Goal: Task Accomplishment & Management: Use online tool/utility

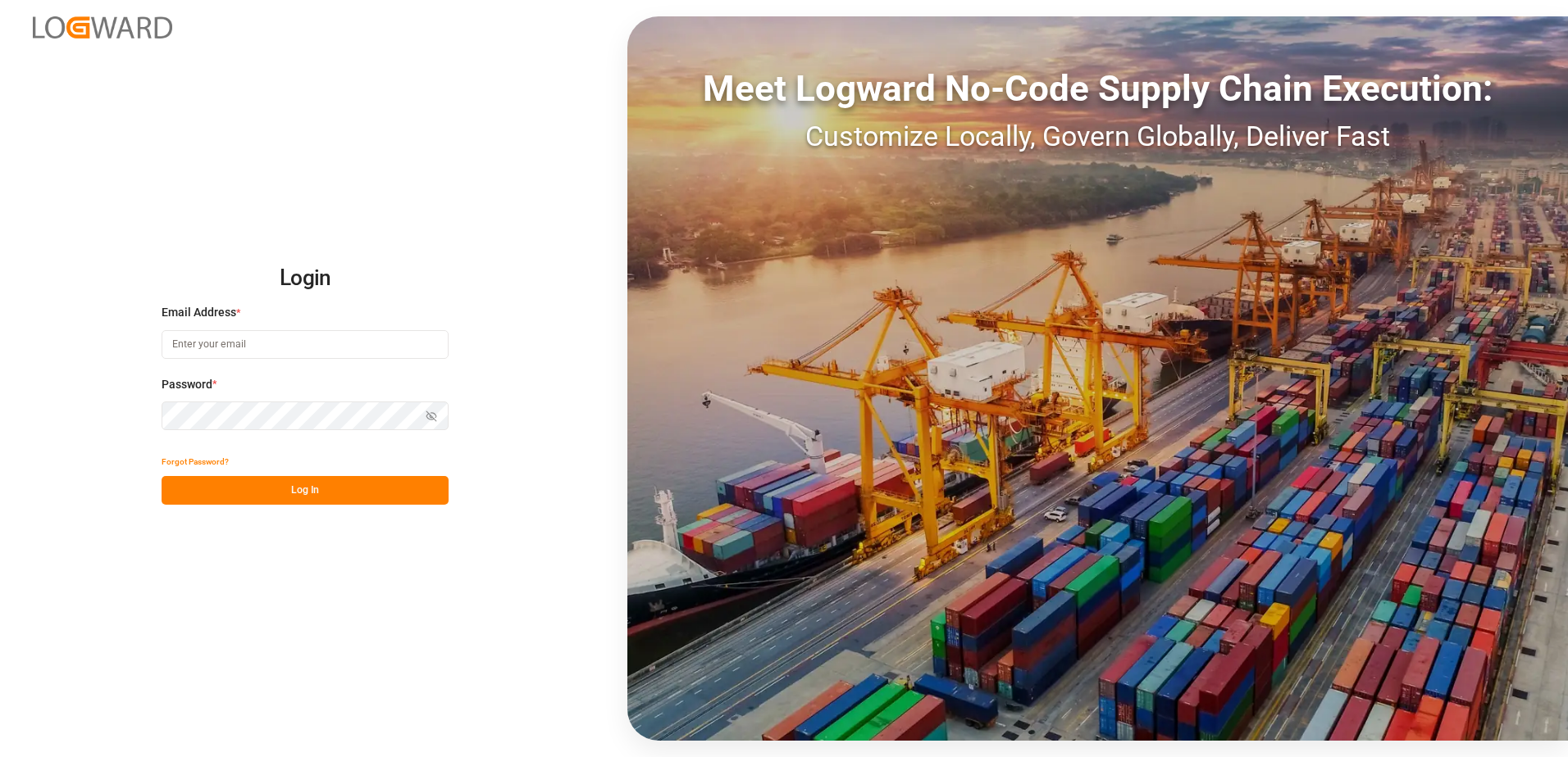
type input "anton.moeller@melitta.at"
click at [260, 487] on button "Log In" at bounding box center [305, 491] width 287 height 29
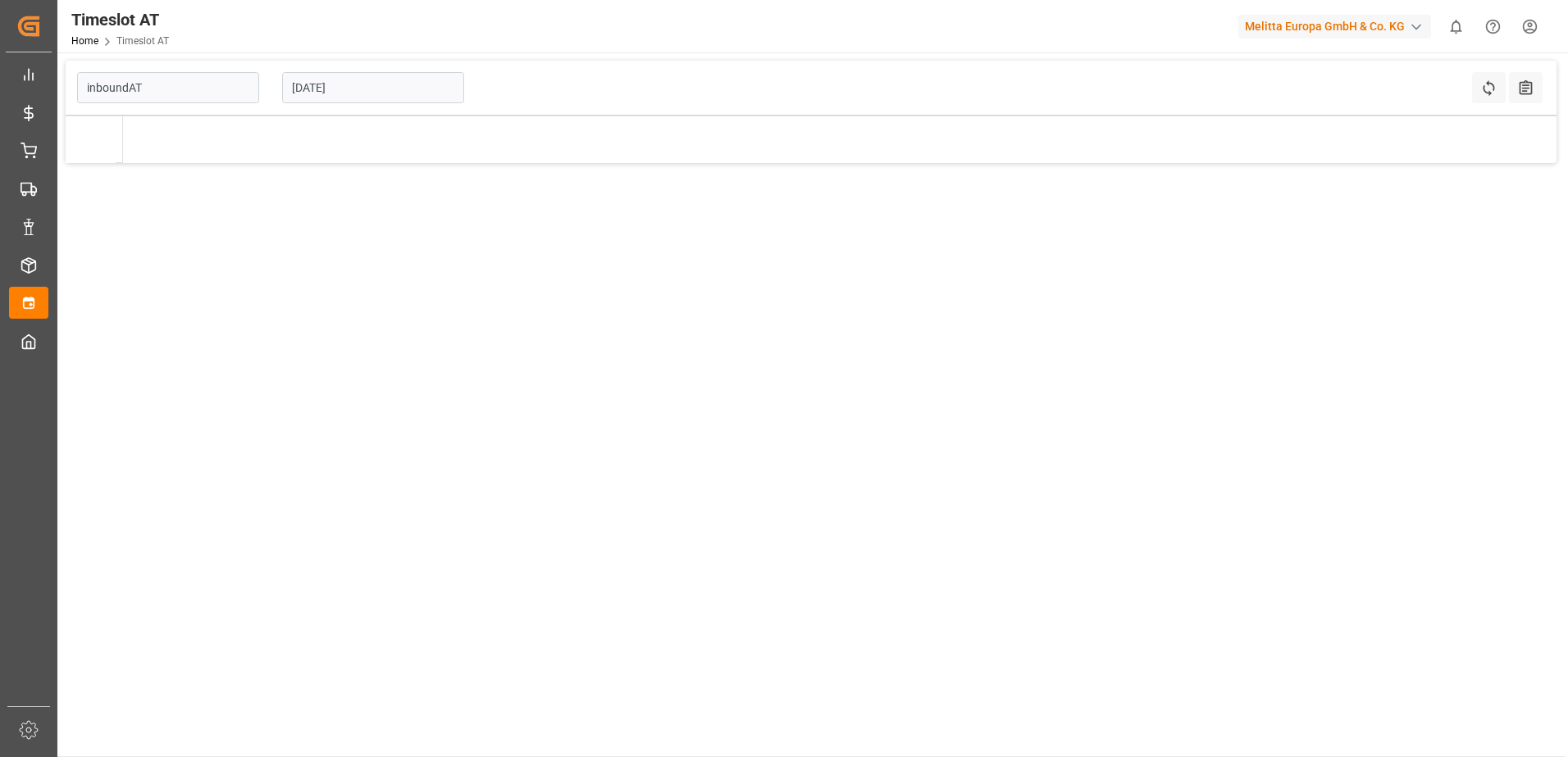
type input "Inbound AT"
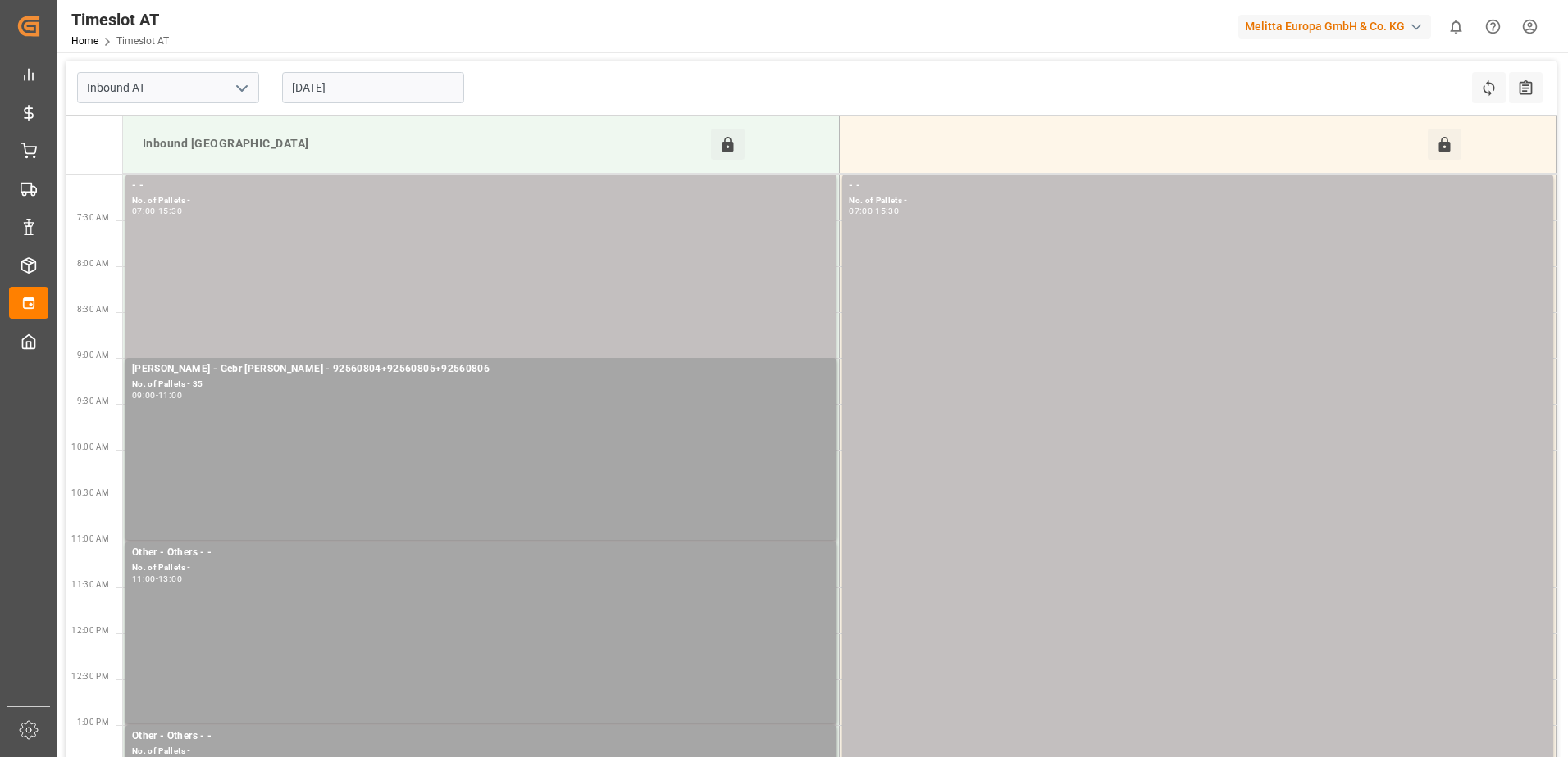
click at [353, 90] on input "[DATE]" at bounding box center [373, 87] width 182 height 31
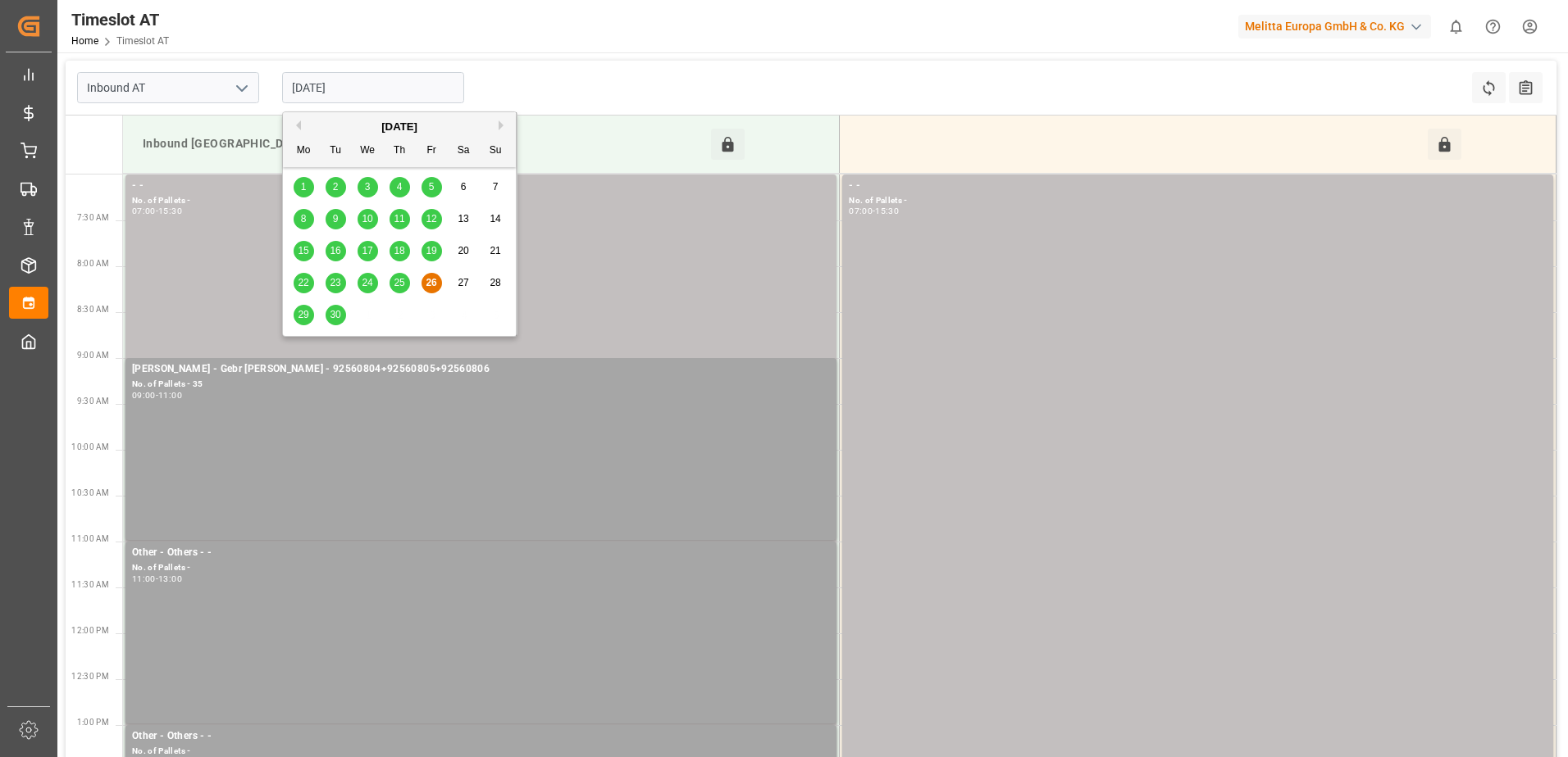
click at [368, 282] on span "24" at bounding box center [367, 282] width 11 height 12
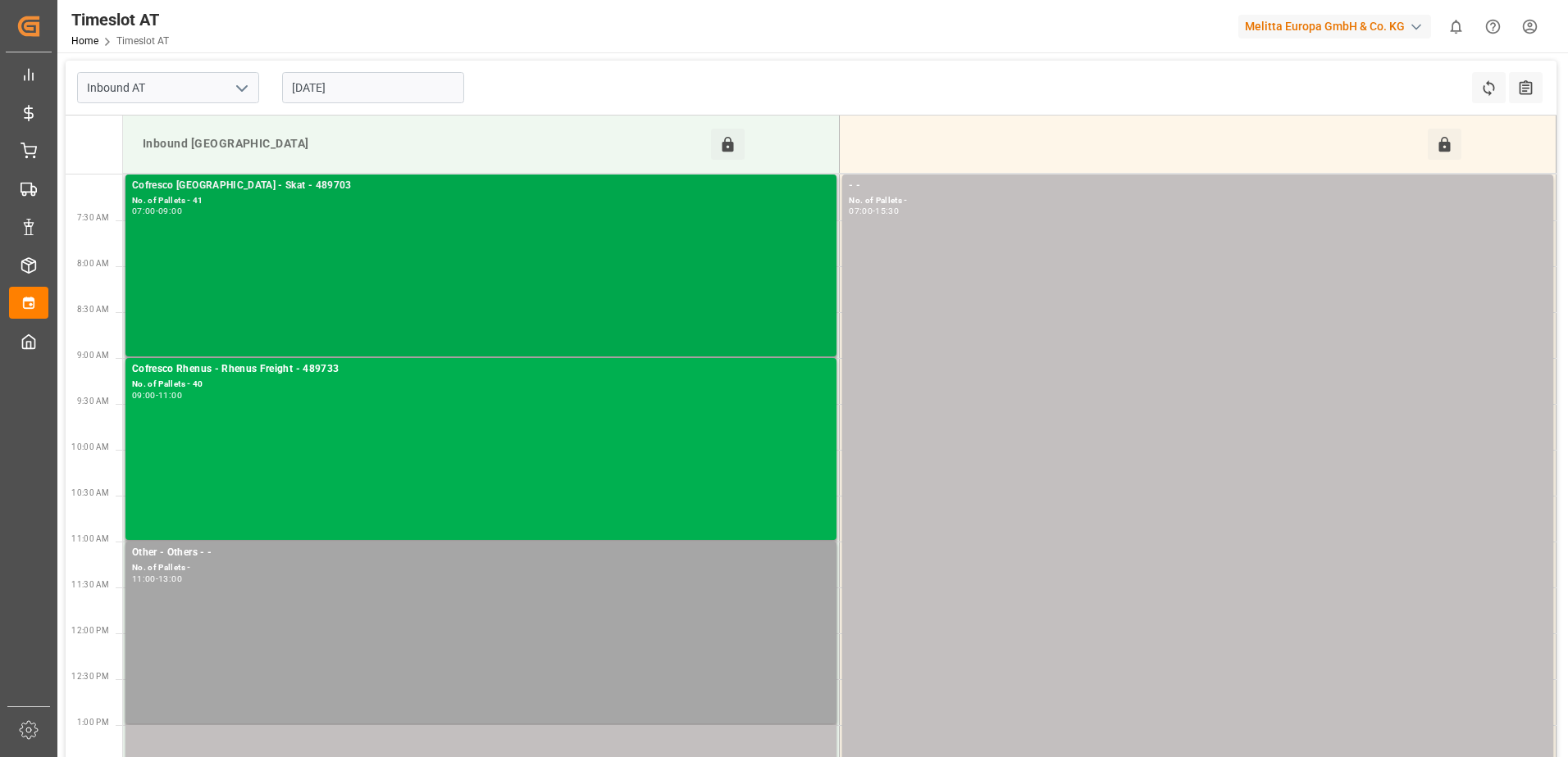
click at [390, 242] on div "Cofresco Poland - Skat - 489703 No. of Pallets - 41 07:00 - 09:00" at bounding box center [480, 265] width 697 height 175
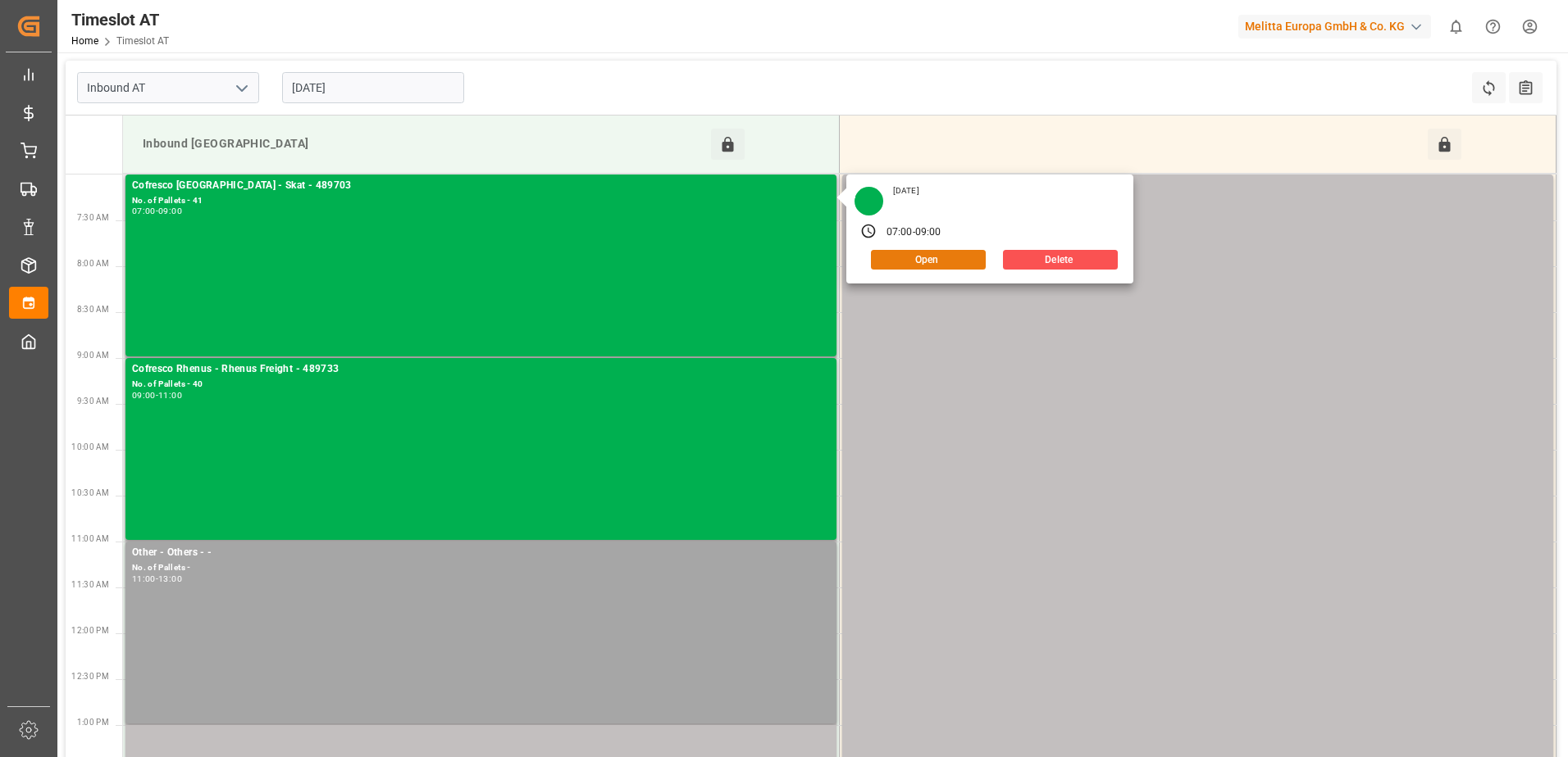
click at [905, 263] on button "Open" at bounding box center [928, 260] width 114 height 20
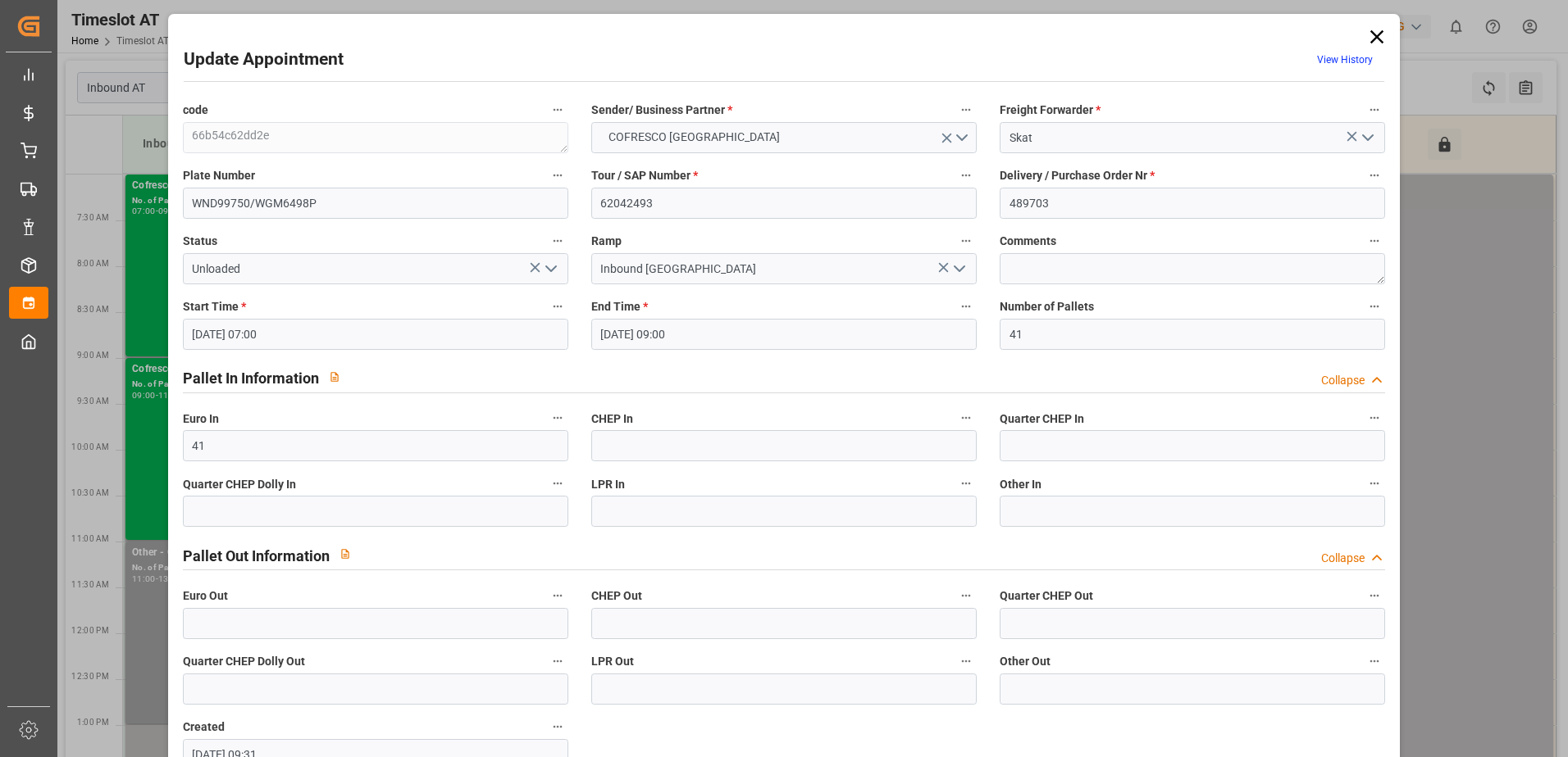
click at [1366, 37] on icon at bounding box center [1376, 36] width 23 height 23
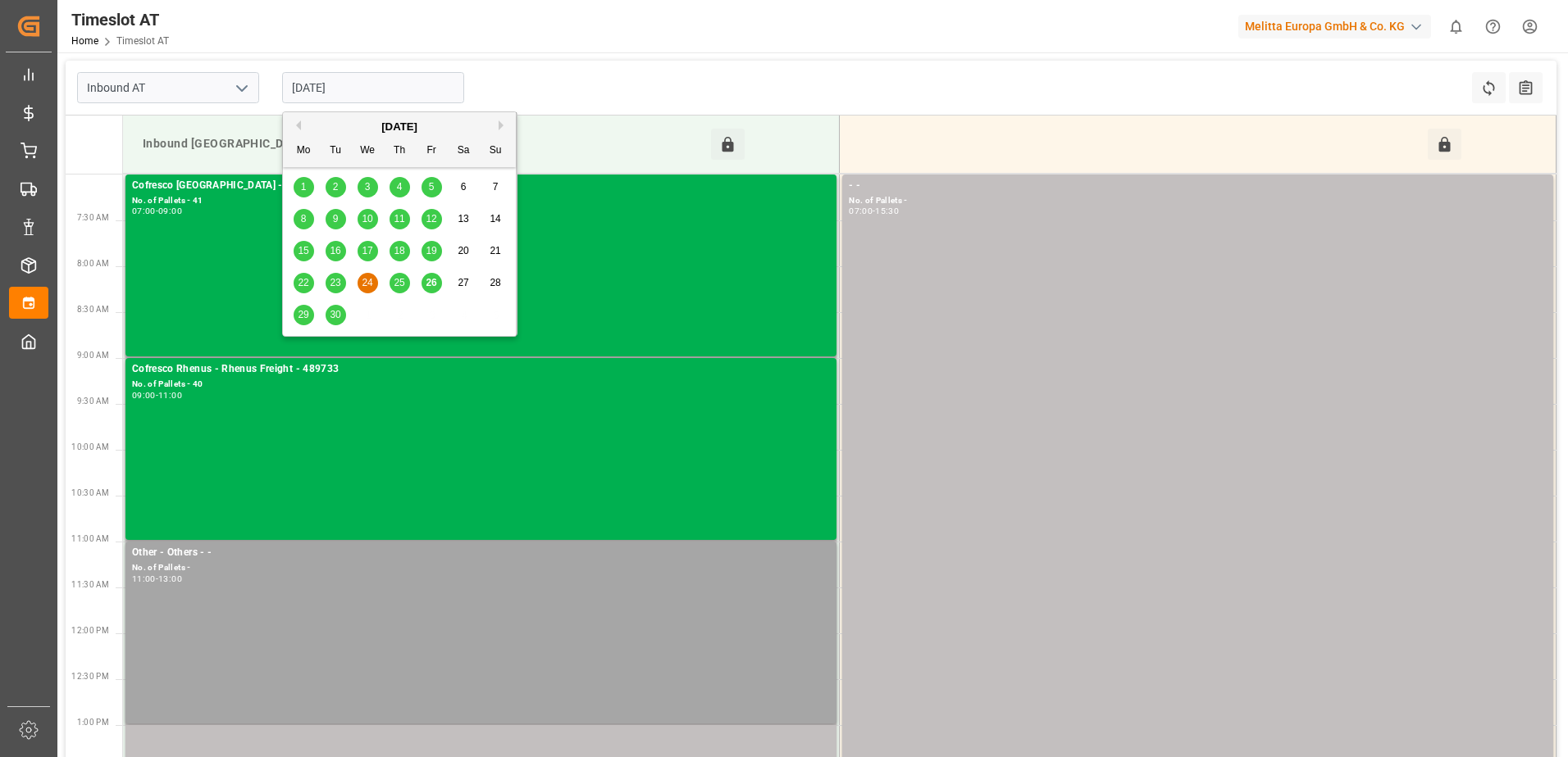
click at [340, 81] on input "[DATE]" at bounding box center [373, 87] width 182 height 31
click at [341, 284] on div "23" at bounding box center [336, 284] width 21 height 20
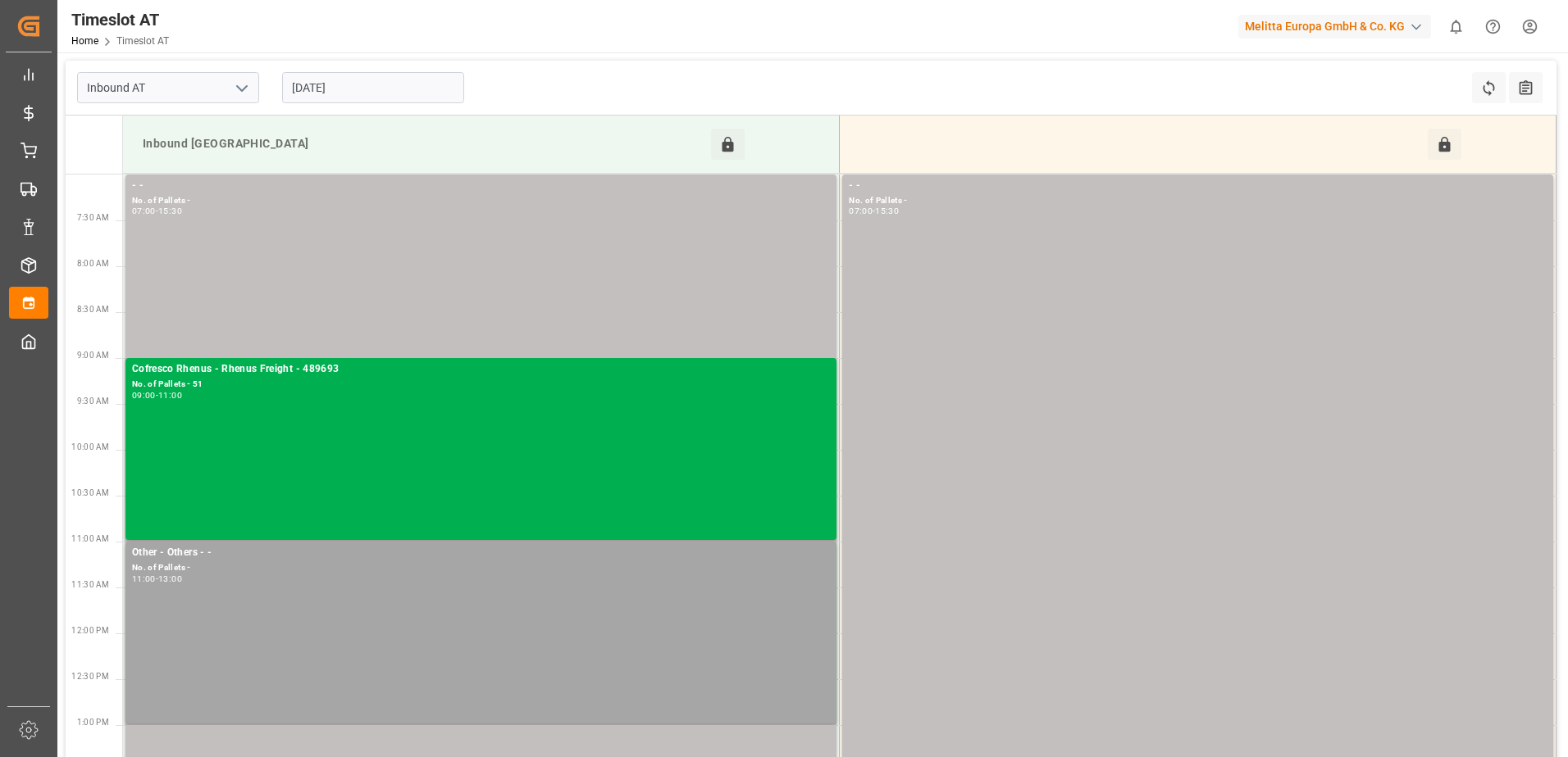
click at [355, 80] on input "[DATE]" at bounding box center [373, 87] width 182 height 31
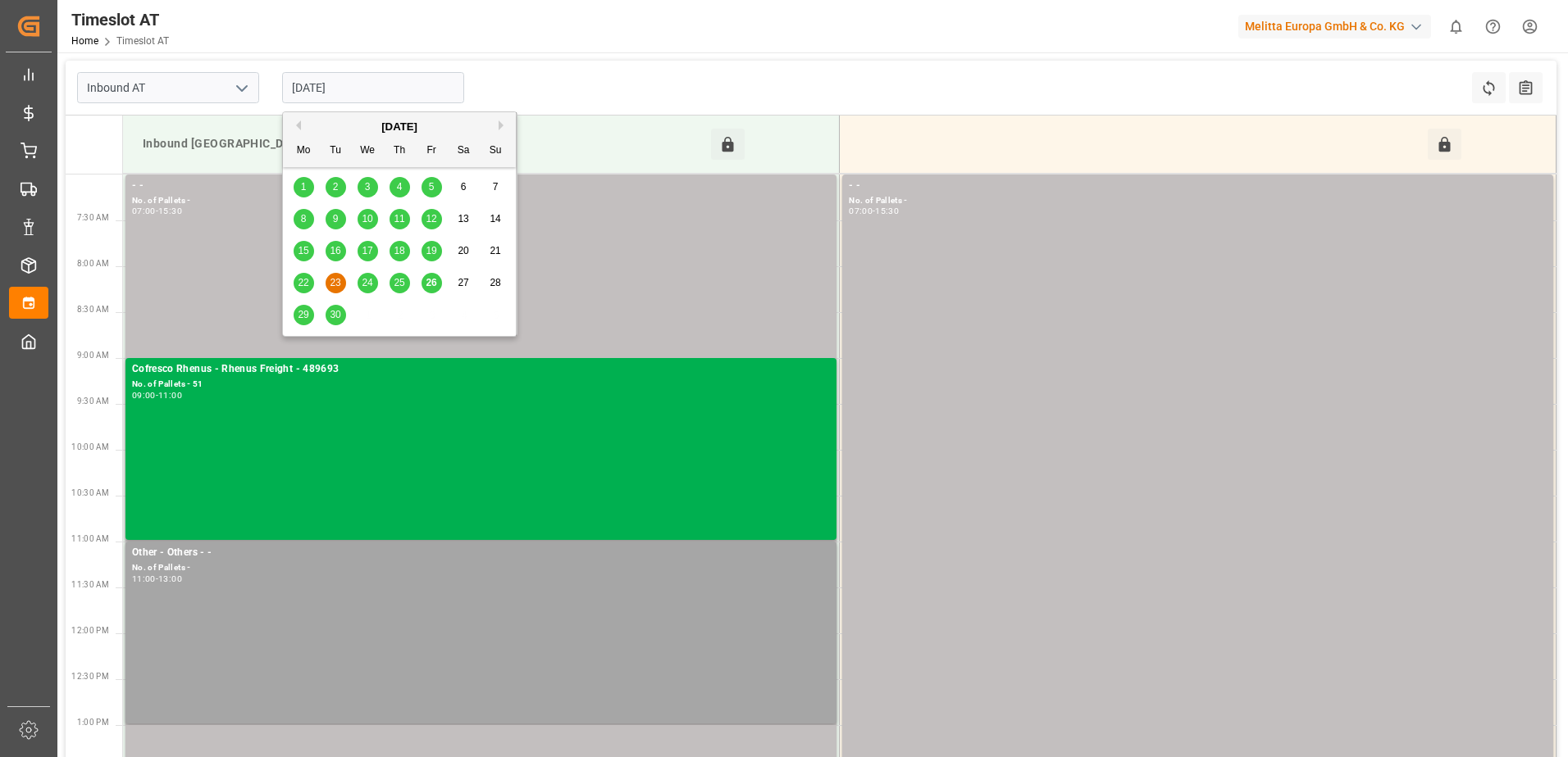
click at [371, 280] on span "24" at bounding box center [367, 282] width 11 height 12
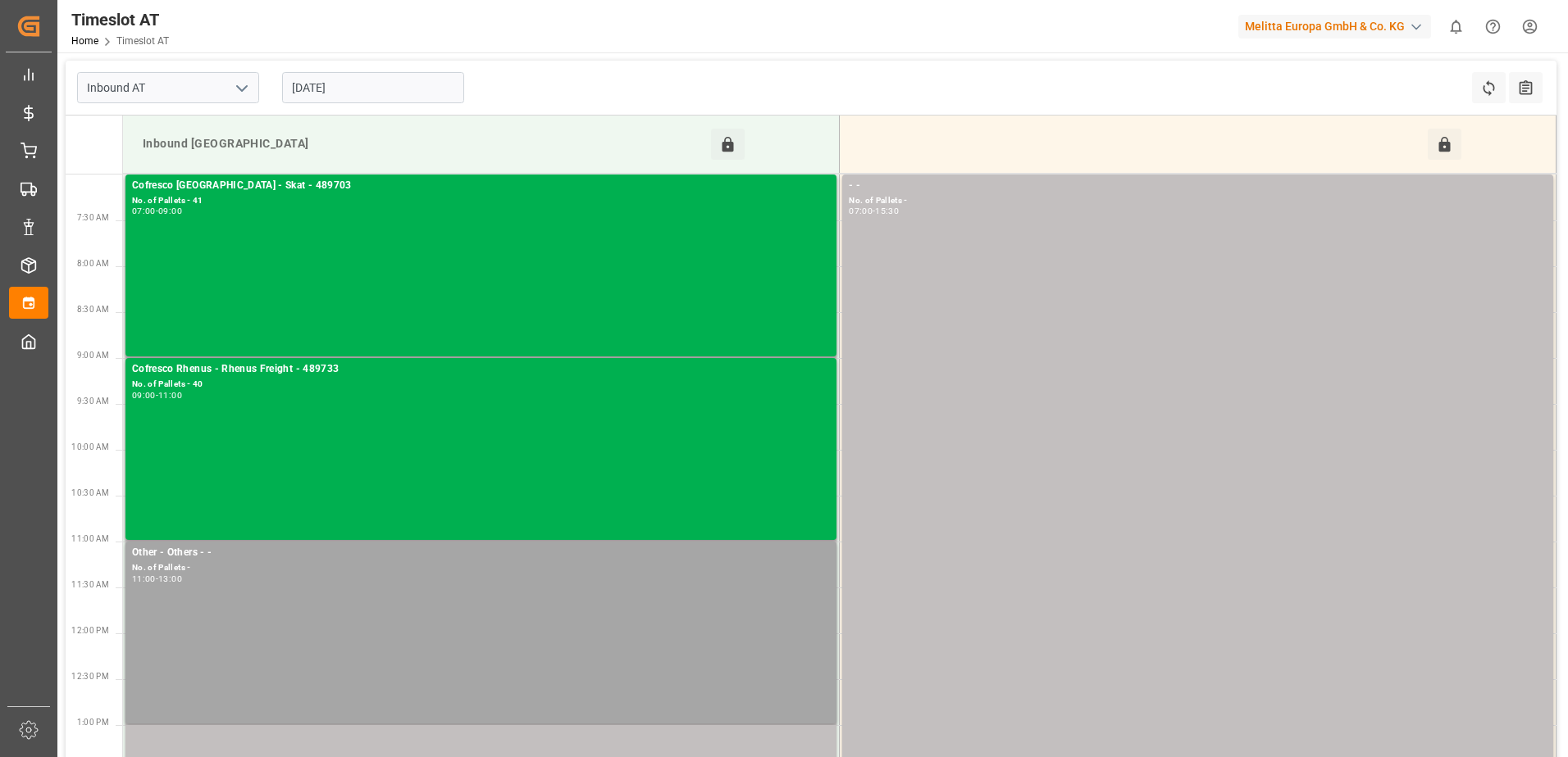
click at [338, 87] on input "[DATE]" at bounding box center [373, 87] width 182 height 31
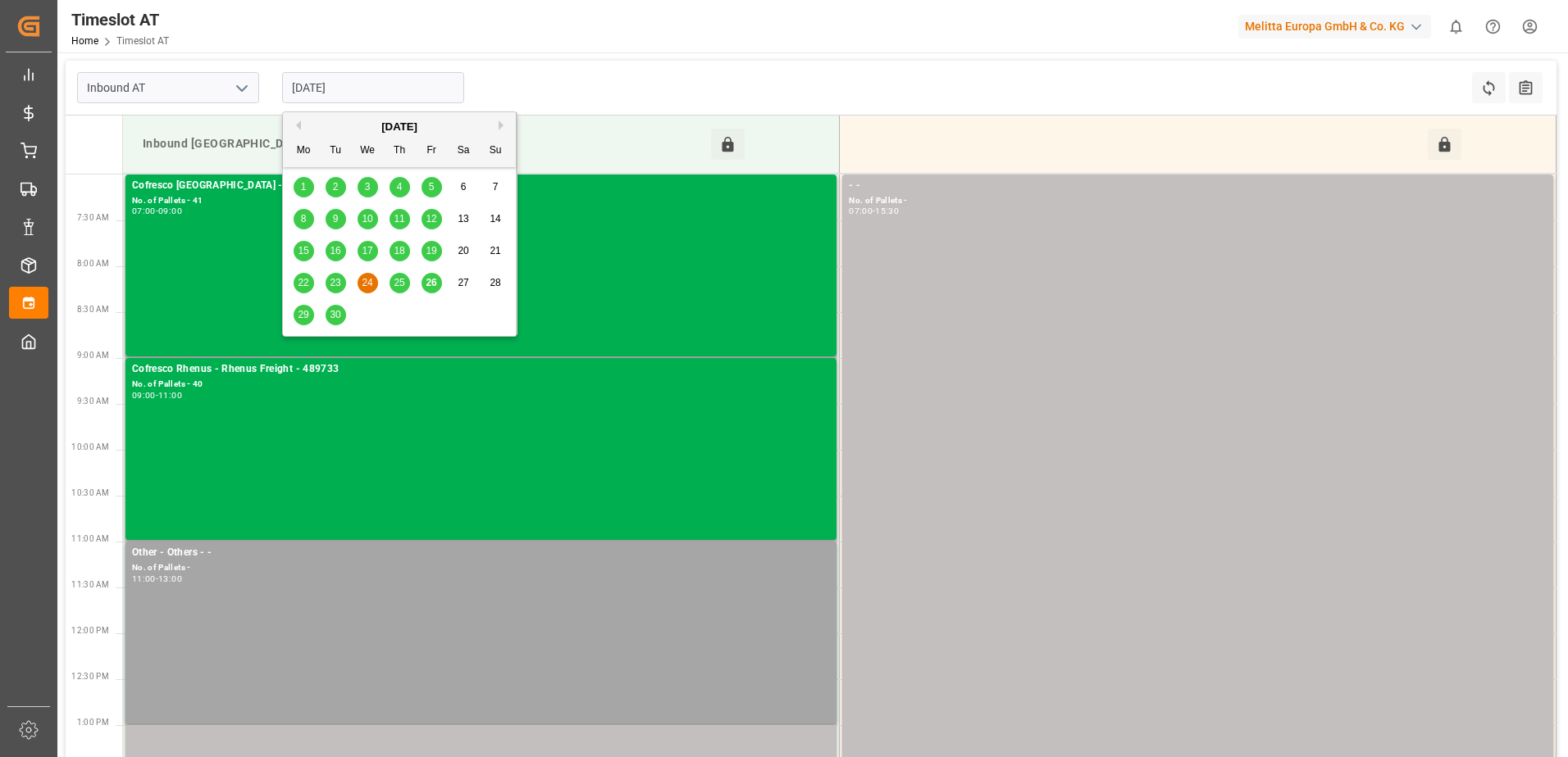
click at [399, 287] on span "25" at bounding box center [399, 282] width 11 height 12
type input "25-09-2025"
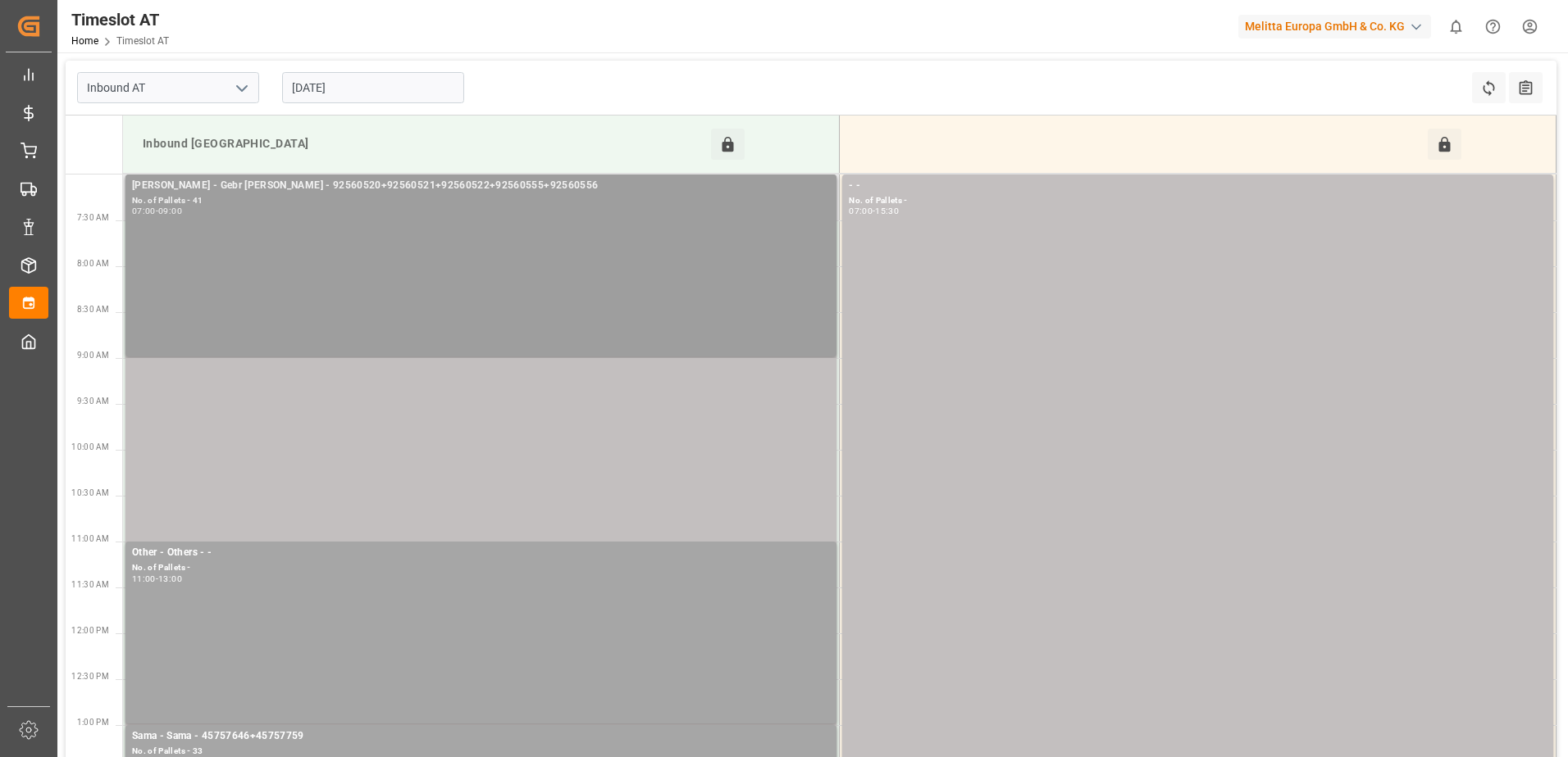
click at [459, 208] on div "07:00 - 09:00" at bounding box center [480, 211] width 697 height 9
click at [735, 140] on icon at bounding box center [727, 144] width 17 height 17
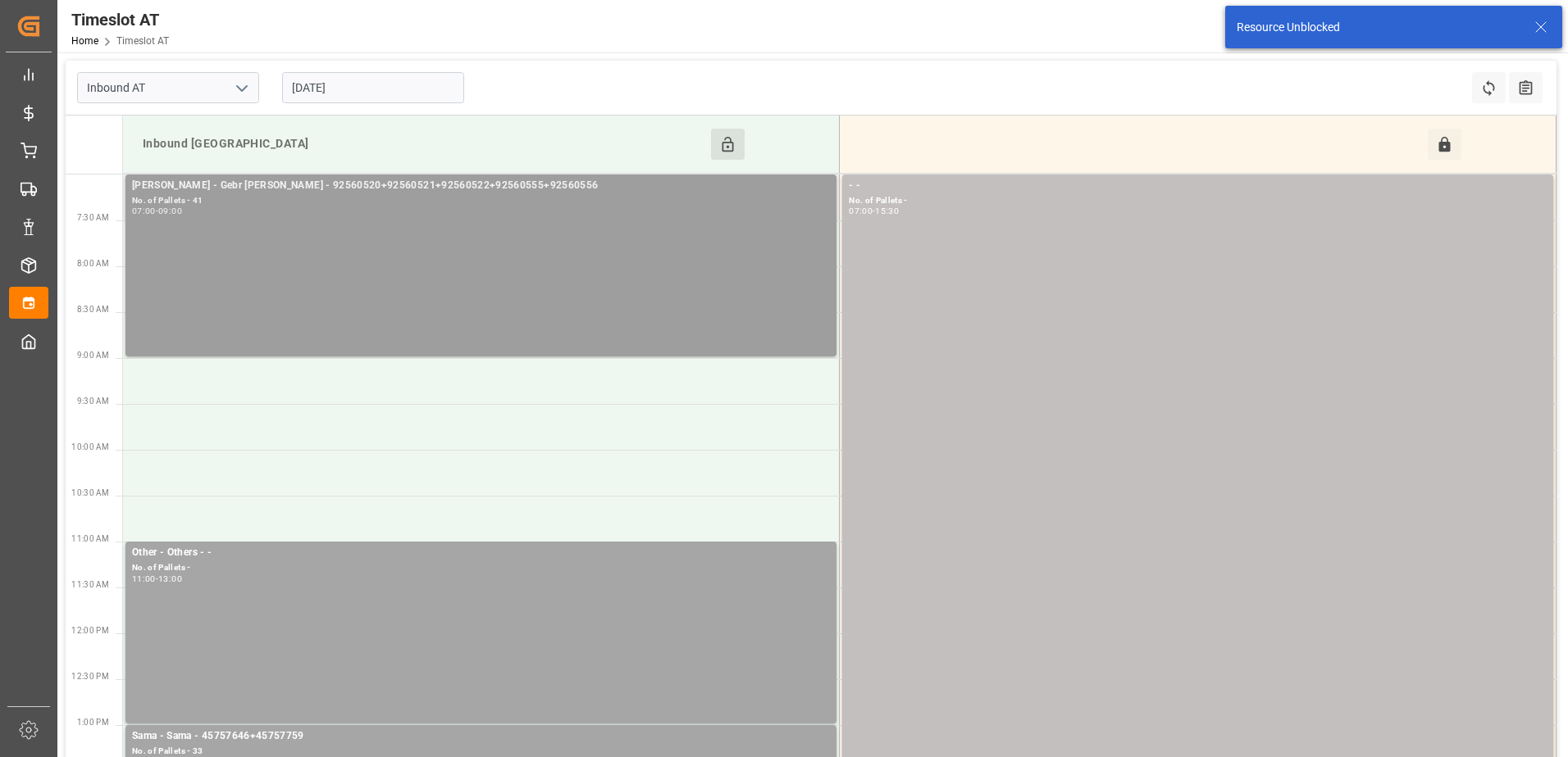
click at [571, 203] on div "No. of Pallets - 41" at bounding box center [480, 201] width 697 height 14
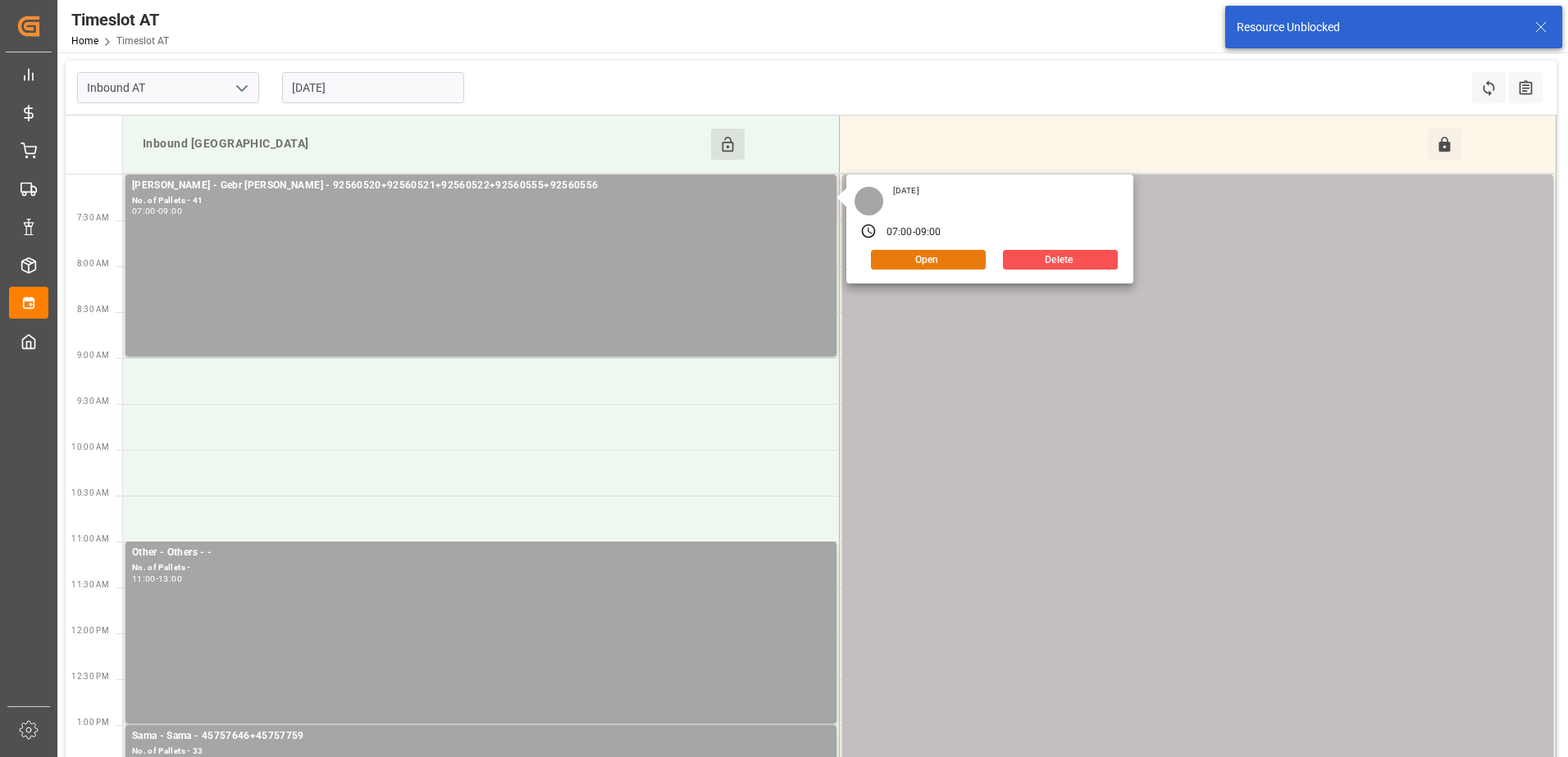
click at [912, 254] on button "Open" at bounding box center [928, 260] width 114 height 20
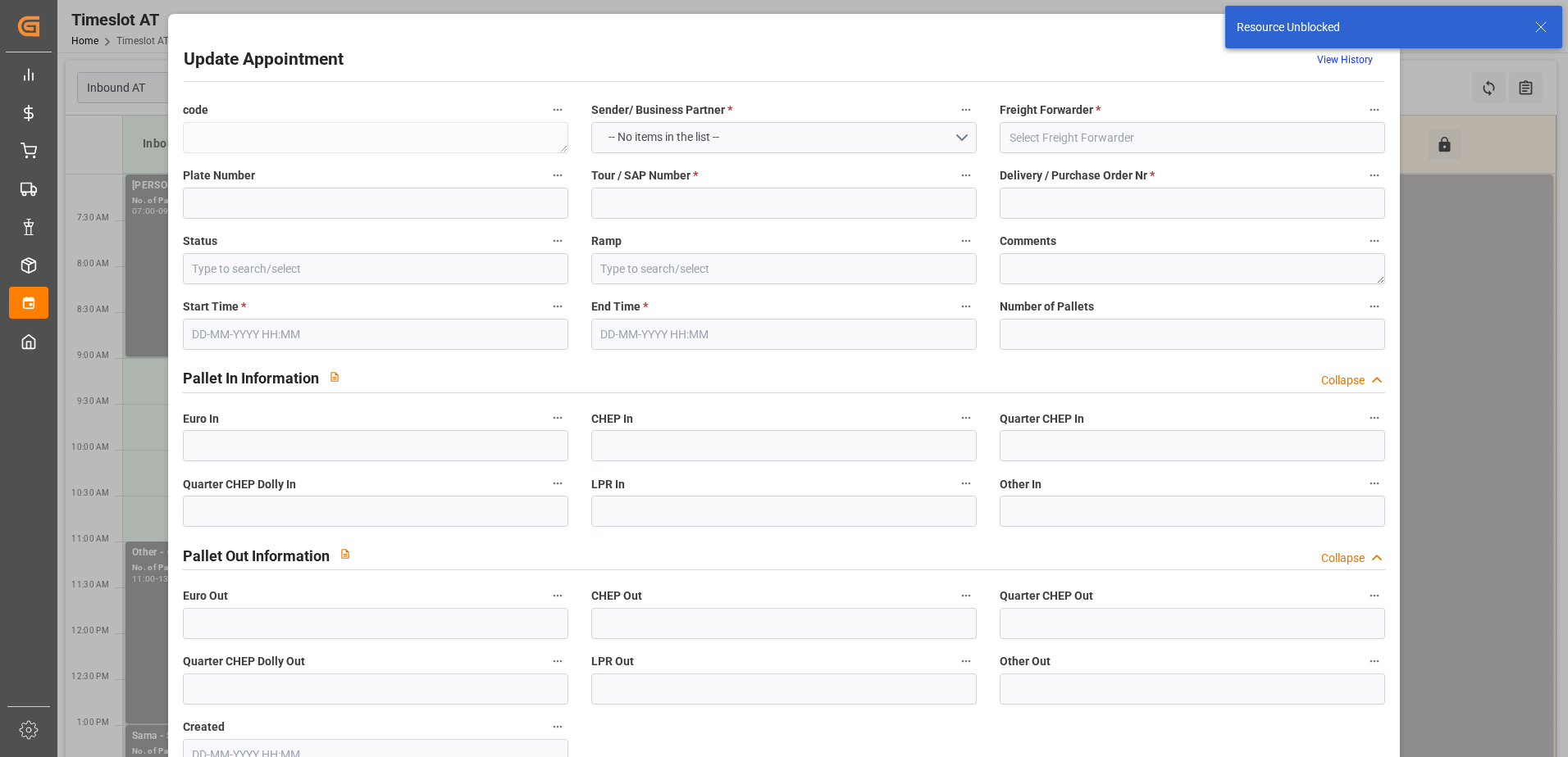
type textarea "6b7410c3b431"
type input "[PERSON_NAME]"
type input "400053152"
type input "92560520+92560521+92560522+92560555+92560556"
type input "Slot Booked"
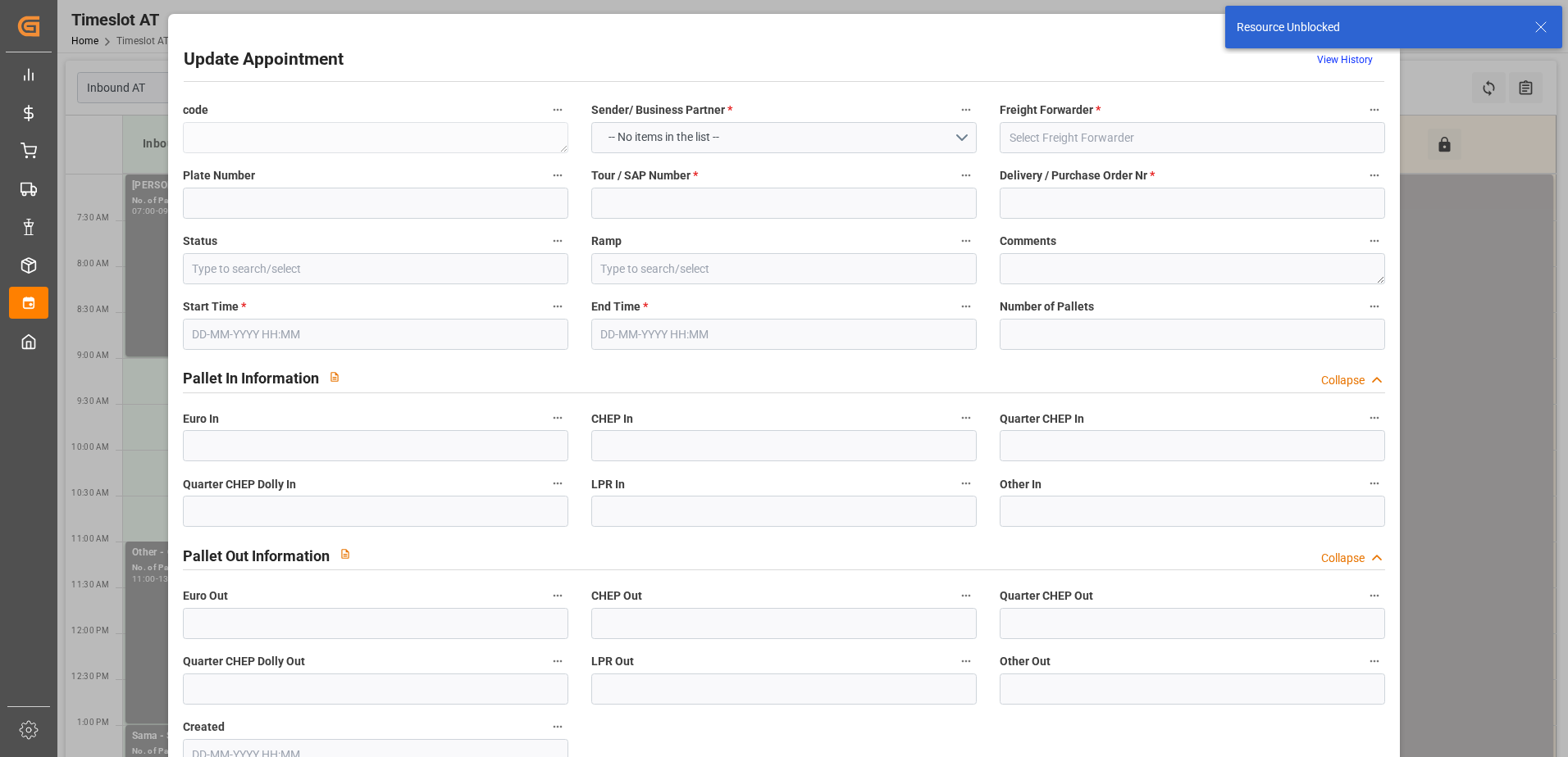
type input "Inbound Salzburg"
type input "41"
type input "25-09-2025 07:00"
type input "25-09-2025 09:00"
type input "22-09-2025 12:18"
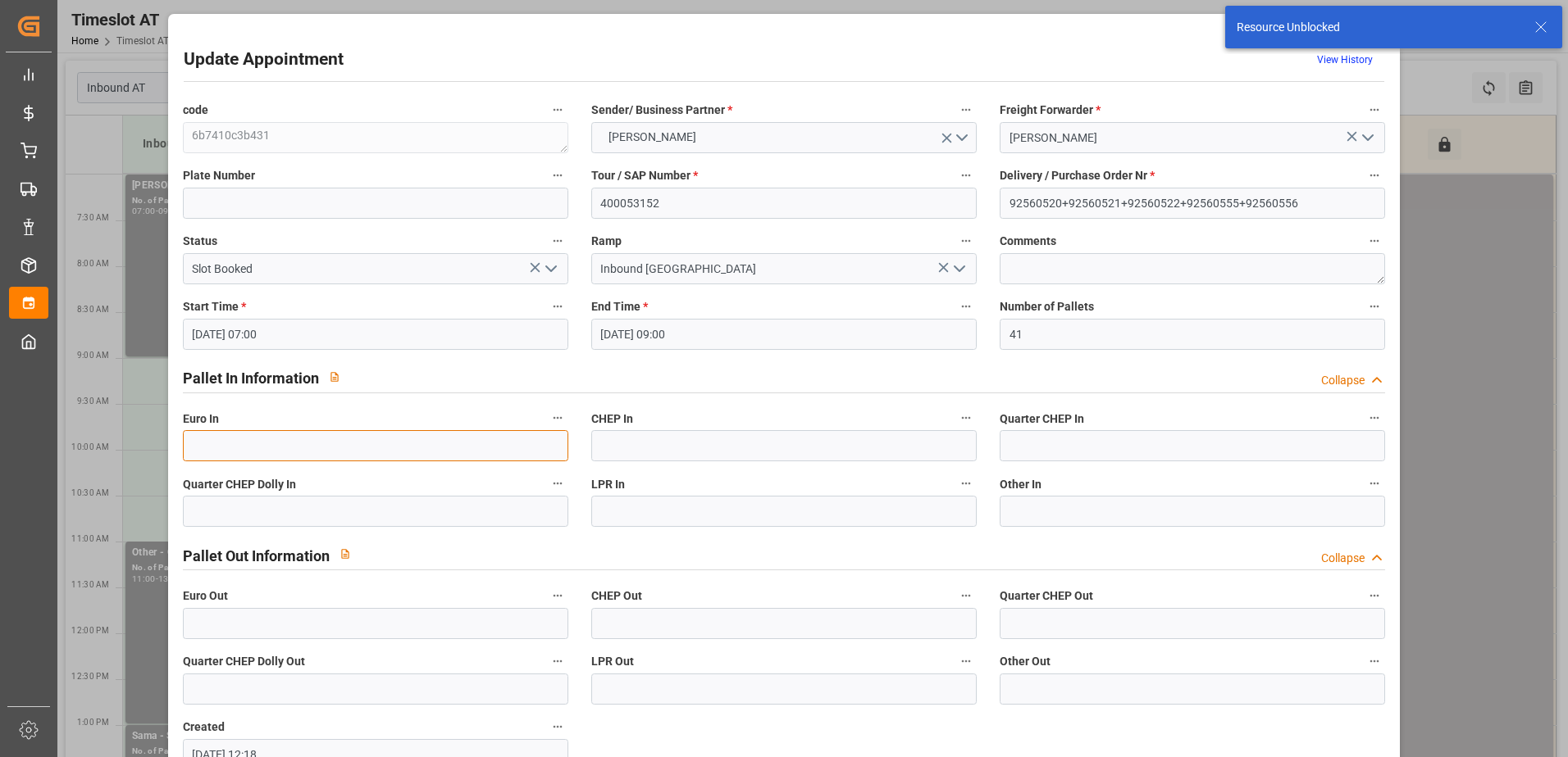
click at [271, 450] on input "text" at bounding box center [375, 446] width 385 height 31
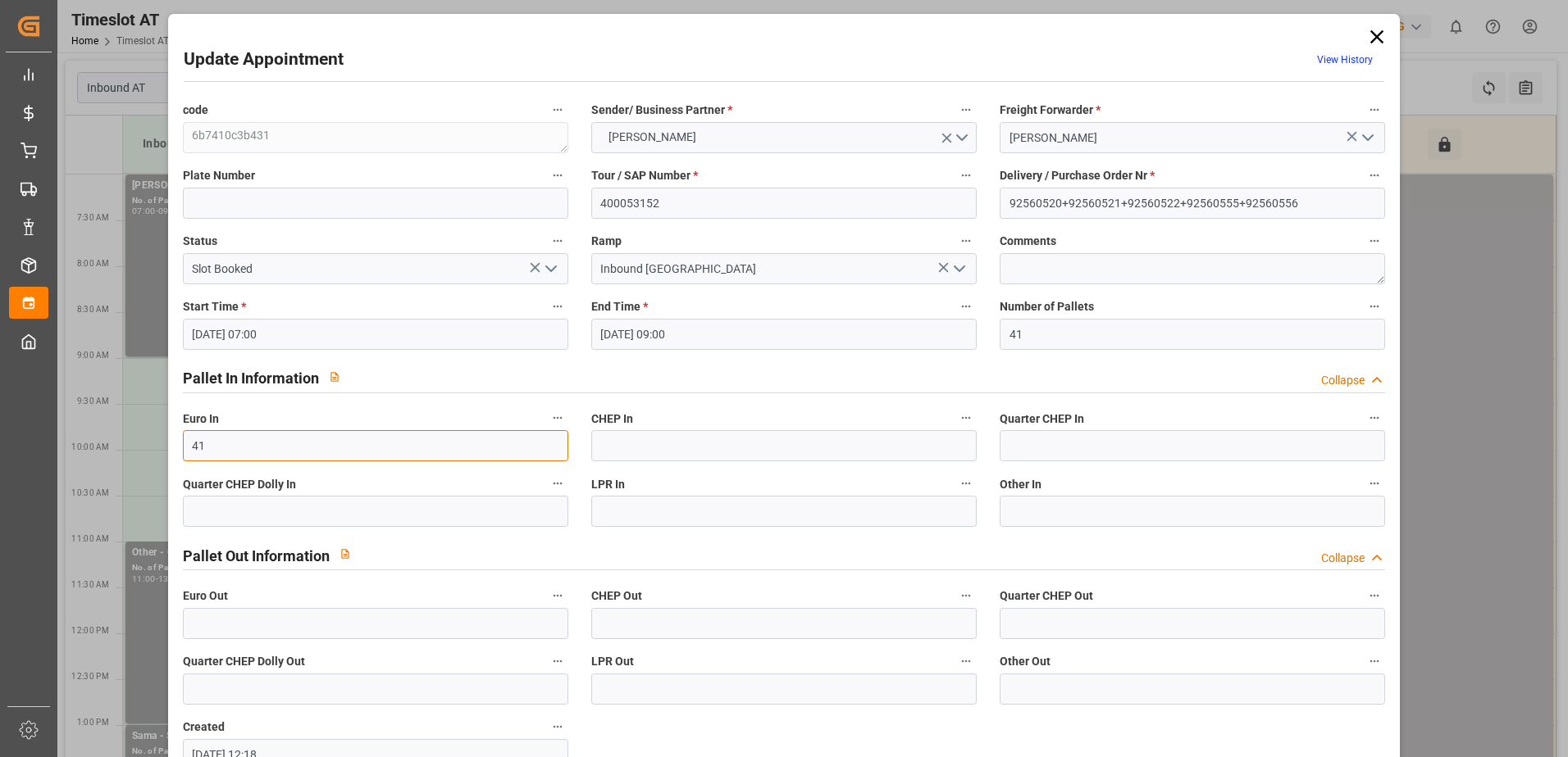
type input "41"
click at [553, 272] on icon "open menu" at bounding box center [551, 269] width 20 height 20
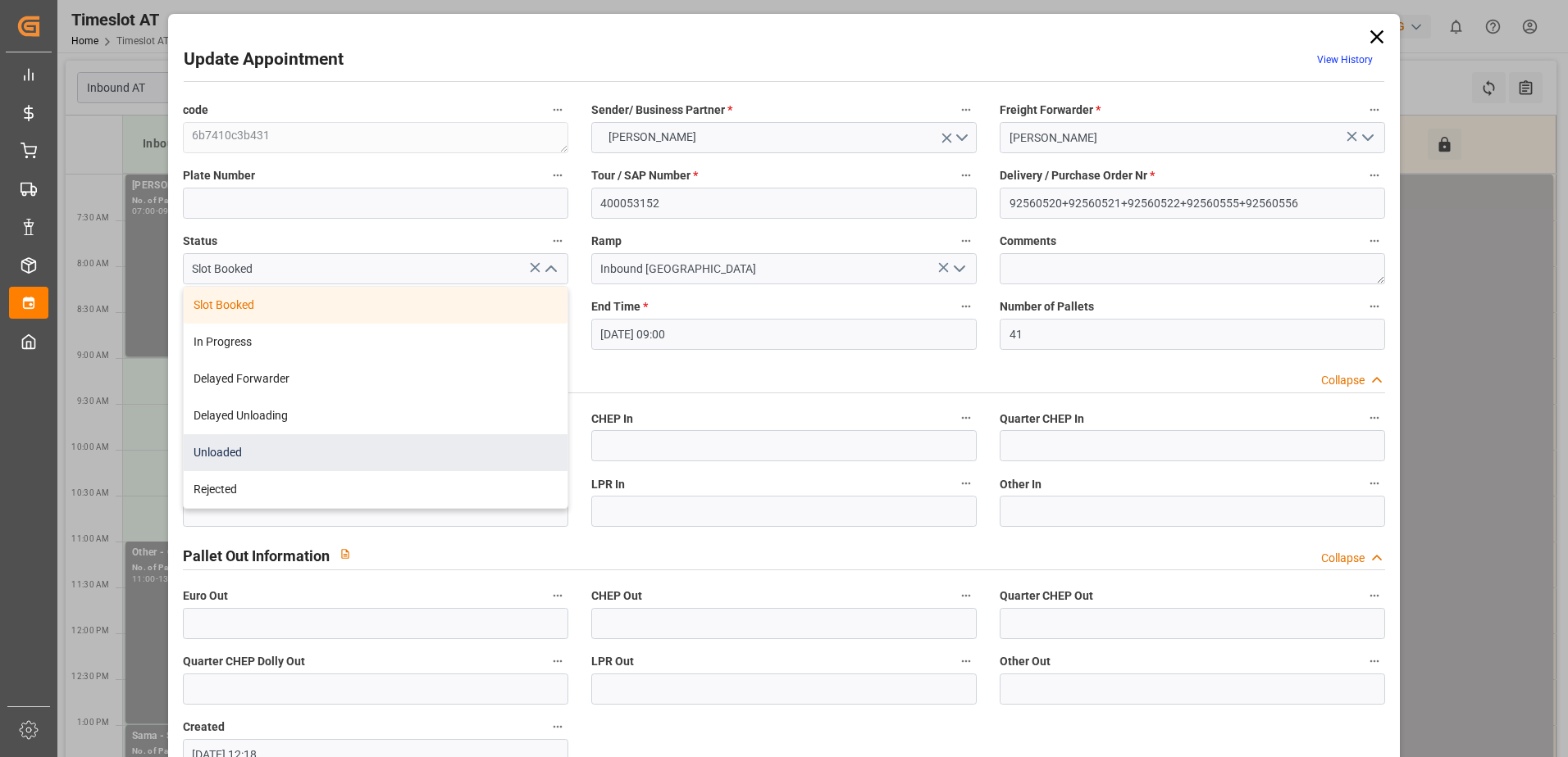
click at [318, 451] on div "Unloaded" at bounding box center [375, 453] width 384 height 37
type input "Unloaded"
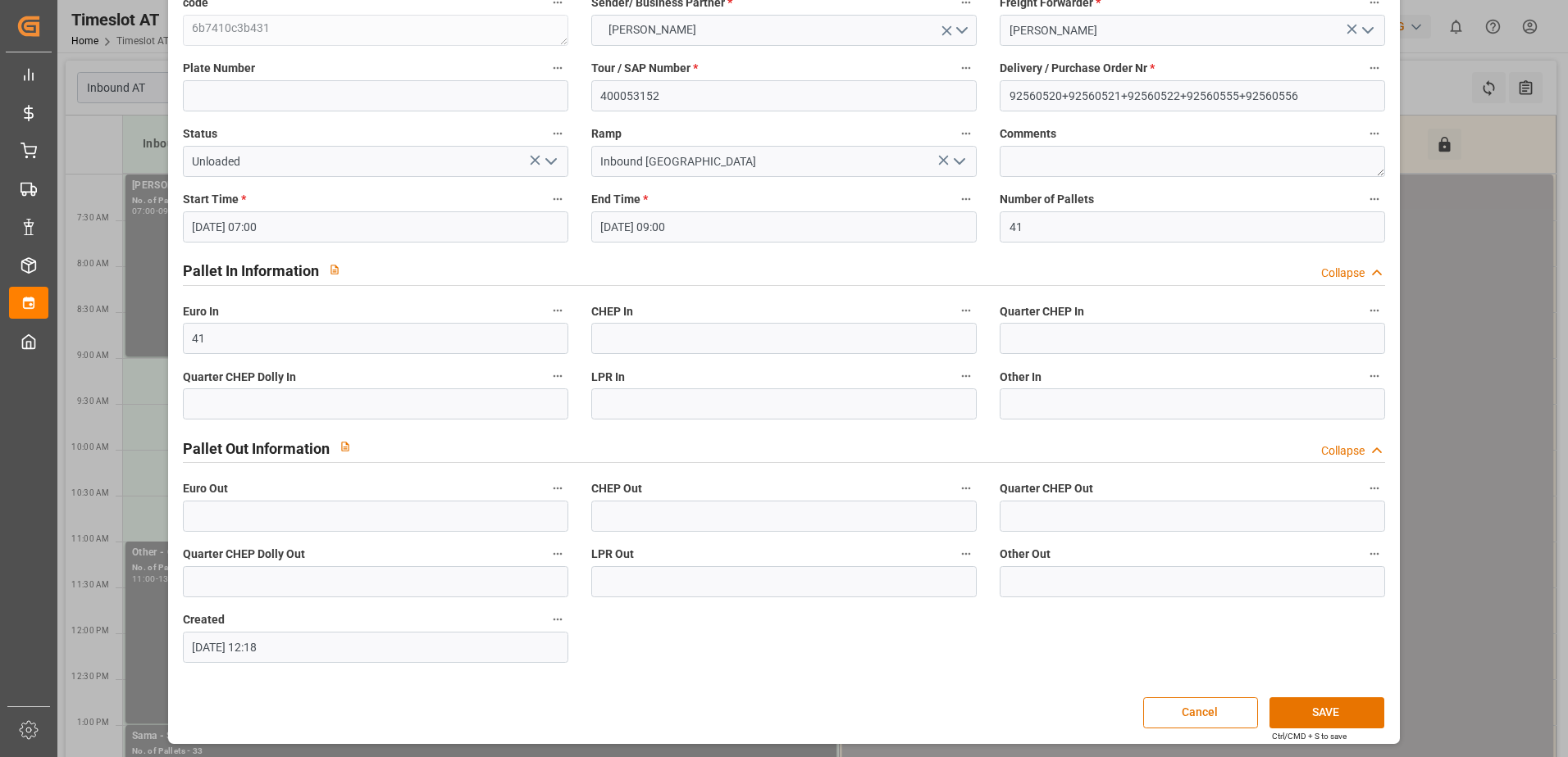
scroll to position [108, 0]
click at [1315, 707] on button "SAVE" at bounding box center [1326, 713] width 114 height 31
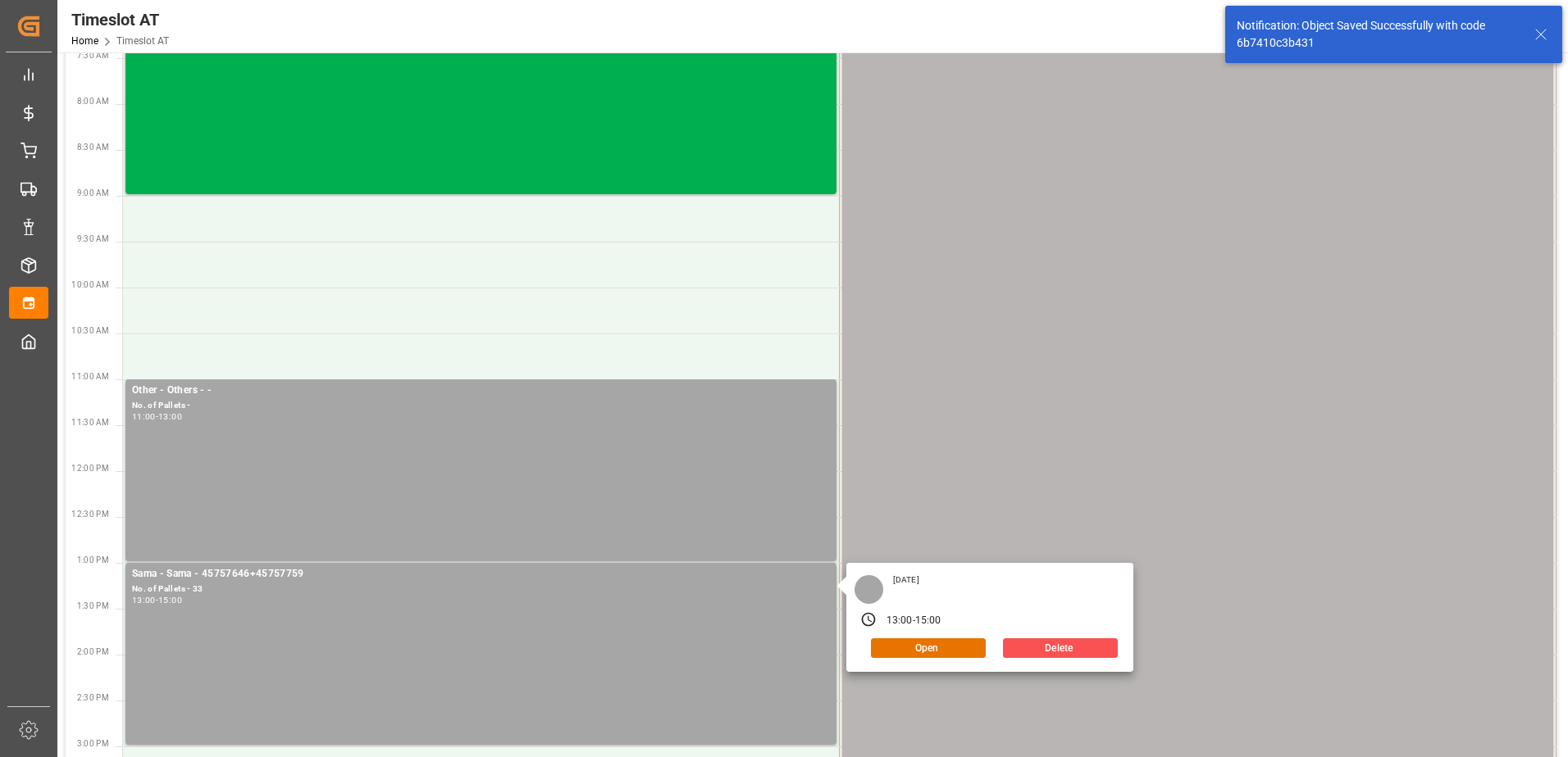
scroll to position [164, 0]
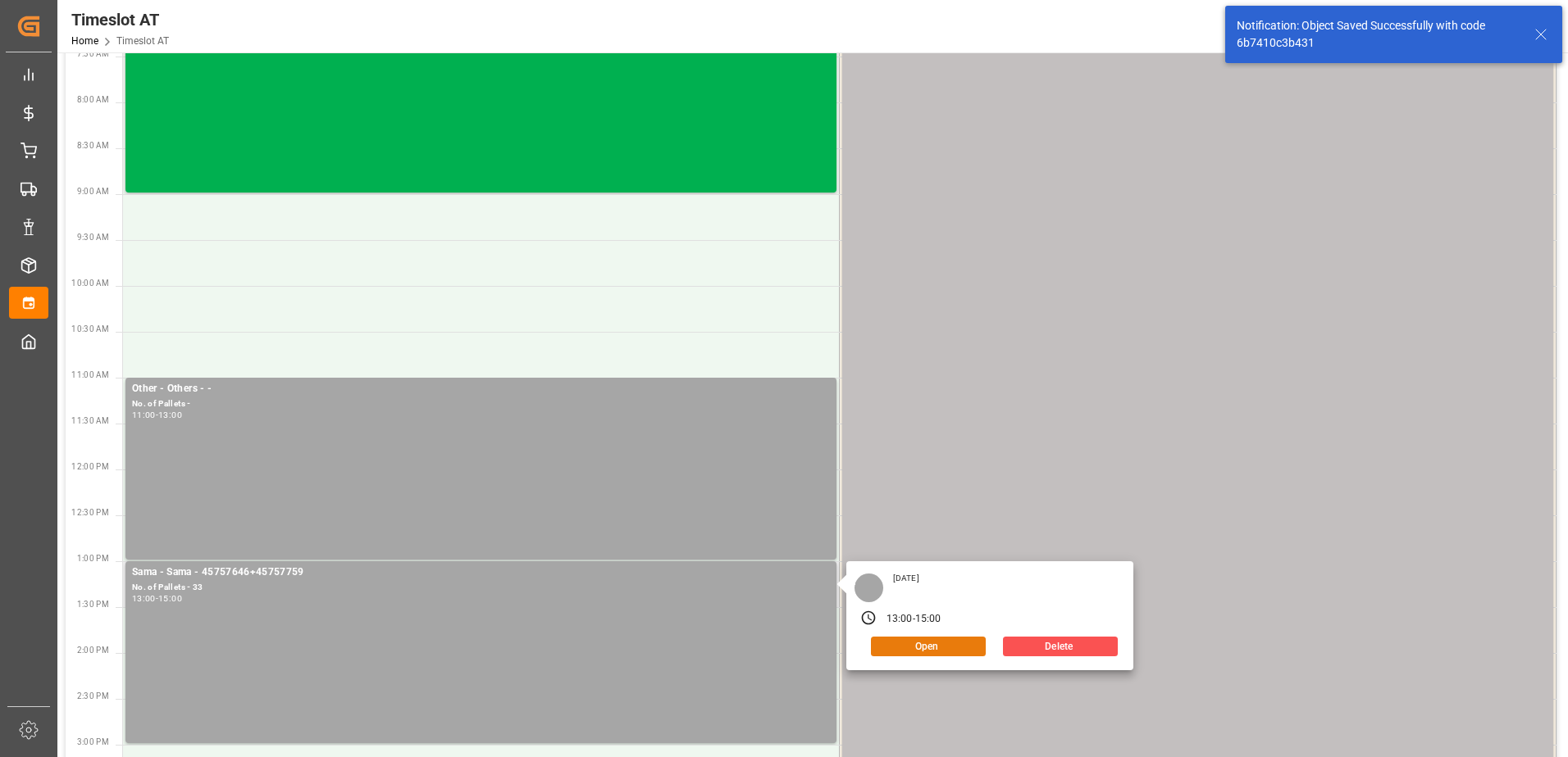
click at [933, 644] on button "Open" at bounding box center [928, 647] width 114 height 20
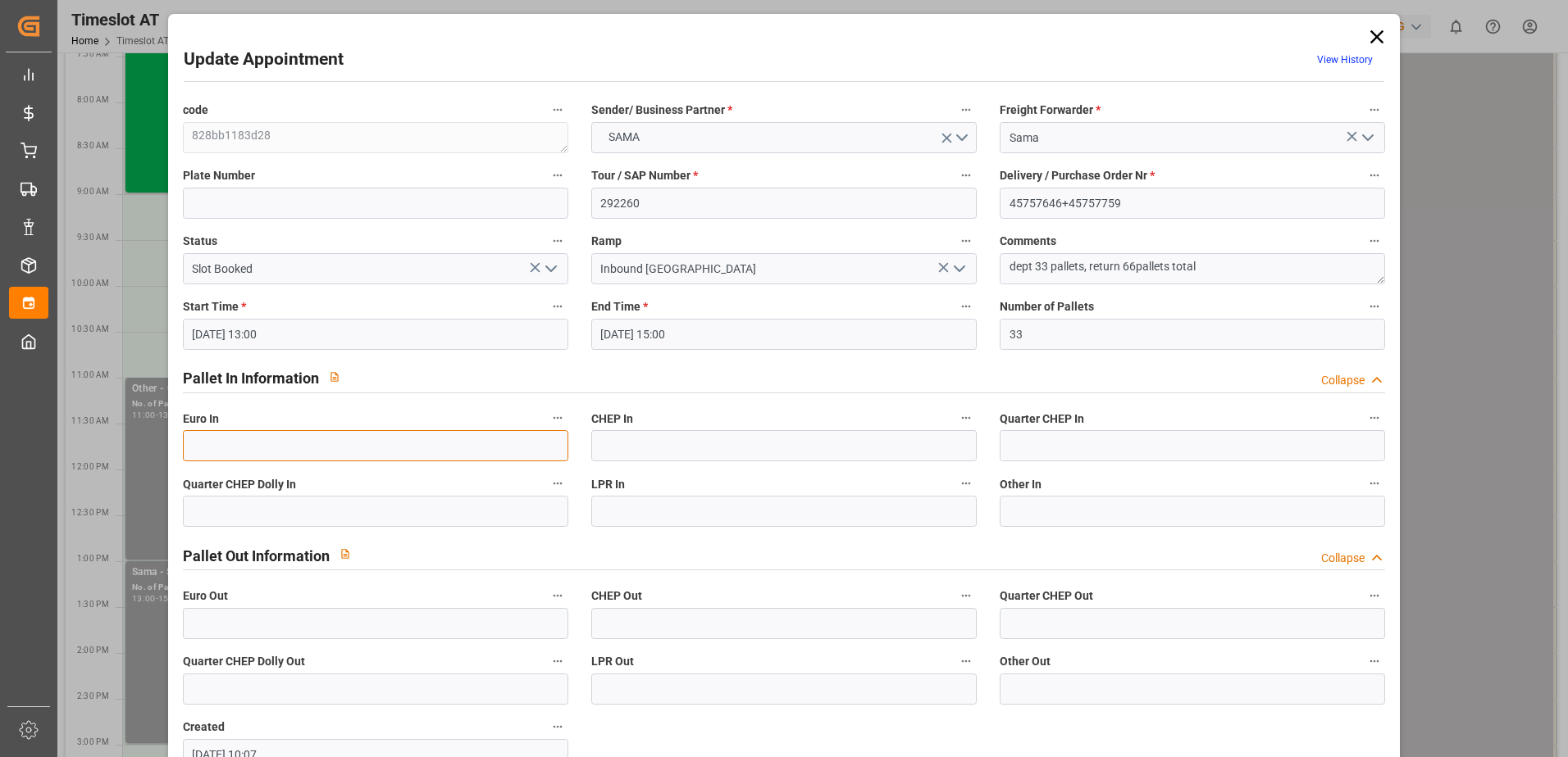
click at [302, 450] on input "text" at bounding box center [375, 446] width 385 height 31
type input "33"
click at [550, 267] on icon "open menu" at bounding box center [551, 269] width 20 height 20
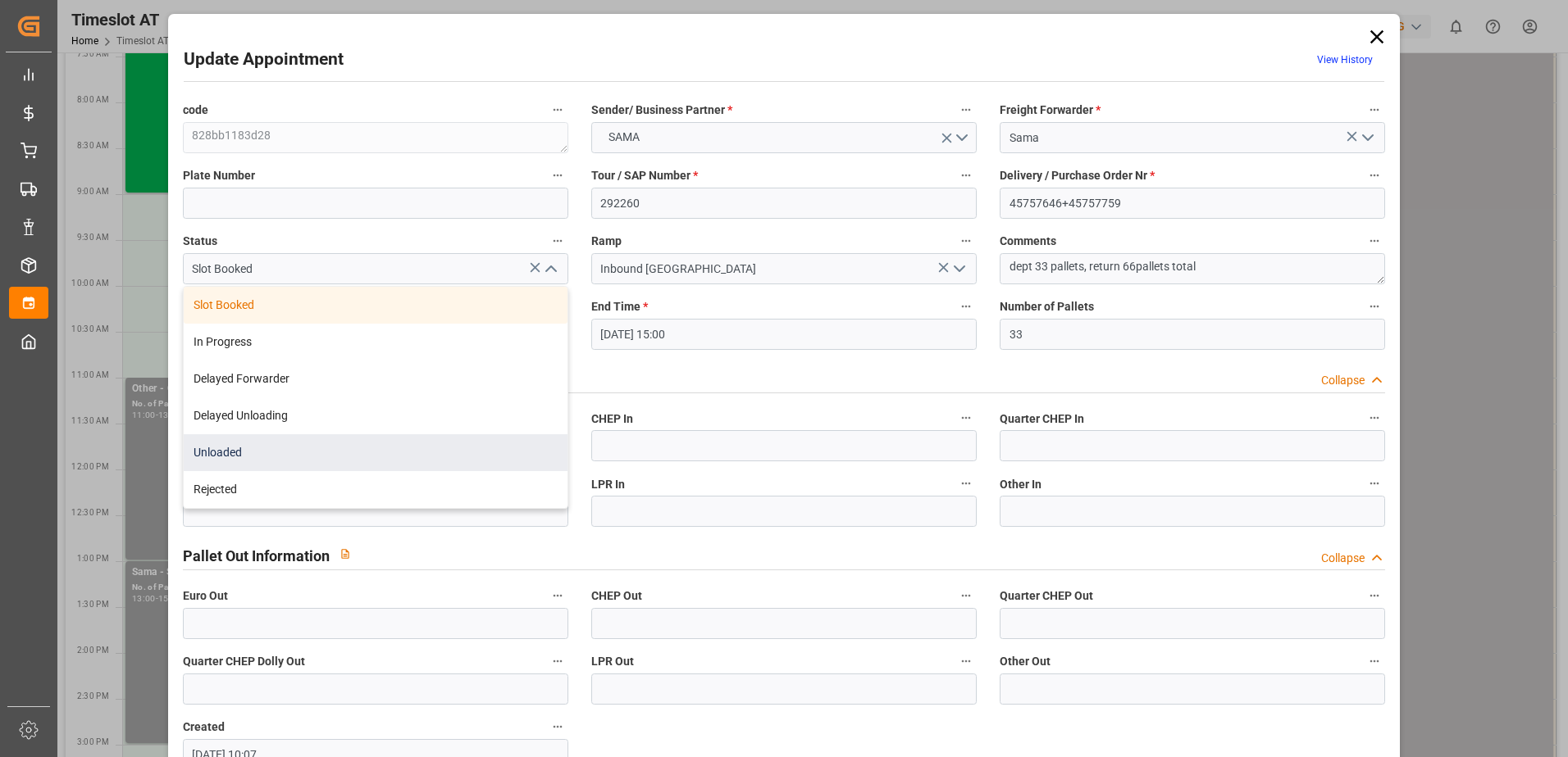
click at [400, 454] on div "Unloaded" at bounding box center [375, 453] width 384 height 37
type input "Unloaded"
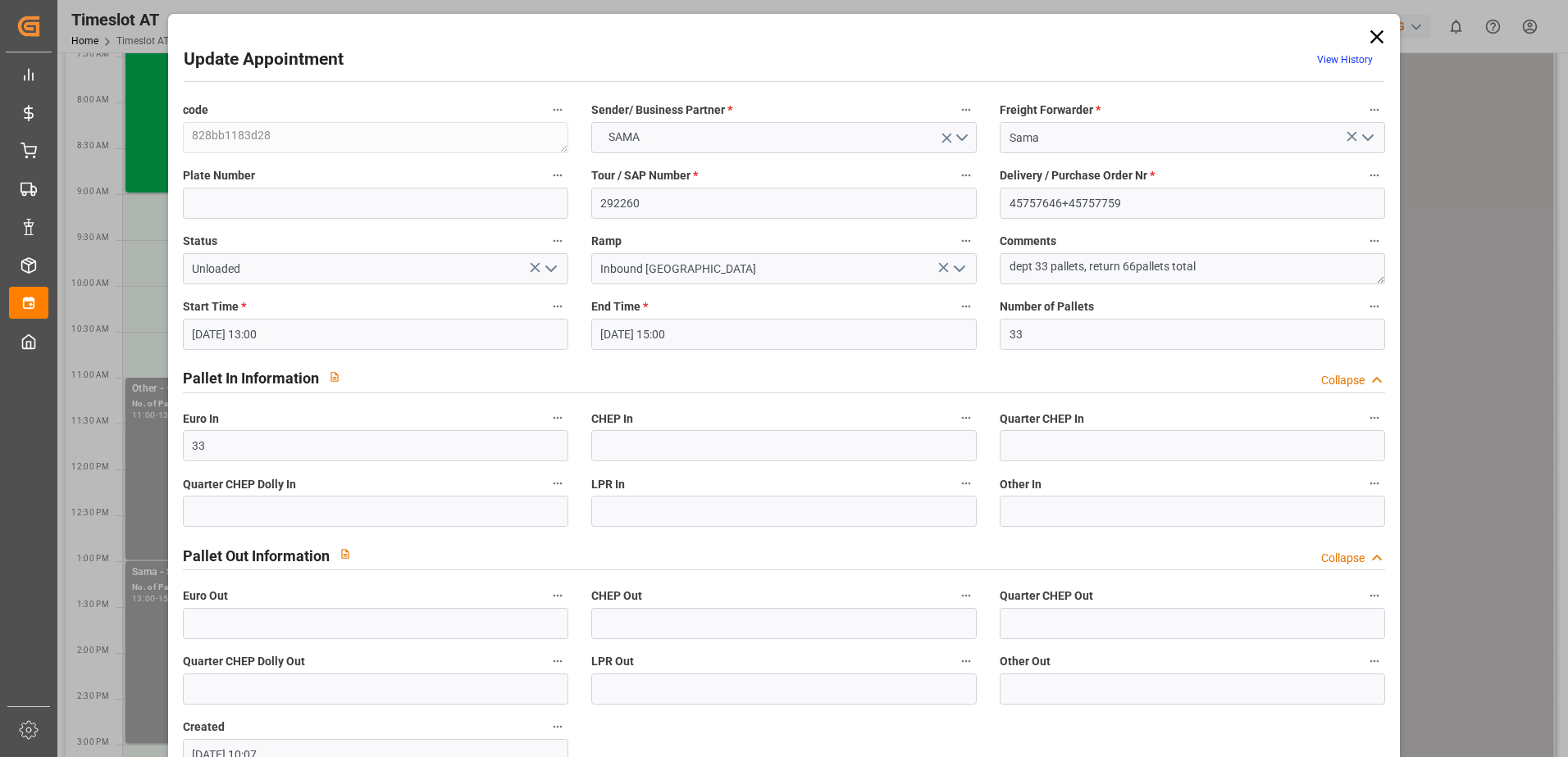
scroll to position [108, 0]
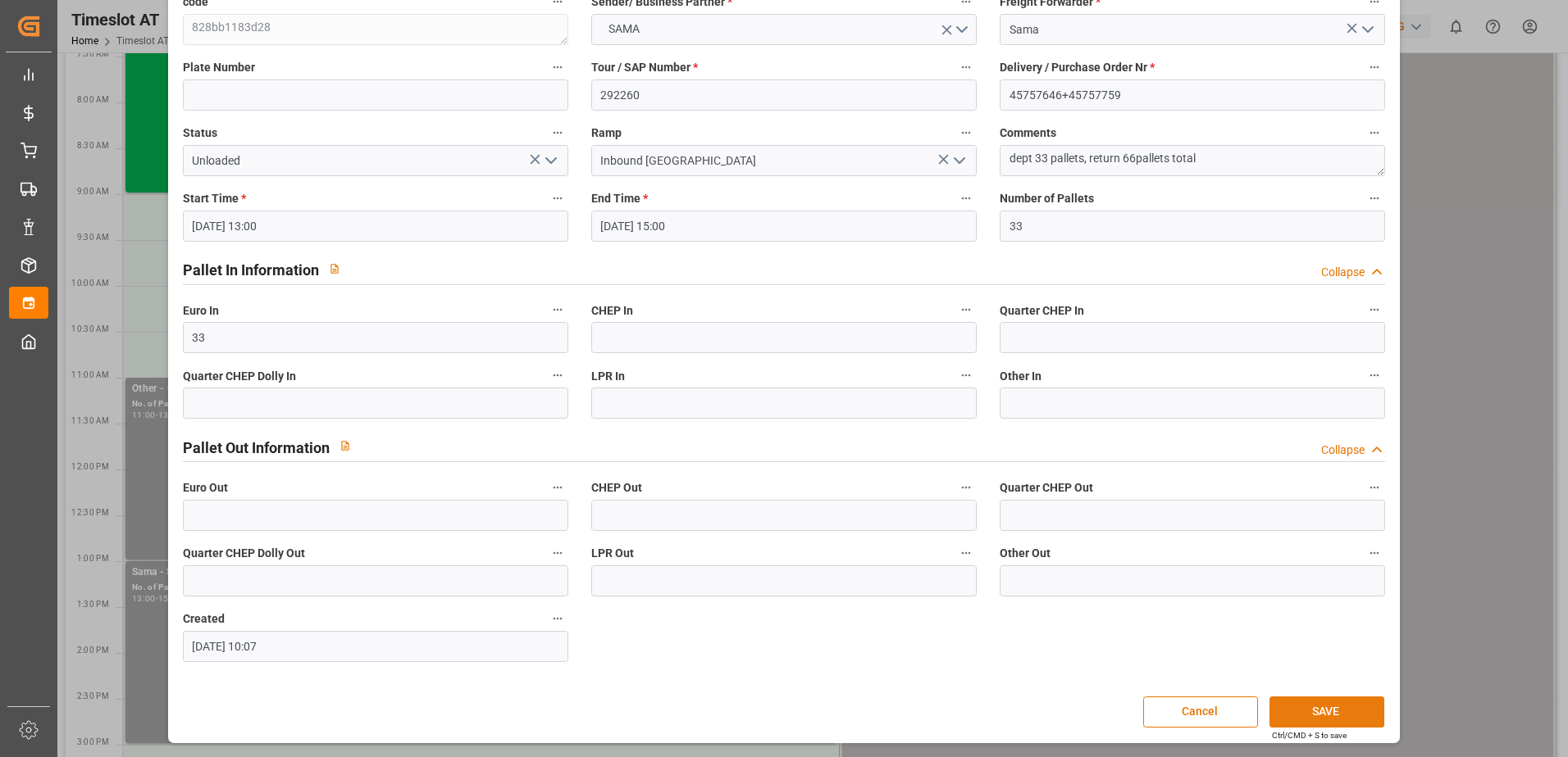
click at [1307, 704] on button "SAVE" at bounding box center [1326, 713] width 114 height 31
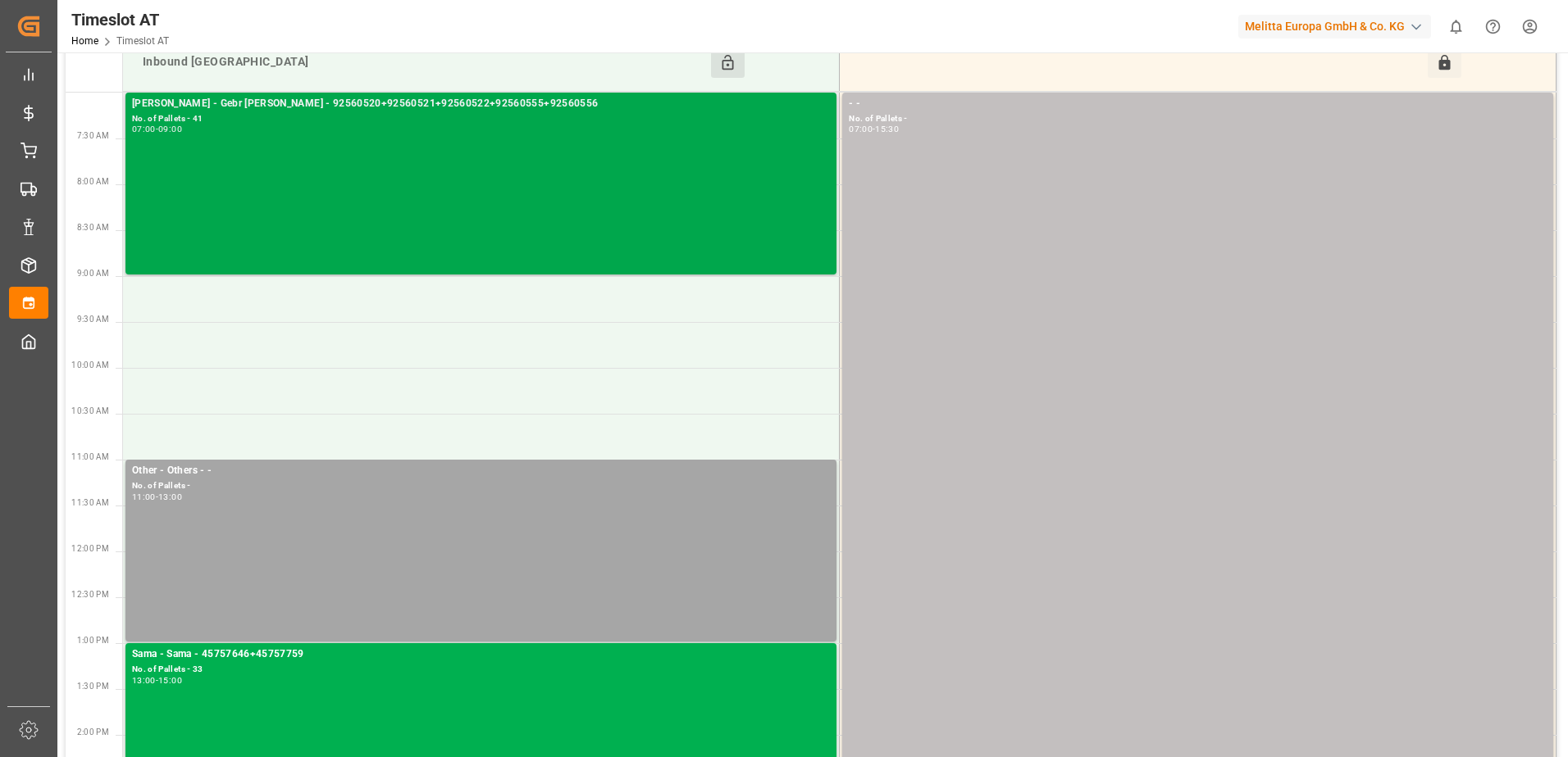
scroll to position [0, 0]
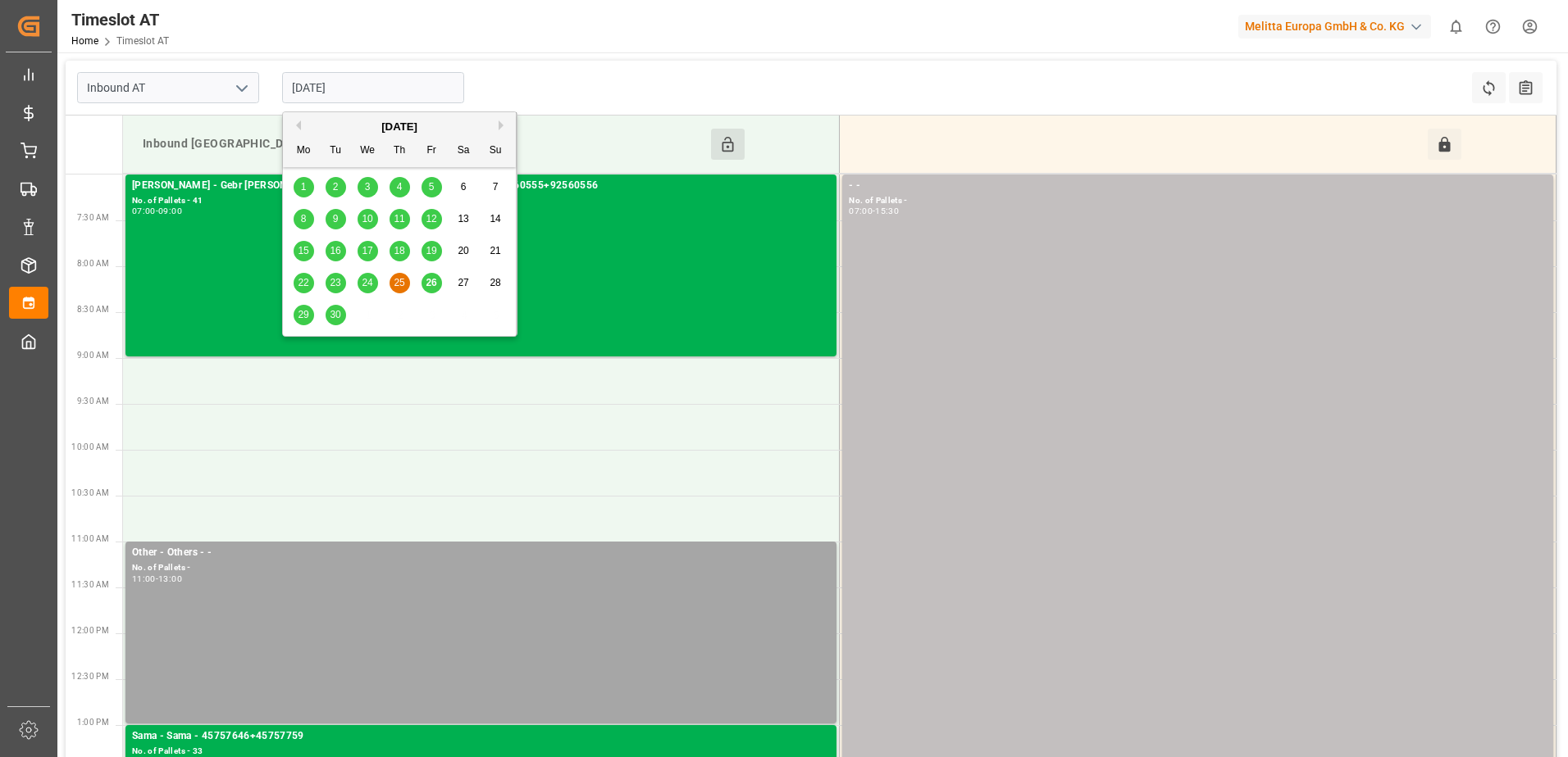
click at [321, 95] on input "25-09-2025" at bounding box center [373, 87] width 182 height 31
click at [333, 280] on span "23" at bounding box center [335, 282] width 11 height 12
type input "[DATE]"
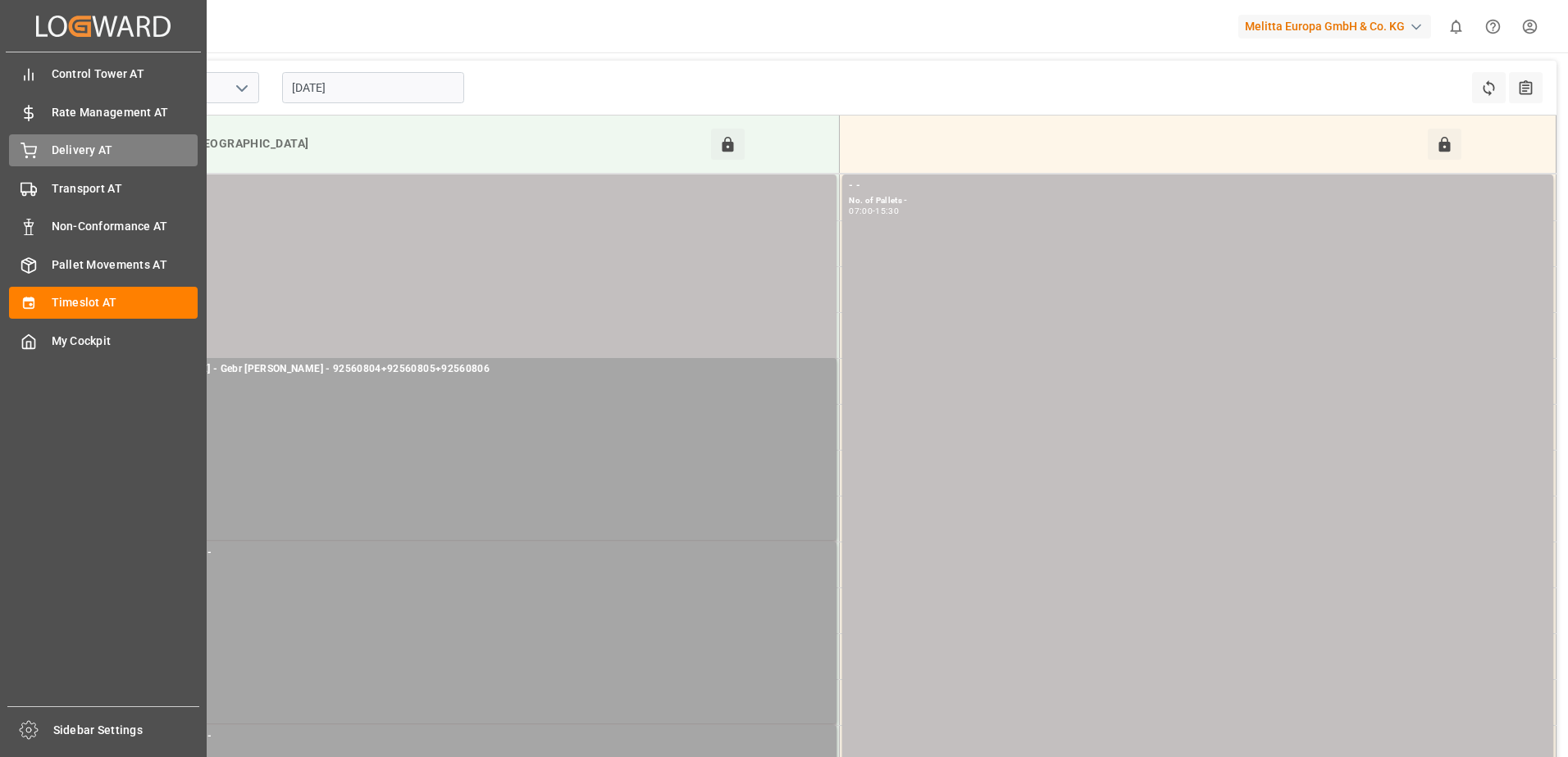
click at [36, 148] on icon at bounding box center [28, 149] width 15 height 11
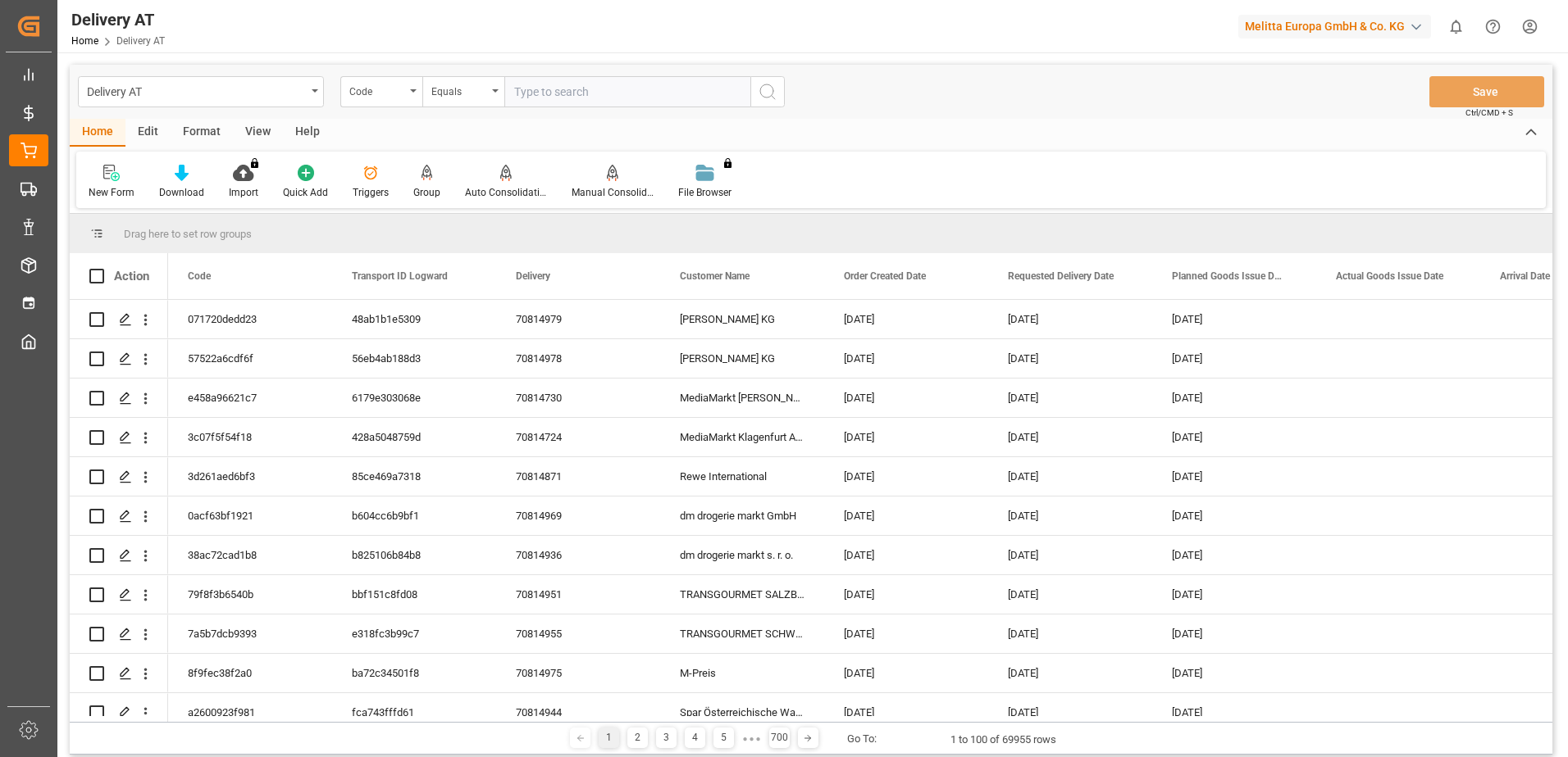
click at [427, 178] on icon at bounding box center [427, 173] width 12 height 16
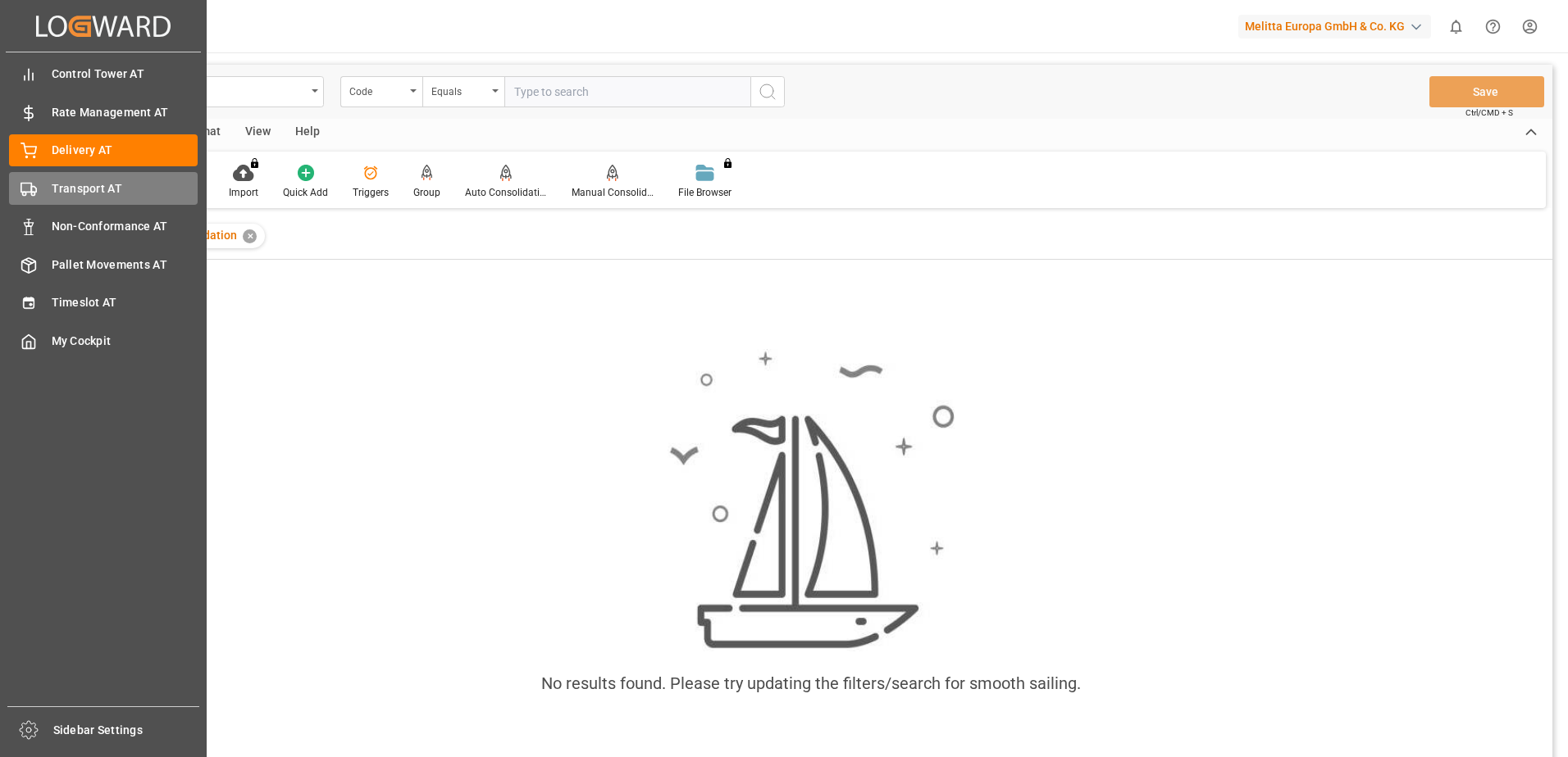
click at [38, 194] on div "Transport AT Transport AT" at bounding box center [104, 188] width 189 height 32
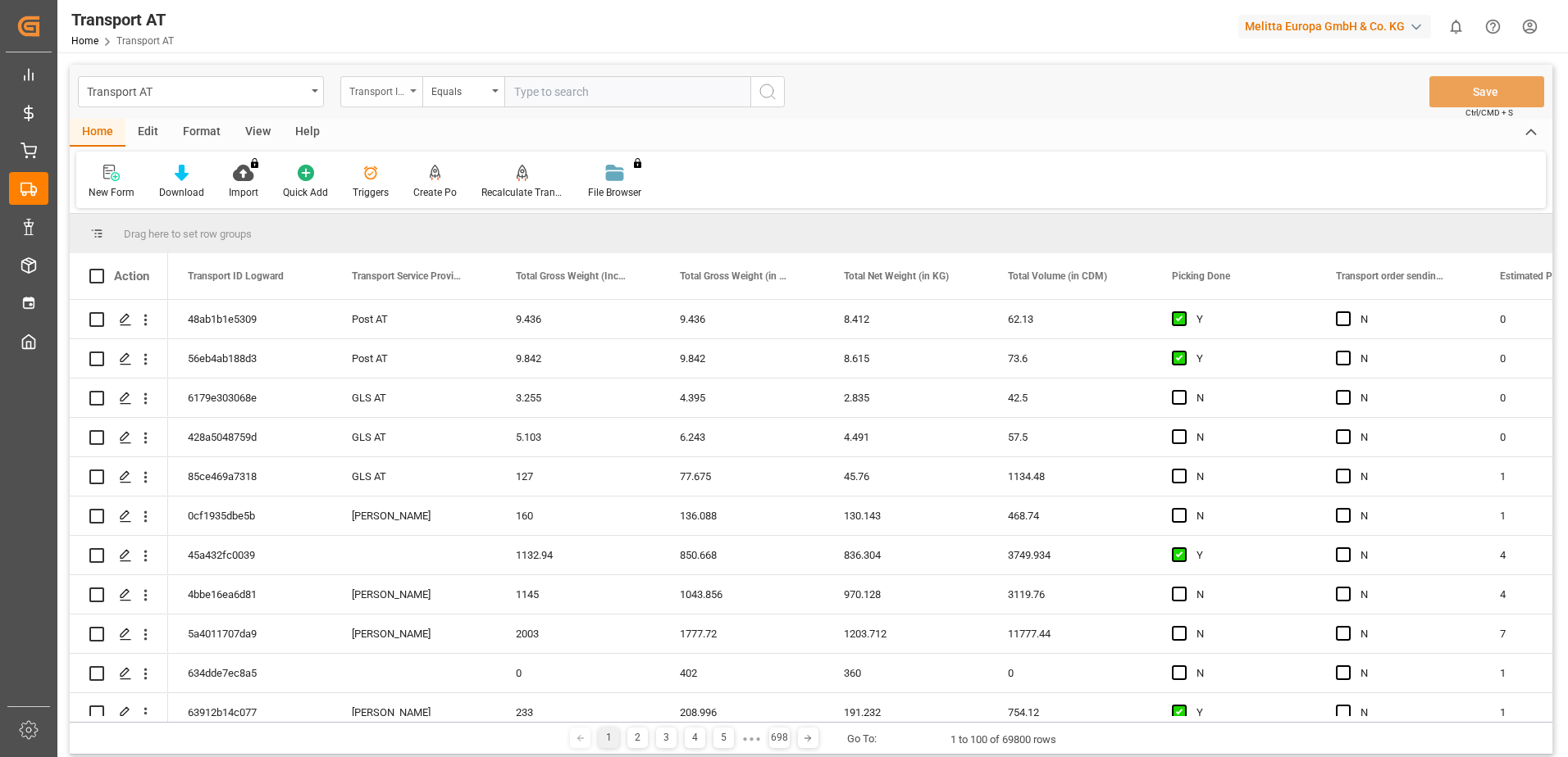
click at [409, 89] on div "Transport ID Logward" at bounding box center [381, 92] width 82 height 31
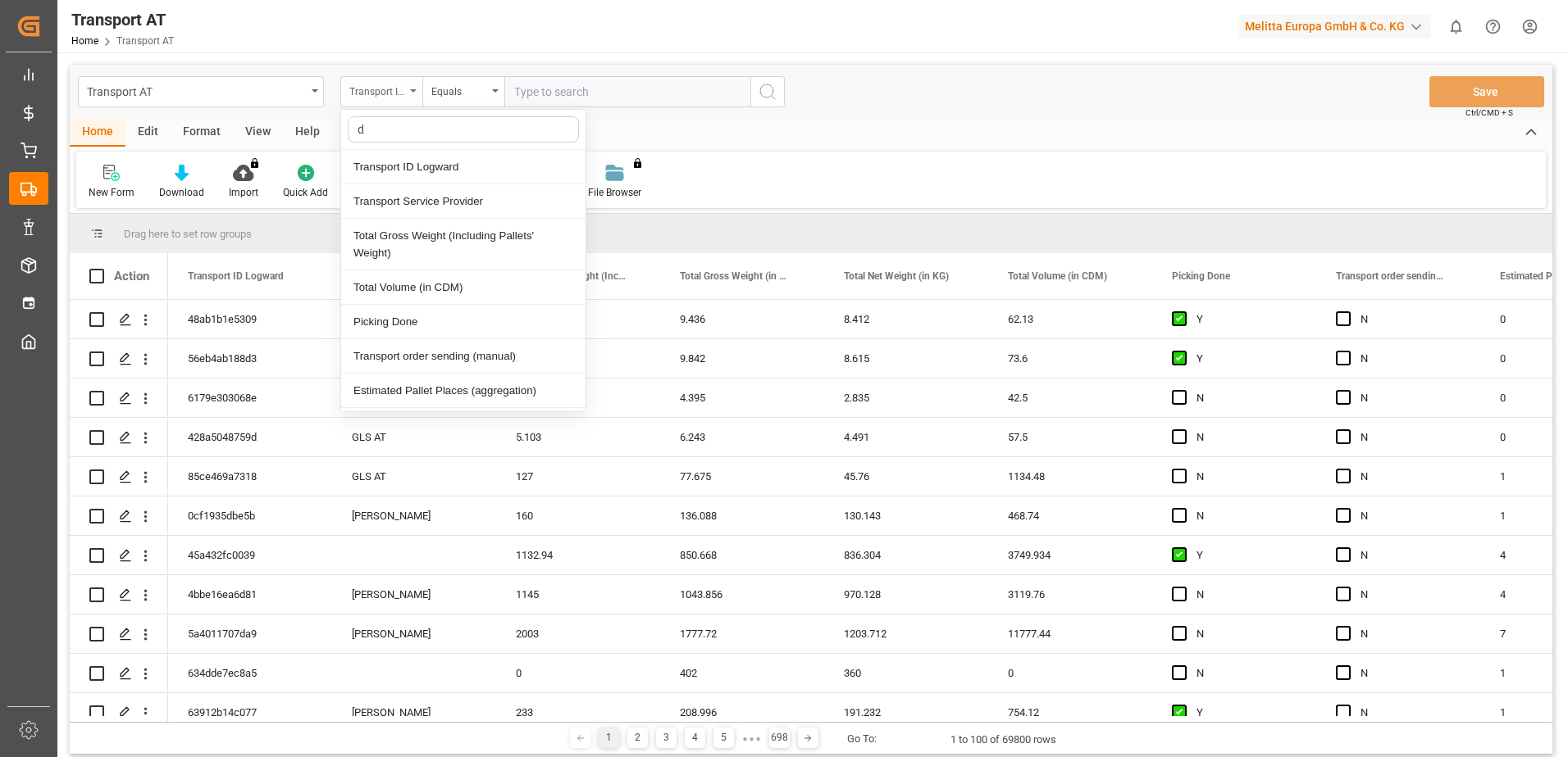
type input "do"
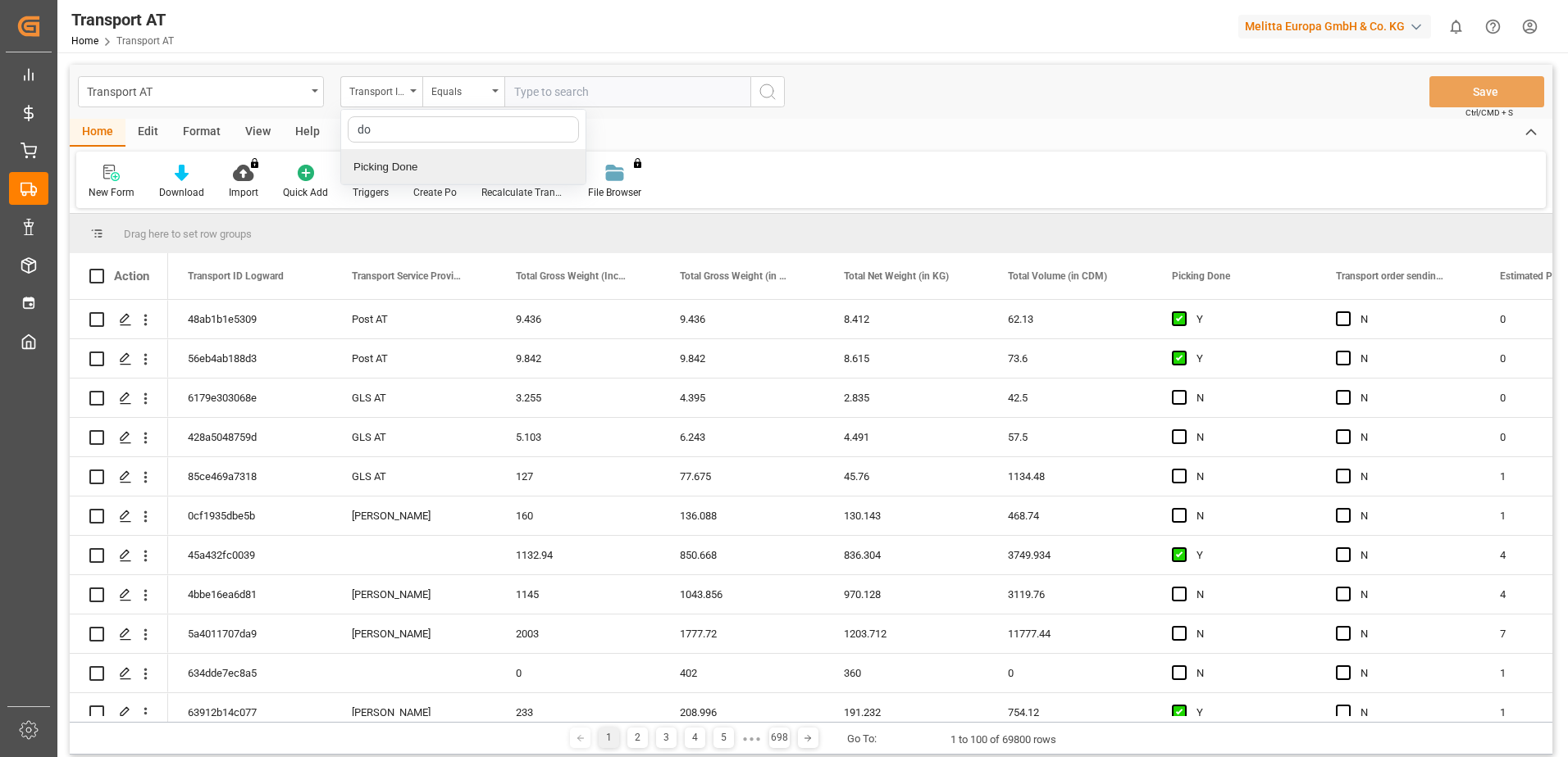
click at [419, 172] on div "Picking Done" at bounding box center [463, 167] width 244 height 34
click at [573, 105] on input "text" at bounding box center [626, 92] width 246 height 31
type input "Y"
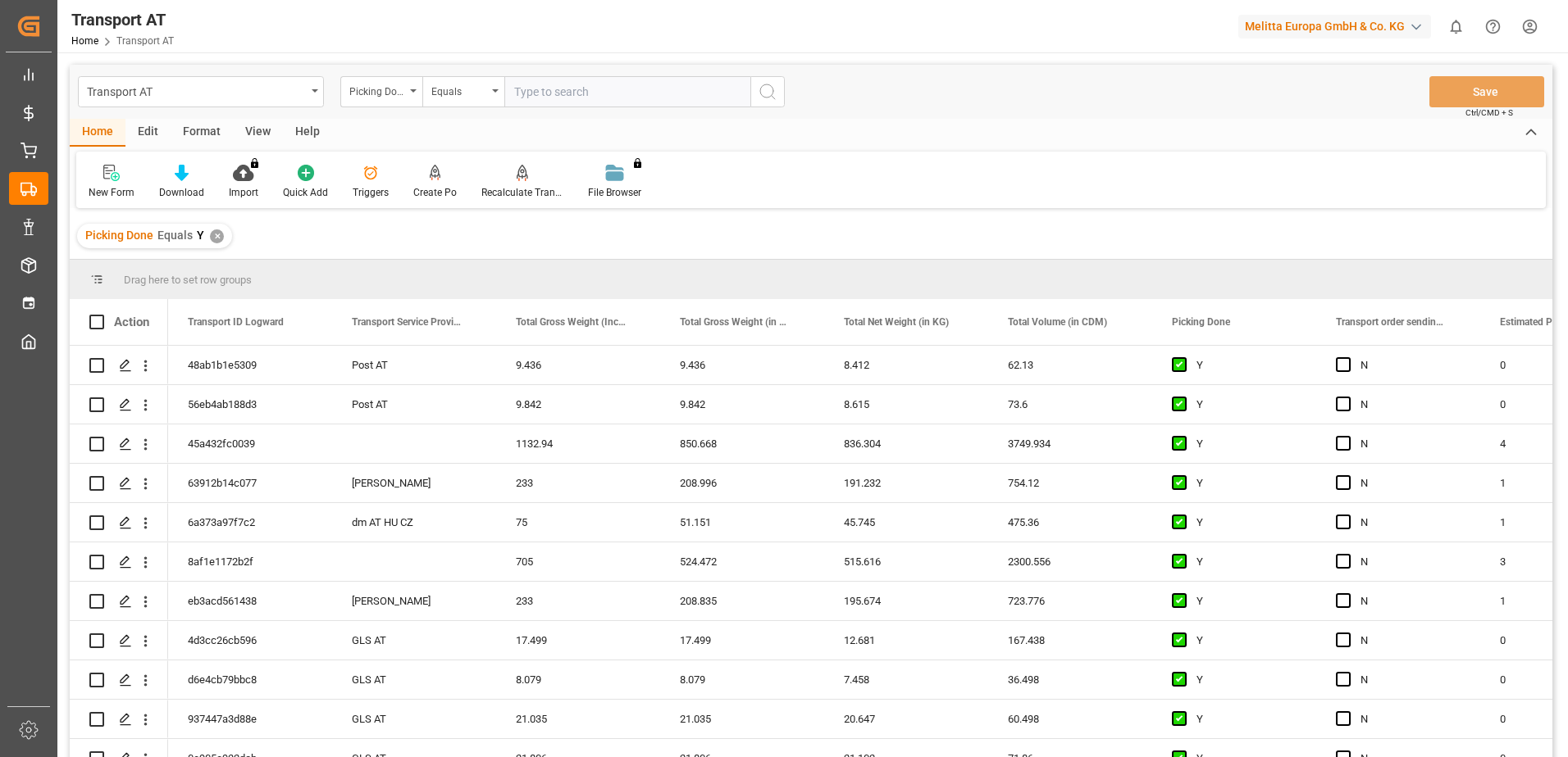
click at [416, 95] on div "Picking Done" at bounding box center [381, 92] width 82 height 31
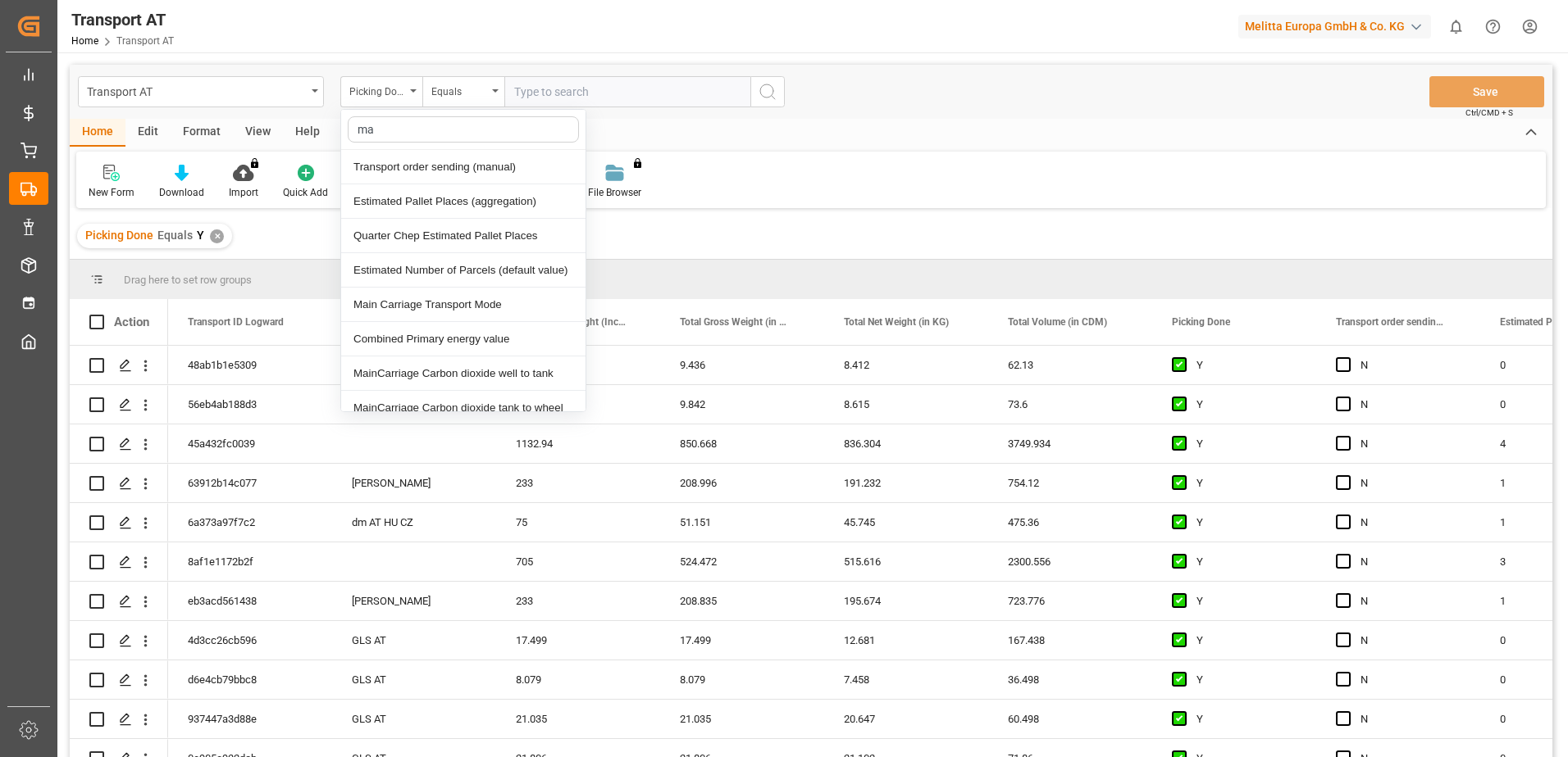
type input "man"
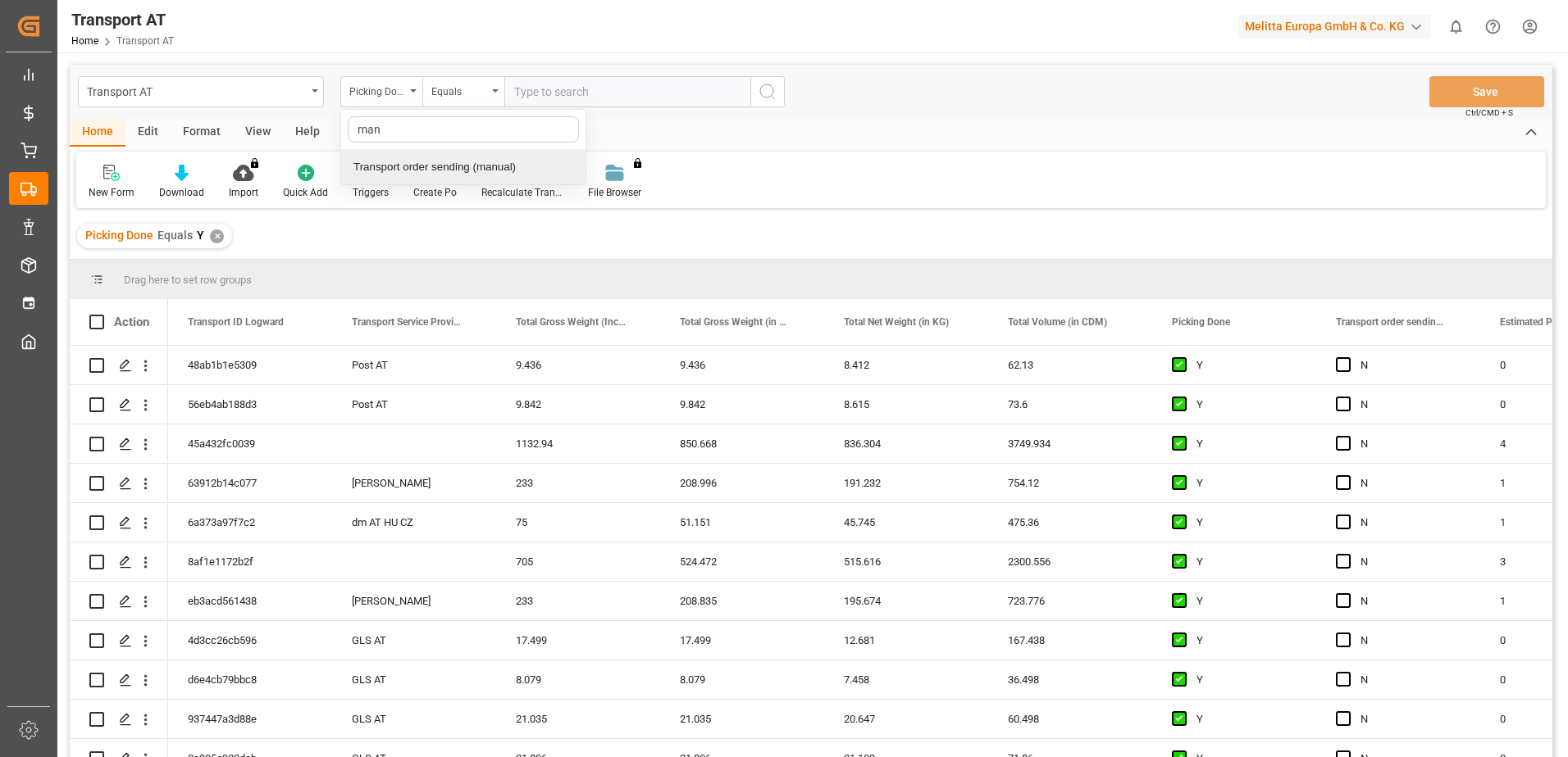
click at [430, 162] on div "Transport order sending (manual)" at bounding box center [463, 167] width 244 height 34
click at [615, 83] on input "text" at bounding box center [626, 92] width 246 height 31
type input "N"
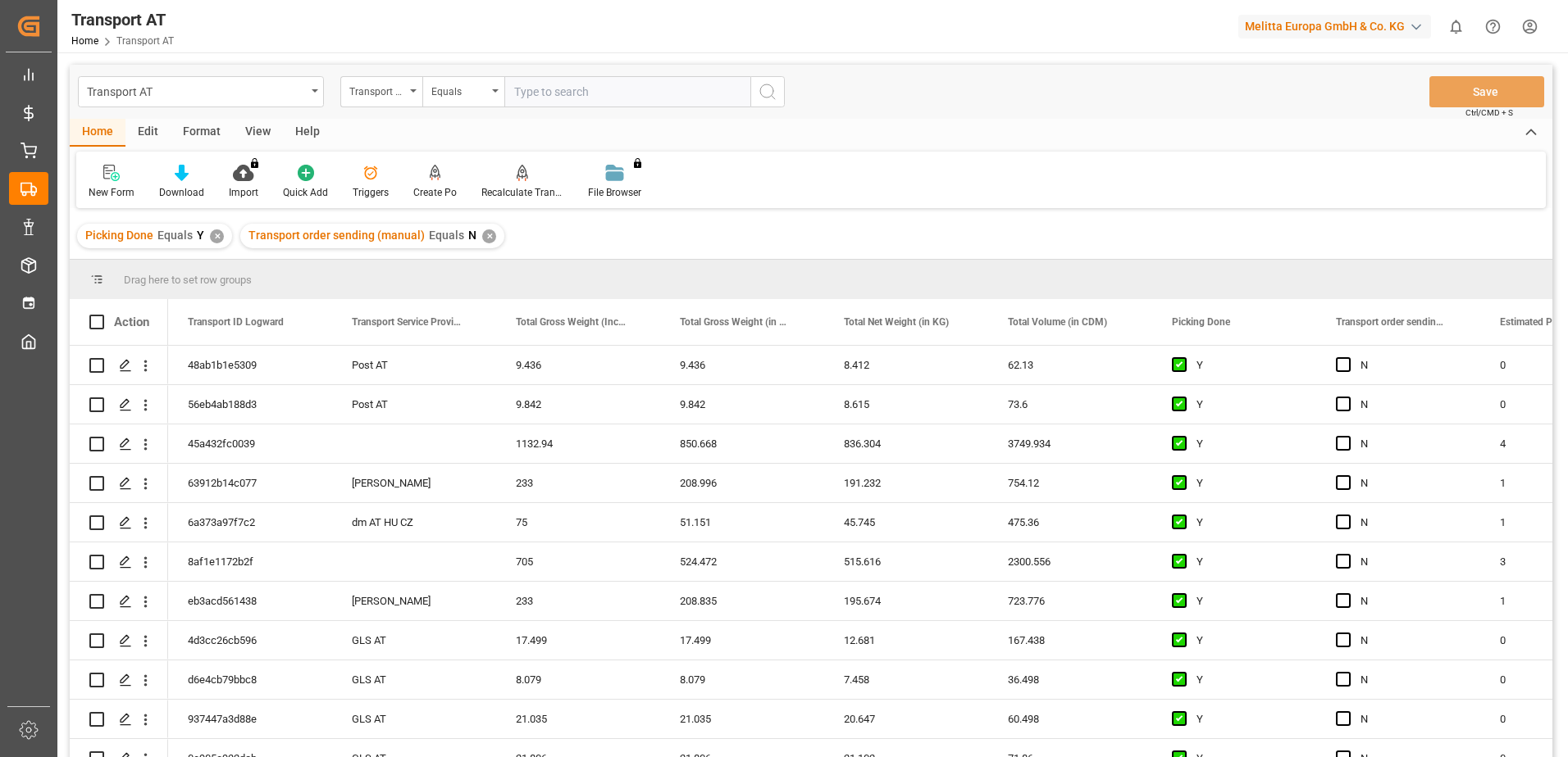
click at [412, 96] on div "Transport order sending (manual)" at bounding box center [381, 92] width 82 height 31
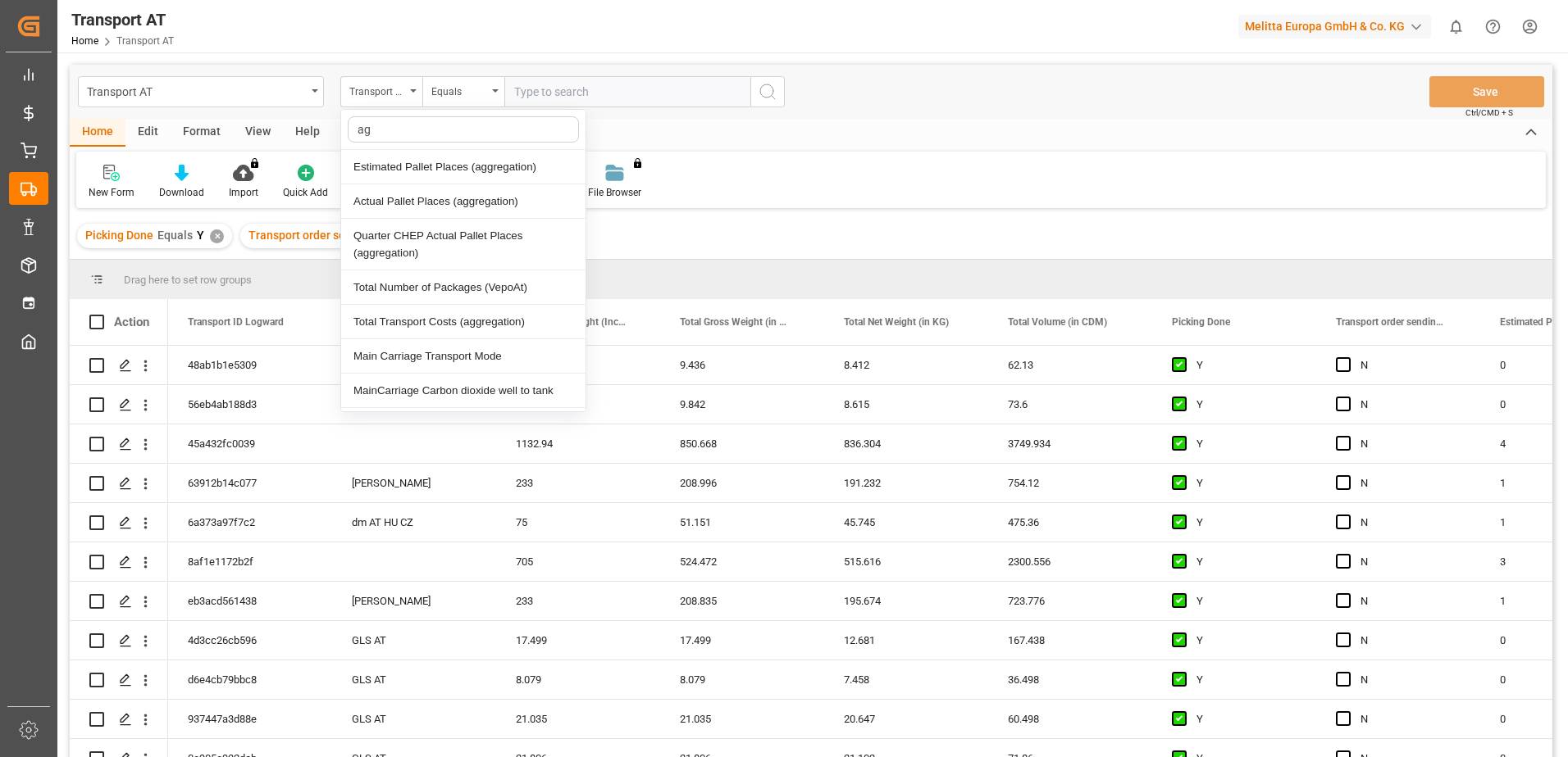
type input "agg"
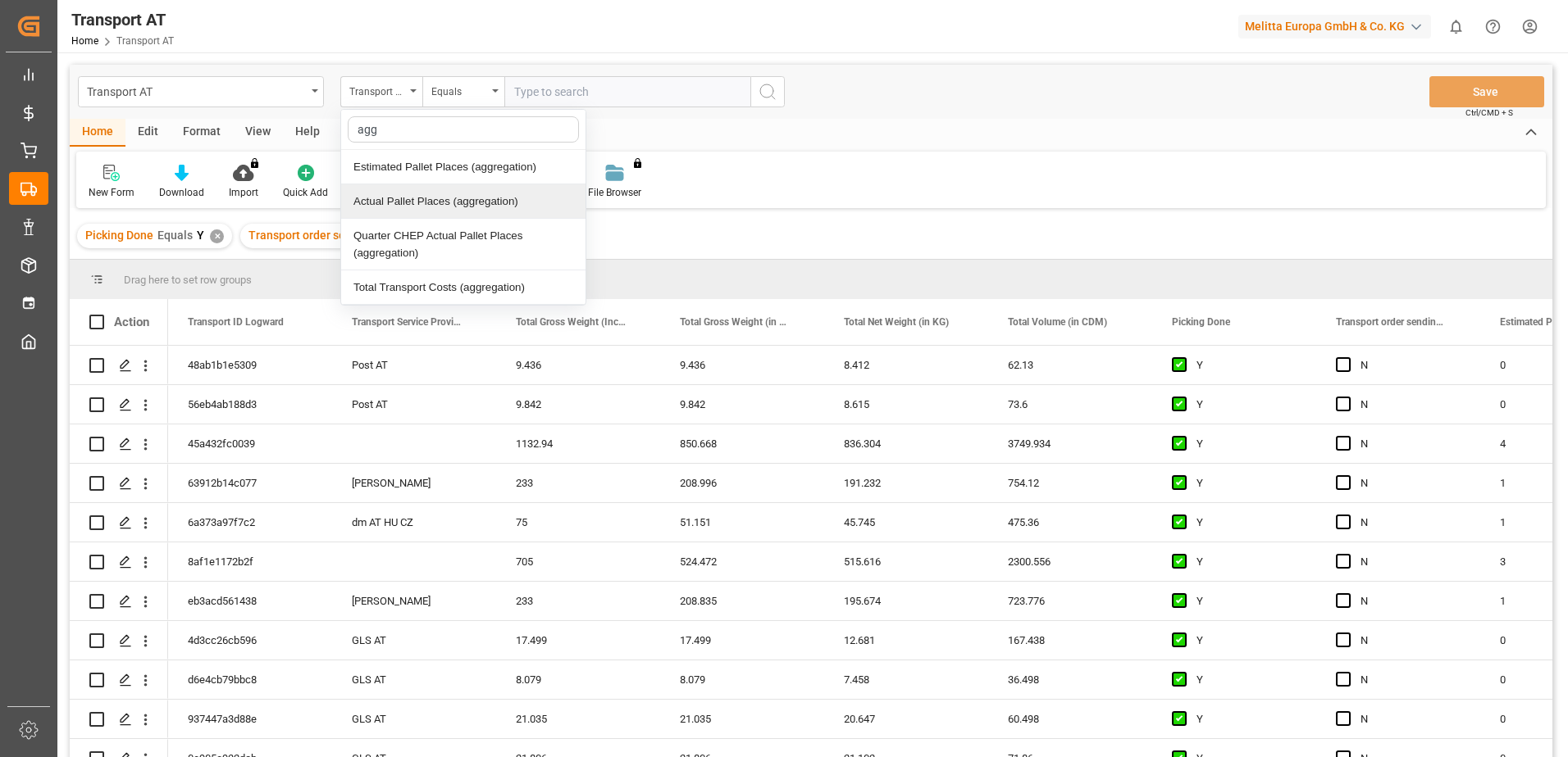
click at [432, 199] on div "Actual Pallet Places (aggregation)" at bounding box center [463, 202] width 244 height 34
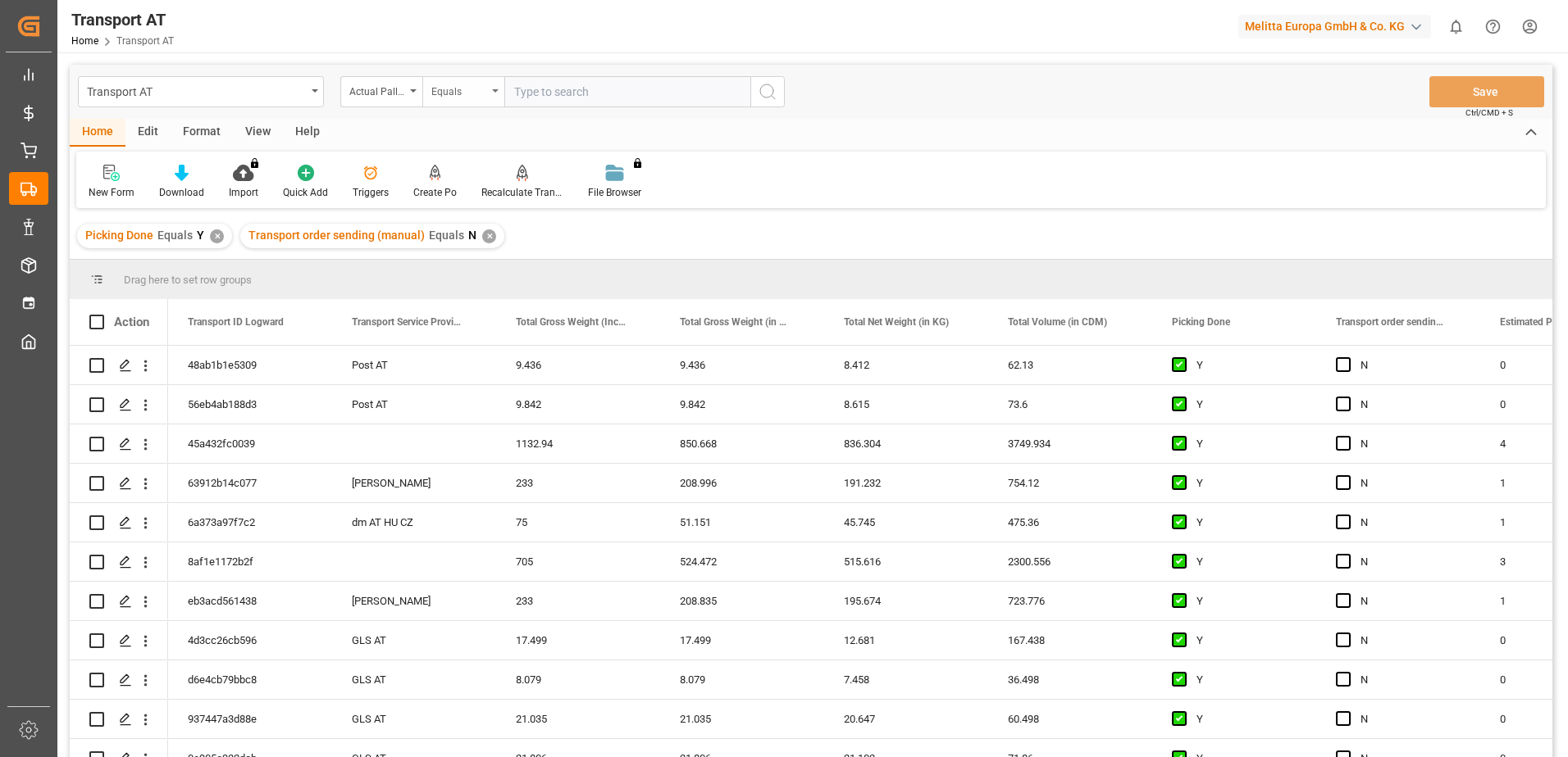
click at [485, 88] on div "Equals" at bounding box center [459, 89] width 55 height 19
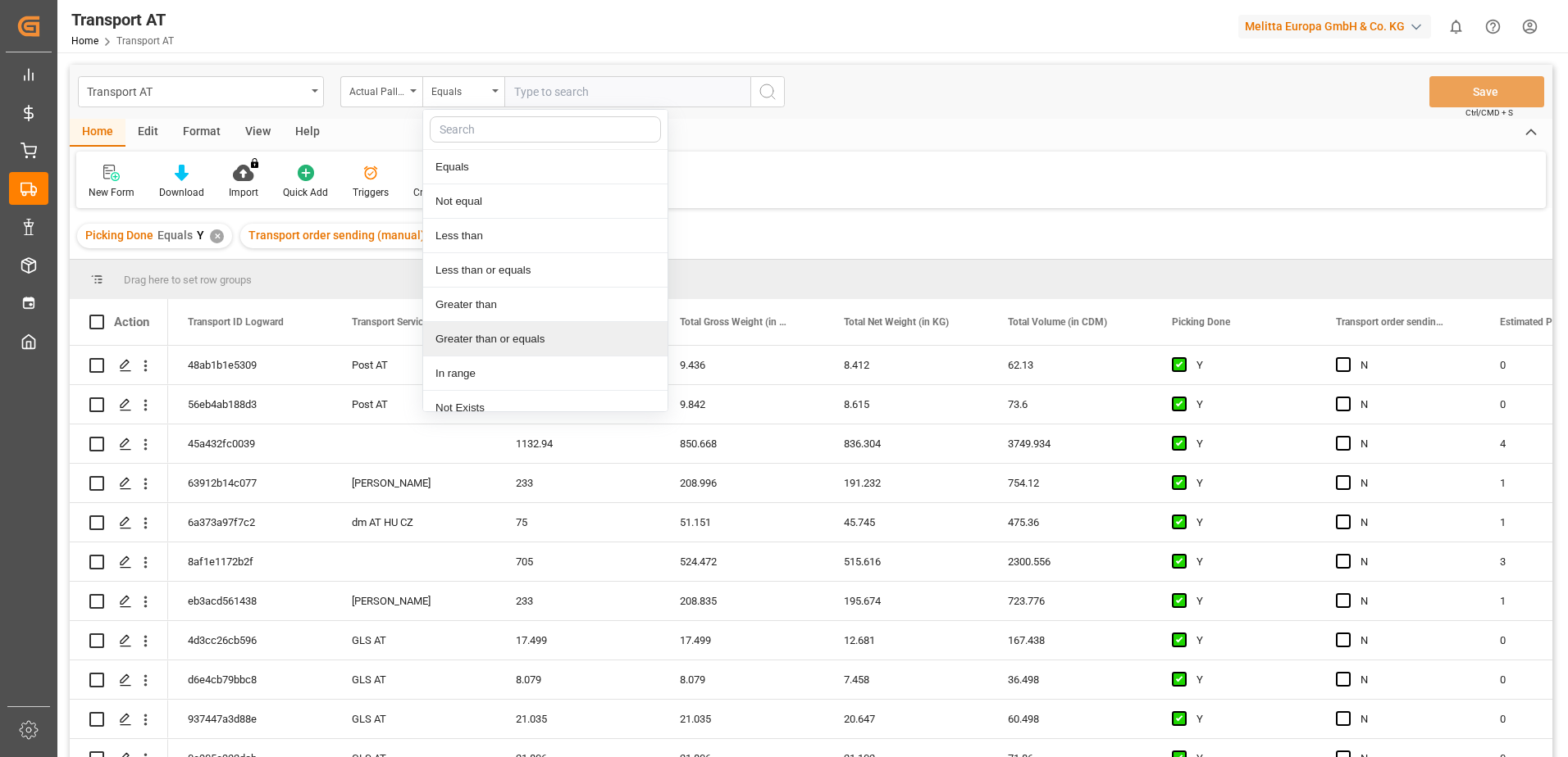
click at [492, 337] on div "Greater than or equals" at bounding box center [545, 339] width 244 height 34
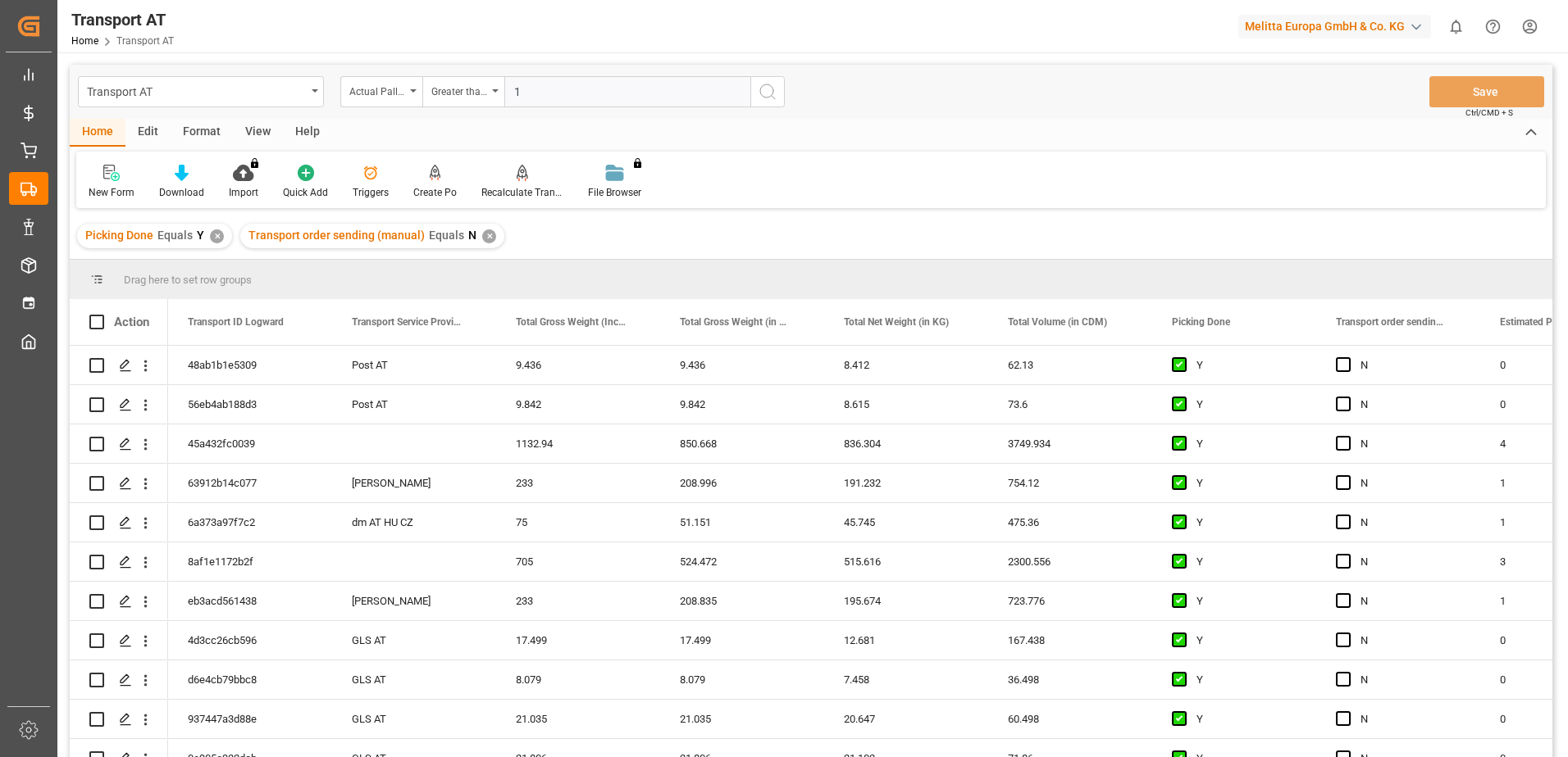
type input "1"
click at [773, 95] on icon "search button" at bounding box center [767, 92] width 20 height 20
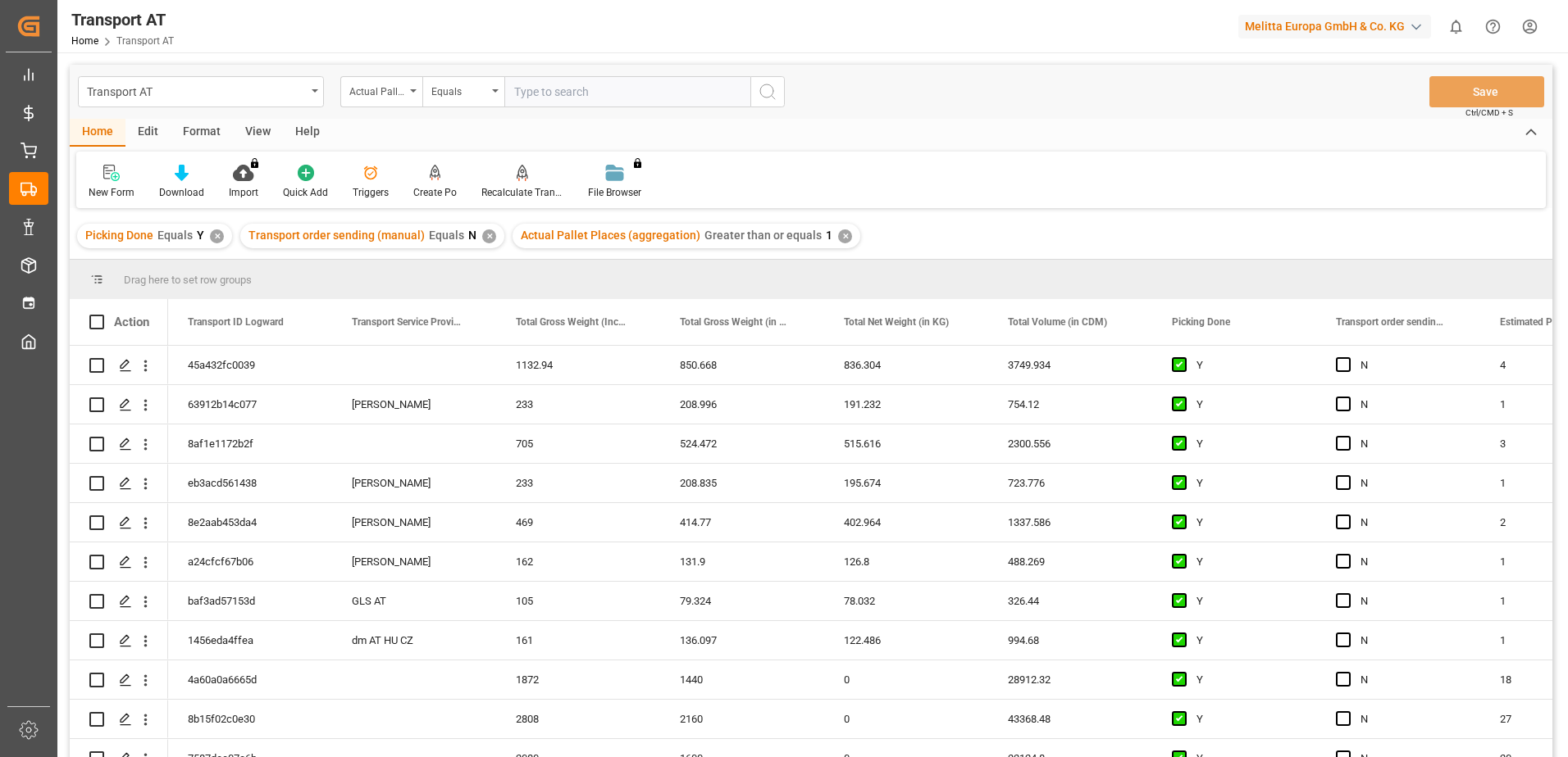
click at [247, 123] on div "View" at bounding box center [257, 133] width 50 height 28
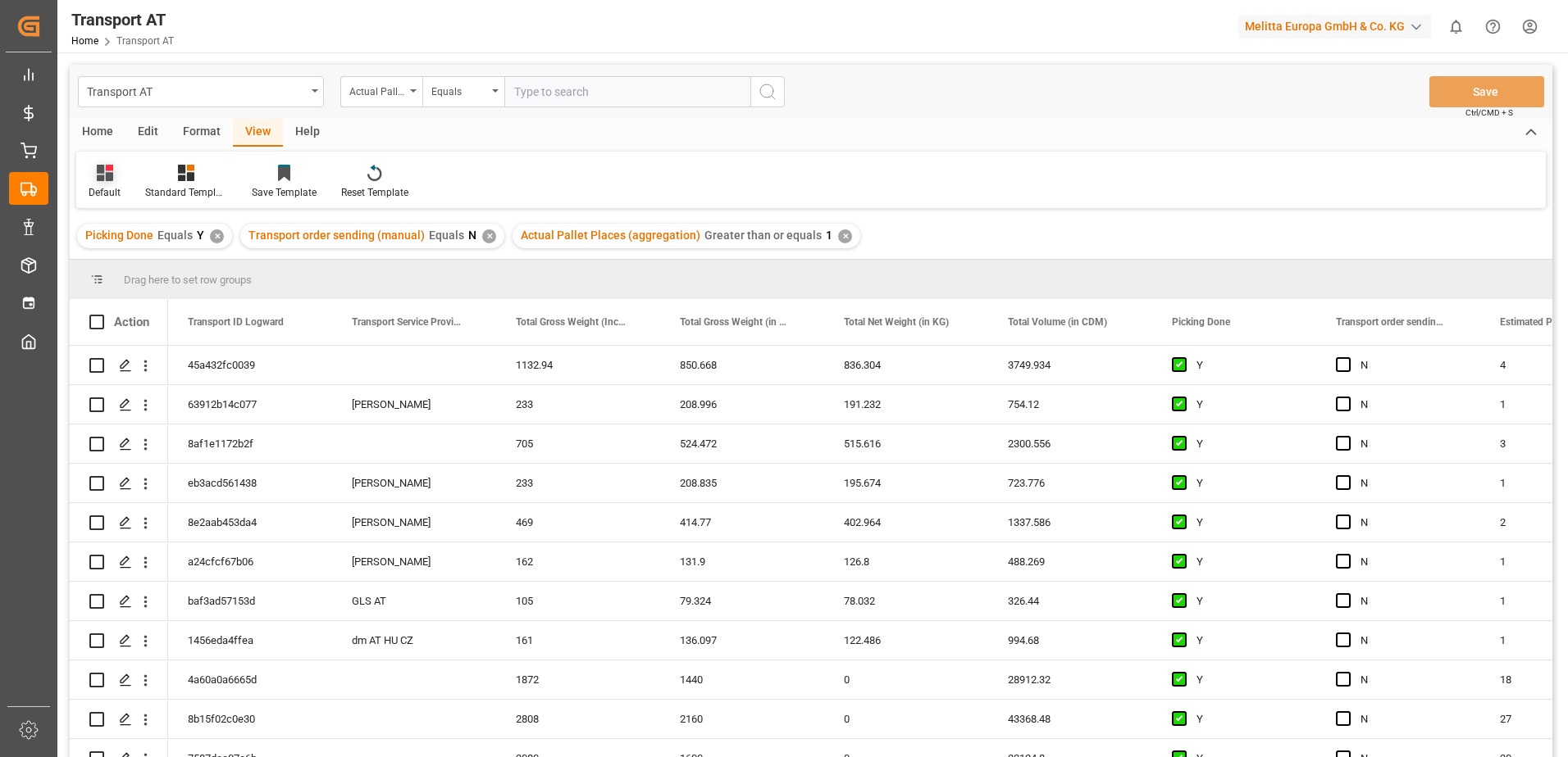
click at [110, 185] on div "Default" at bounding box center [104, 192] width 32 height 15
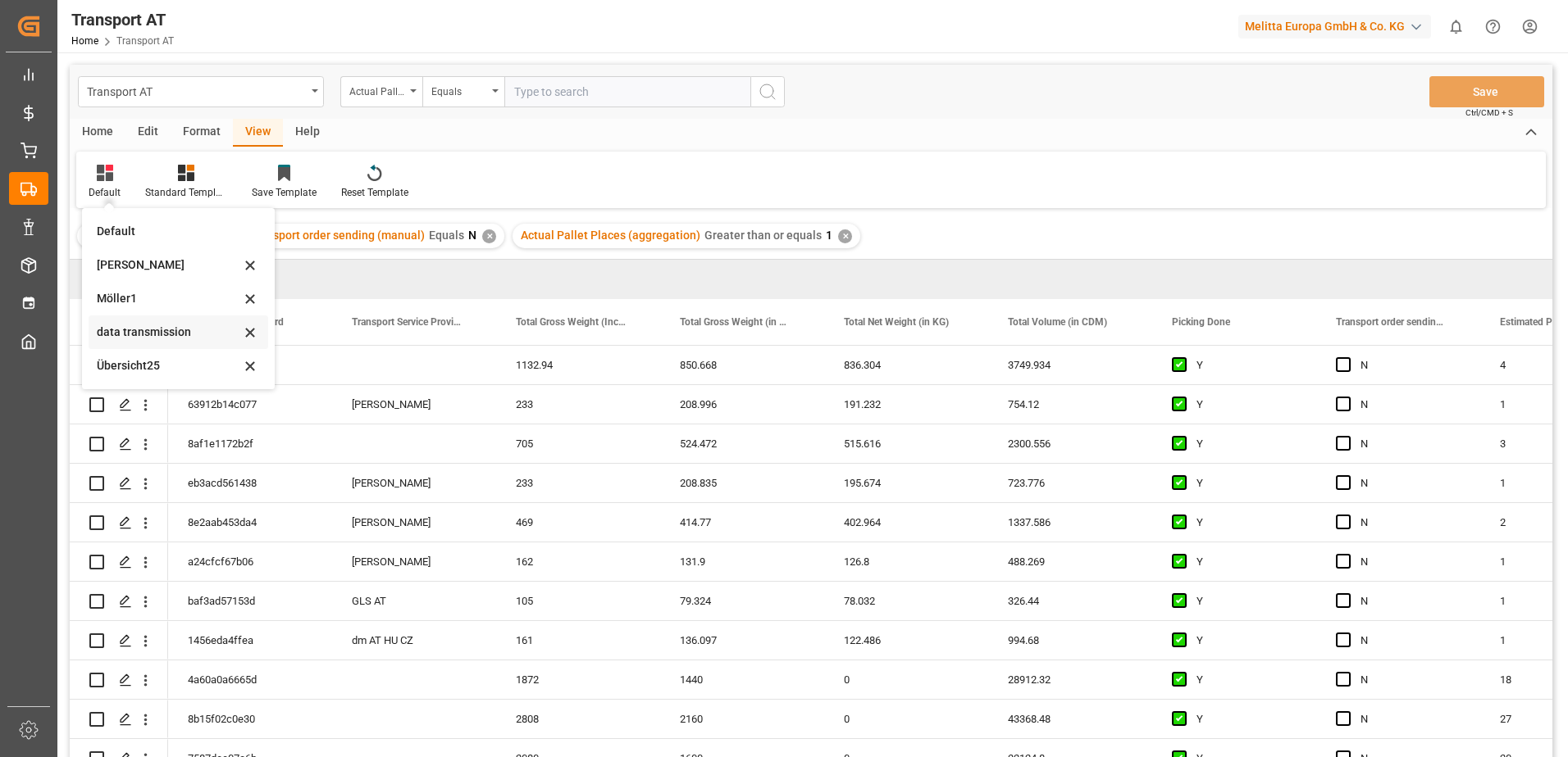
click at [148, 329] on div "data transmission" at bounding box center [169, 332] width 143 height 17
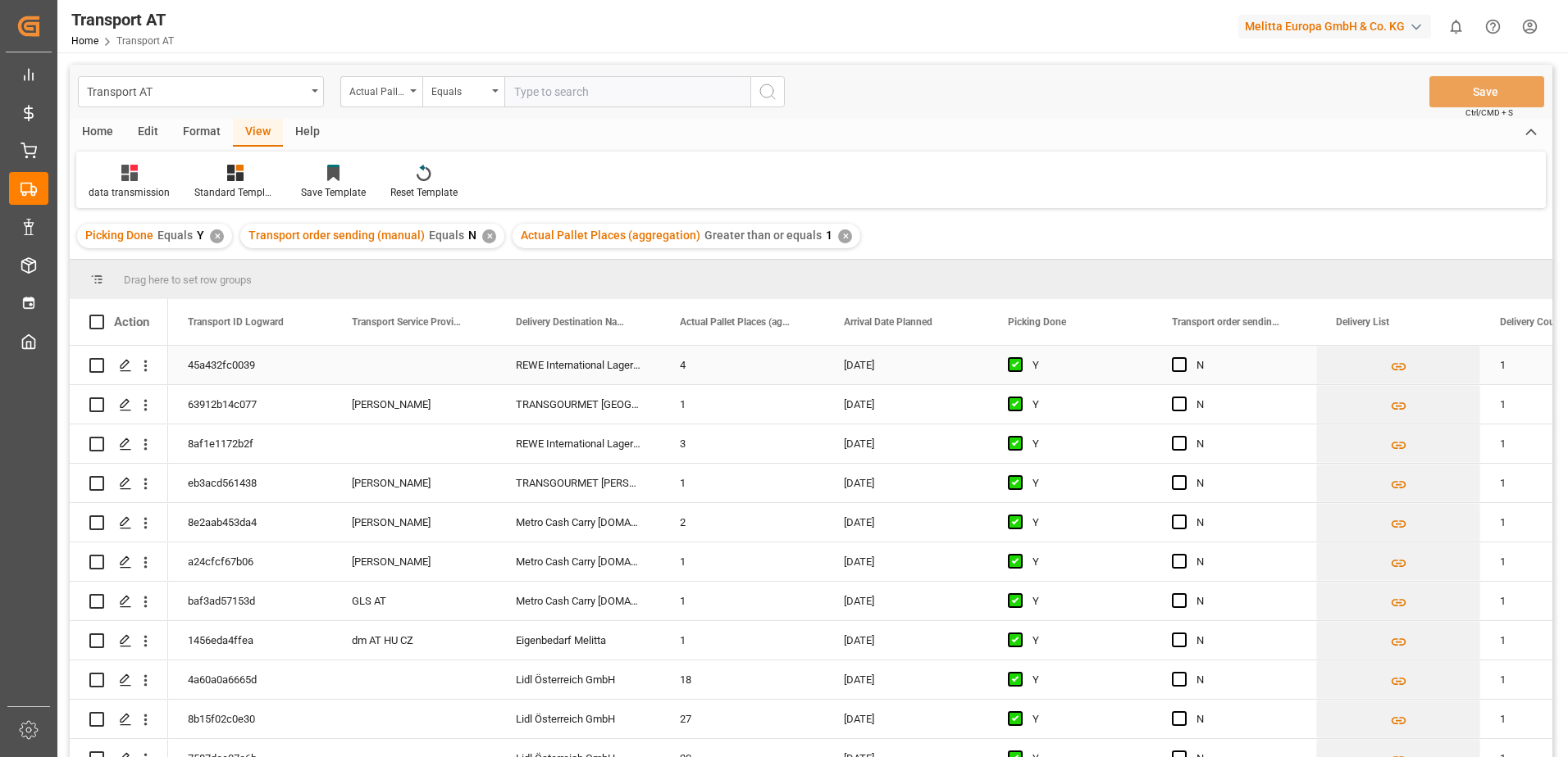
click at [414, 365] on div "Press SPACE to select this row." at bounding box center [414, 365] width 164 height 38
click at [465, 371] on button "Select" at bounding box center [414, 375] width 138 height 31
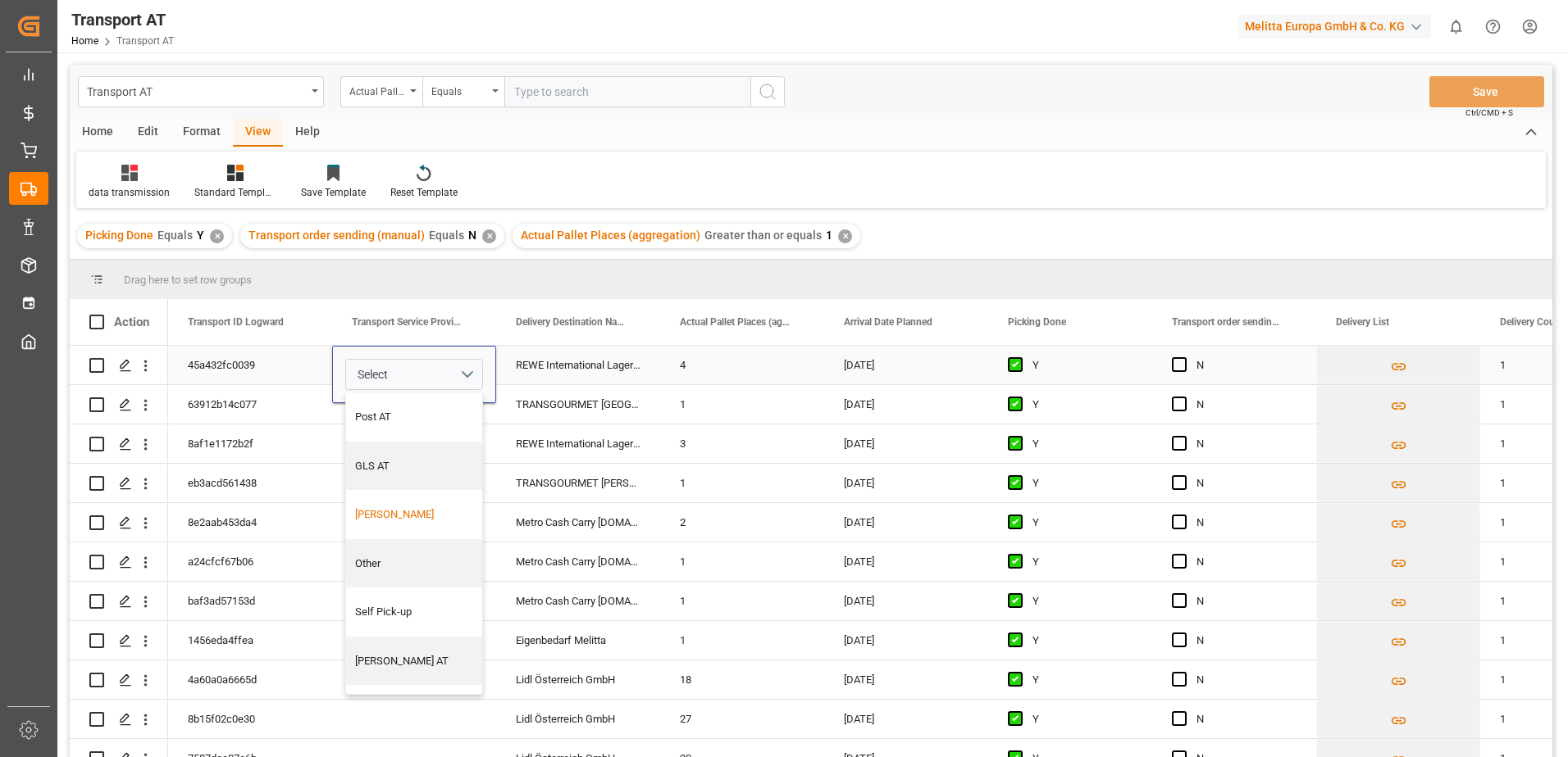
click at [389, 510] on div "[PERSON_NAME]" at bounding box center [414, 515] width 119 height 16
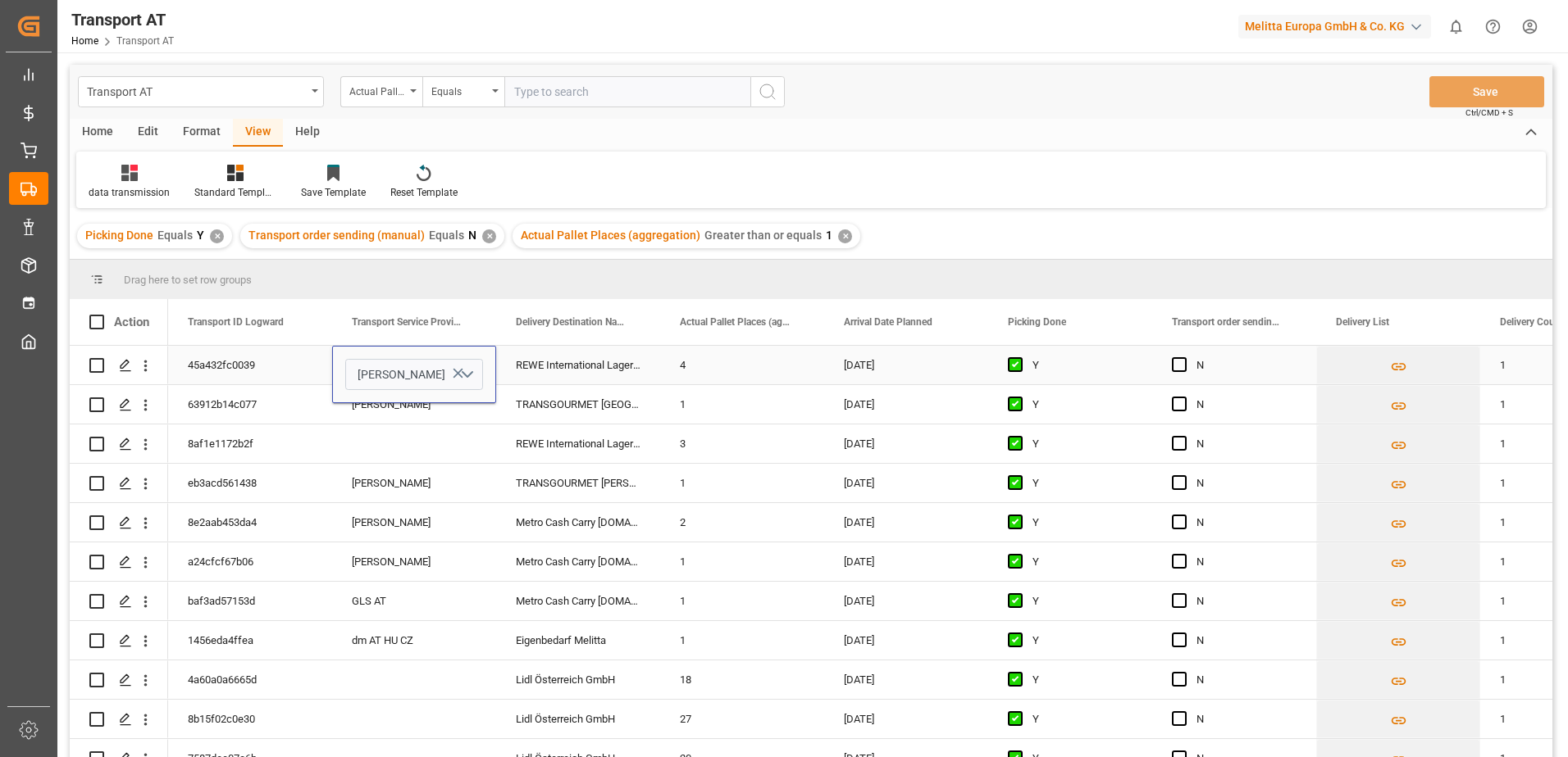
click at [532, 365] on div "REWE International Lager- und" at bounding box center [577, 365] width 164 height 38
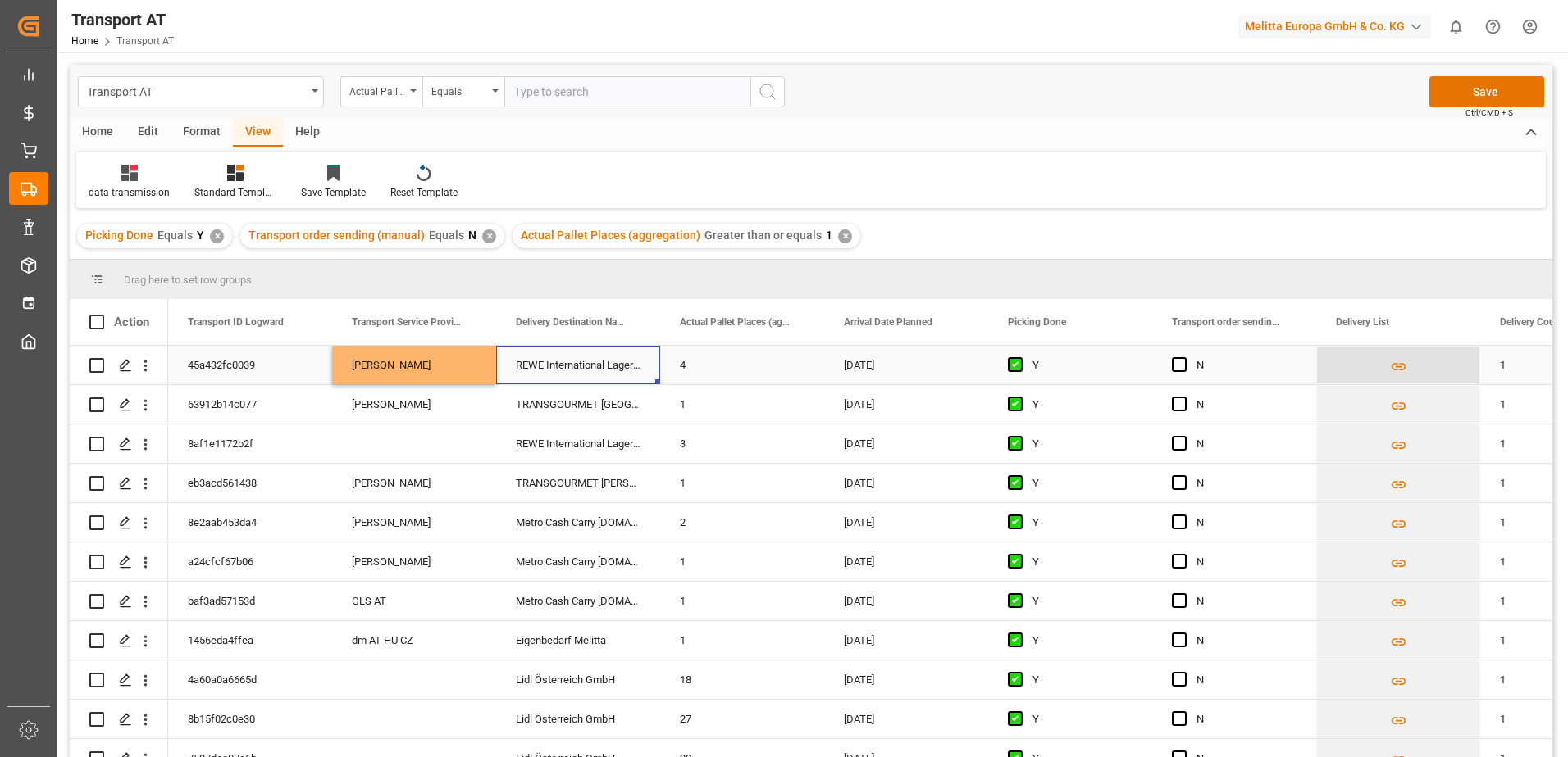
click at [1399, 368] on icon "Press SPACE to select this row." at bounding box center [1398, 367] width 17 height 17
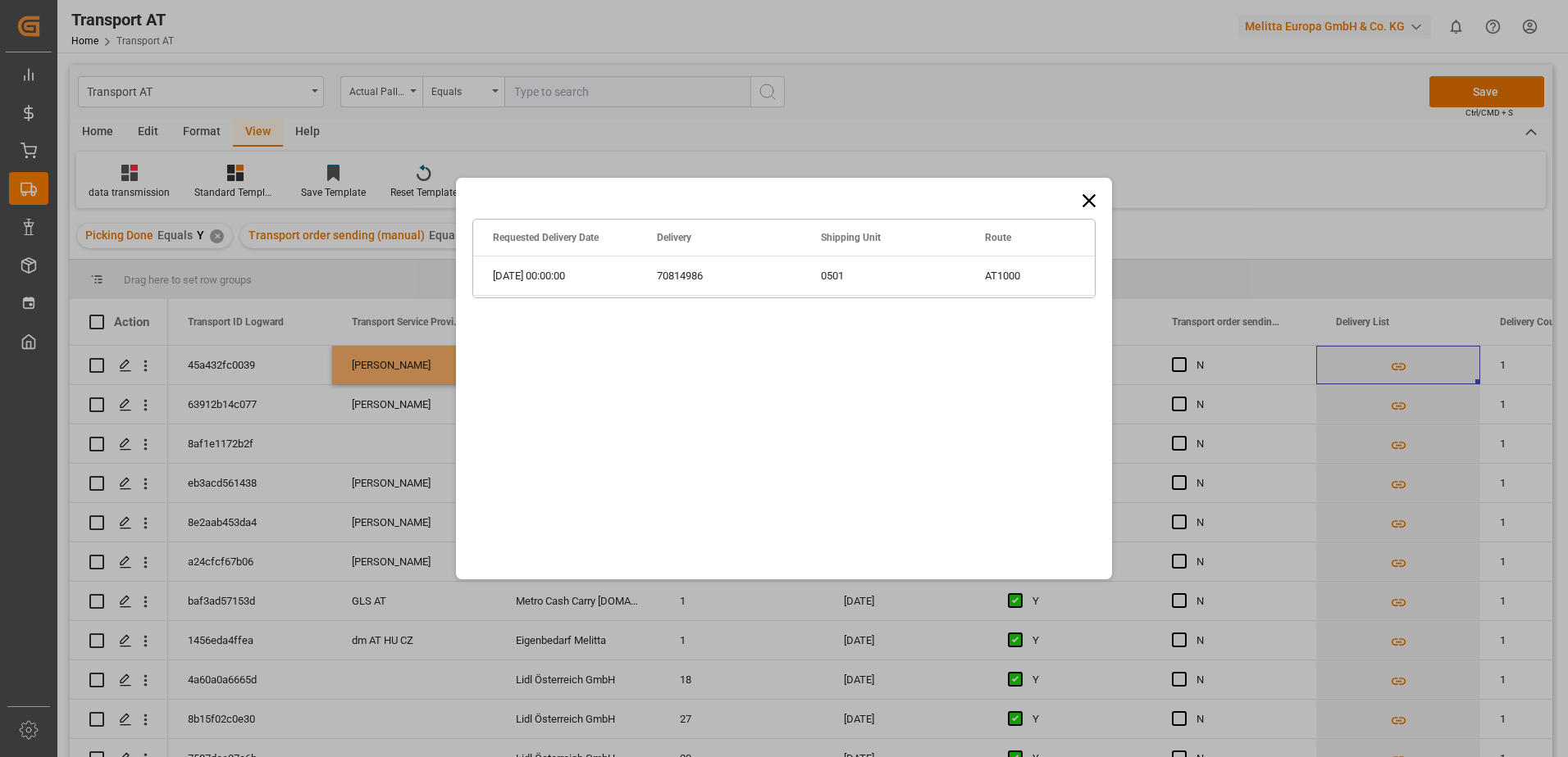
click at [1093, 205] on icon at bounding box center [1089, 201] width 13 height 13
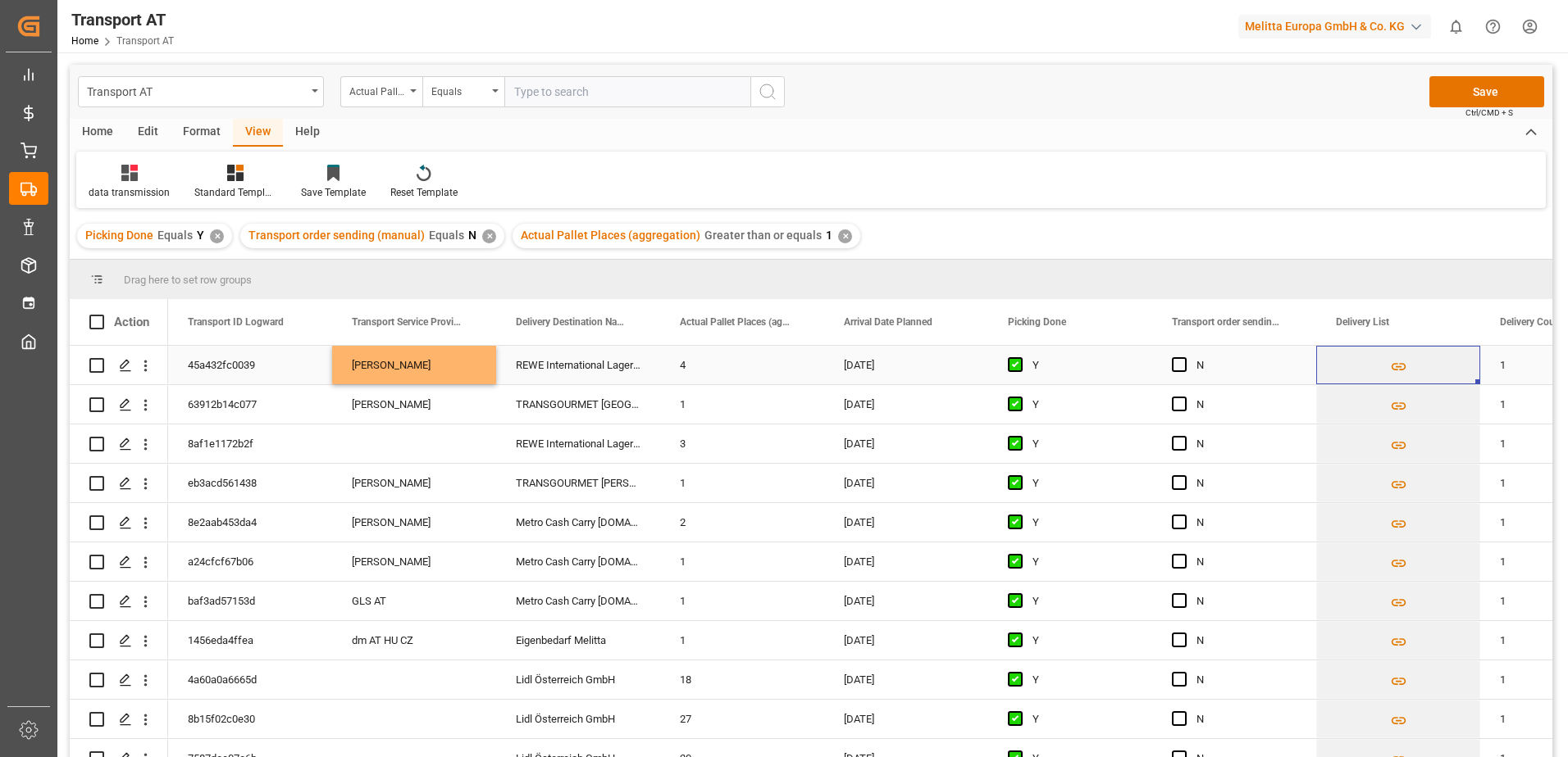
click at [417, 364] on div "[PERSON_NAME]" at bounding box center [414, 365] width 164 height 38
click at [456, 365] on div "[PERSON_NAME]" at bounding box center [414, 365] width 164 height 38
click at [434, 364] on div "[PERSON_NAME]" at bounding box center [414, 365] width 164 height 38
click at [393, 366] on div "[PERSON_NAME]" at bounding box center [414, 365] width 164 height 38
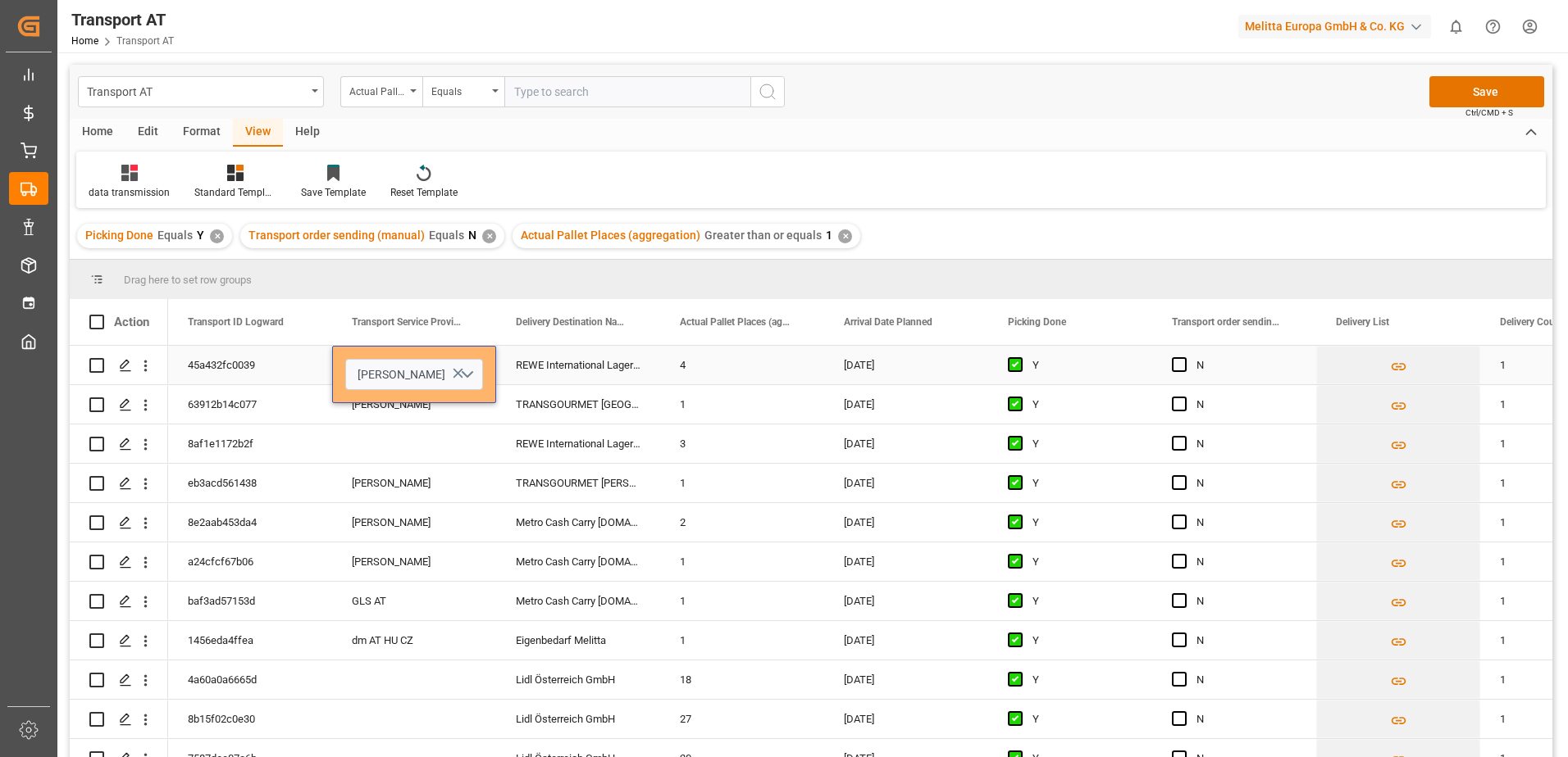
click at [459, 373] on icon "Press SPACE to select this row." at bounding box center [458, 373] width 10 height 10
click at [503, 271] on div "Drag here to set row groups" at bounding box center [811, 279] width 1483 height 39
click at [587, 363] on div "REWE International Lager- und" at bounding box center [577, 365] width 164 height 38
click at [1179, 402] on span "Press SPACE to select this row." at bounding box center [1178, 404] width 15 height 15
click at [1184, 397] on input "Press SPACE to select this row." at bounding box center [1184, 397] width 0 height 0
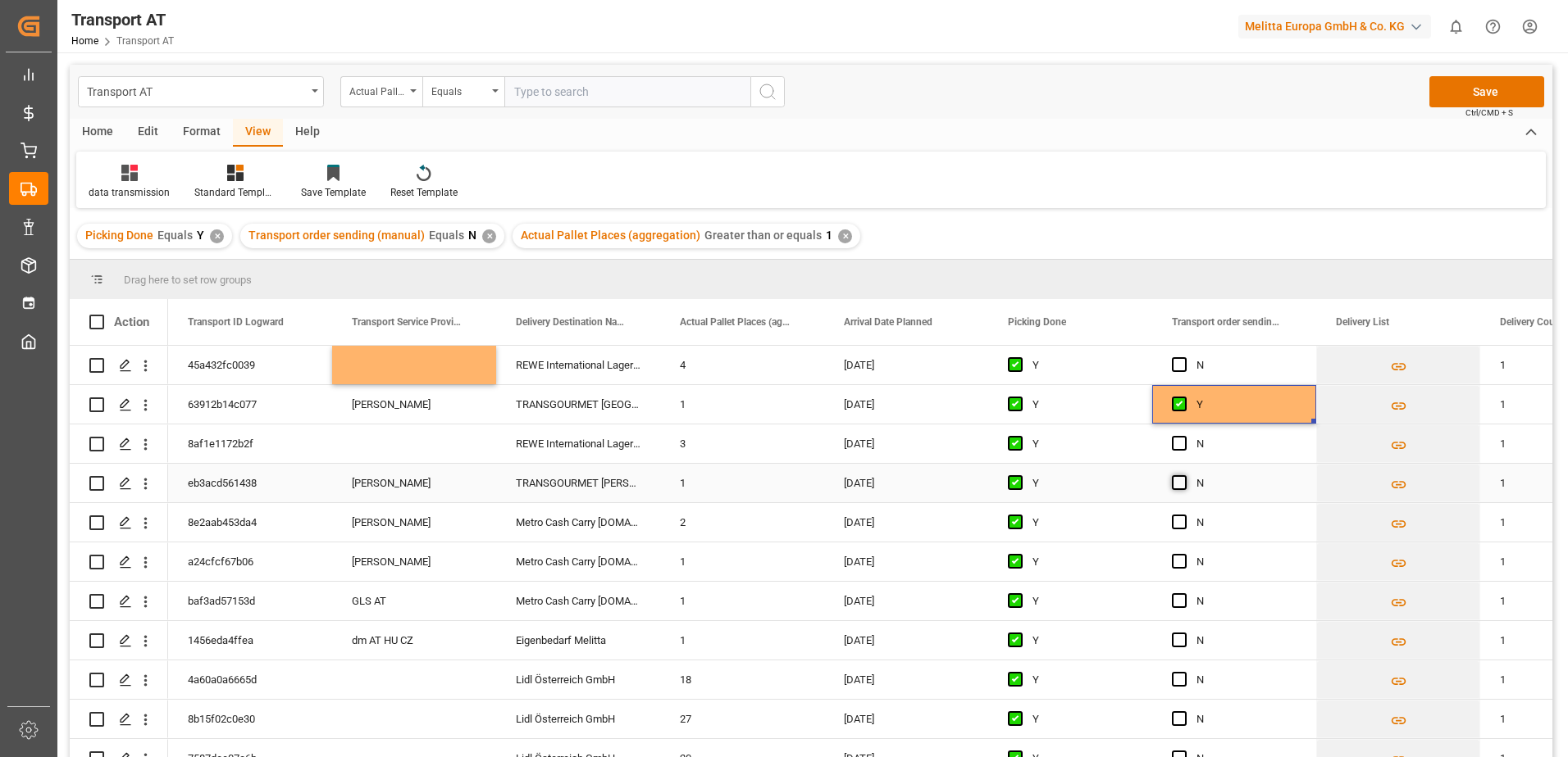
click at [1181, 485] on span "Press SPACE to select this row." at bounding box center [1178, 483] width 15 height 15
click at [1184, 476] on input "Press SPACE to select this row." at bounding box center [1184, 476] width 0 height 0
click at [1181, 522] on span "Press SPACE to select this row." at bounding box center [1178, 522] width 15 height 15
click at [1184, 515] on input "Press SPACE to select this row." at bounding box center [1184, 515] width 0 height 0
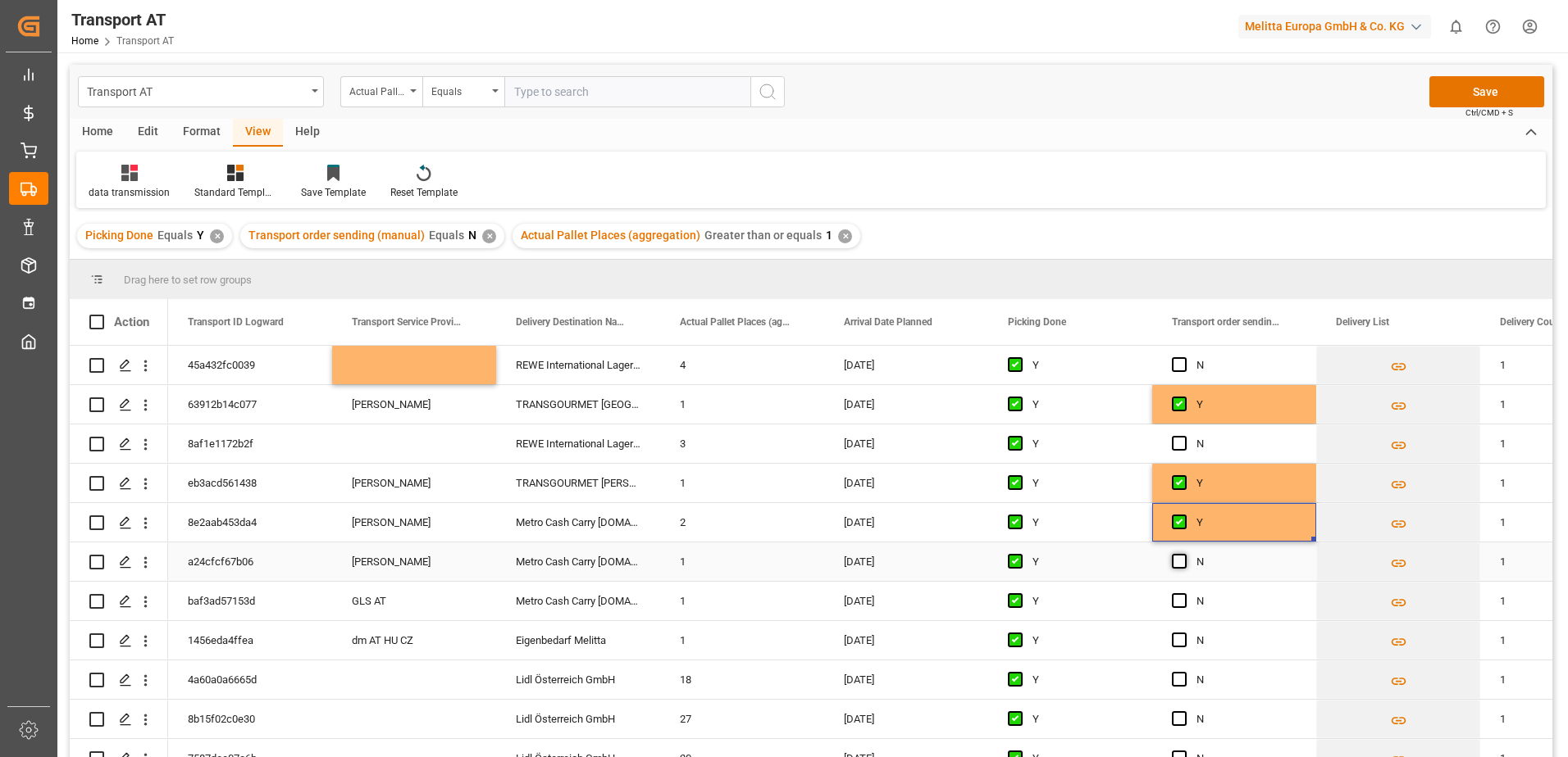
click at [1177, 563] on span "Press SPACE to select this row." at bounding box center [1178, 561] width 15 height 15
click at [1184, 554] on input "Press SPACE to select this row." at bounding box center [1184, 554] width 0 height 0
click at [409, 601] on div "GLS AT" at bounding box center [414, 601] width 164 height 38
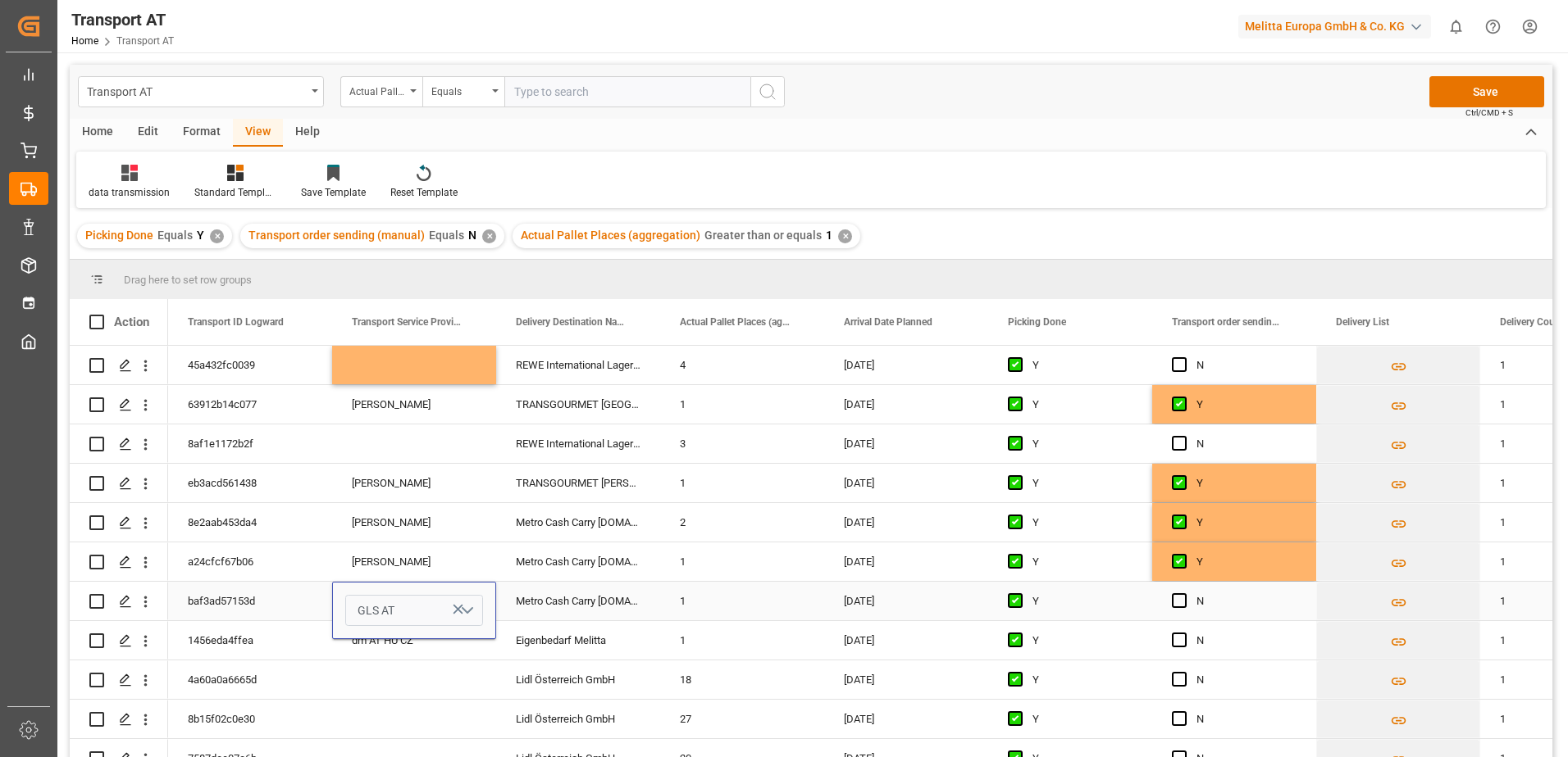
click at [471, 608] on button "GLS AT" at bounding box center [414, 611] width 138 height 31
click at [384, 740] on div "[PERSON_NAME]" at bounding box center [414, 751] width 136 height 49
click at [528, 595] on div "Metro Cash Carry [DOMAIN_NAME]" at bounding box center [577, 601] width 164 height 38
click at [1178, 605] on span "Press SPACE to select this row." at bounding box center [1178, 601] width 15 height 15
click at [1184, 594] on input "Press SPACE to select this row." at bounding box center [1184, 594] width 0 height 0
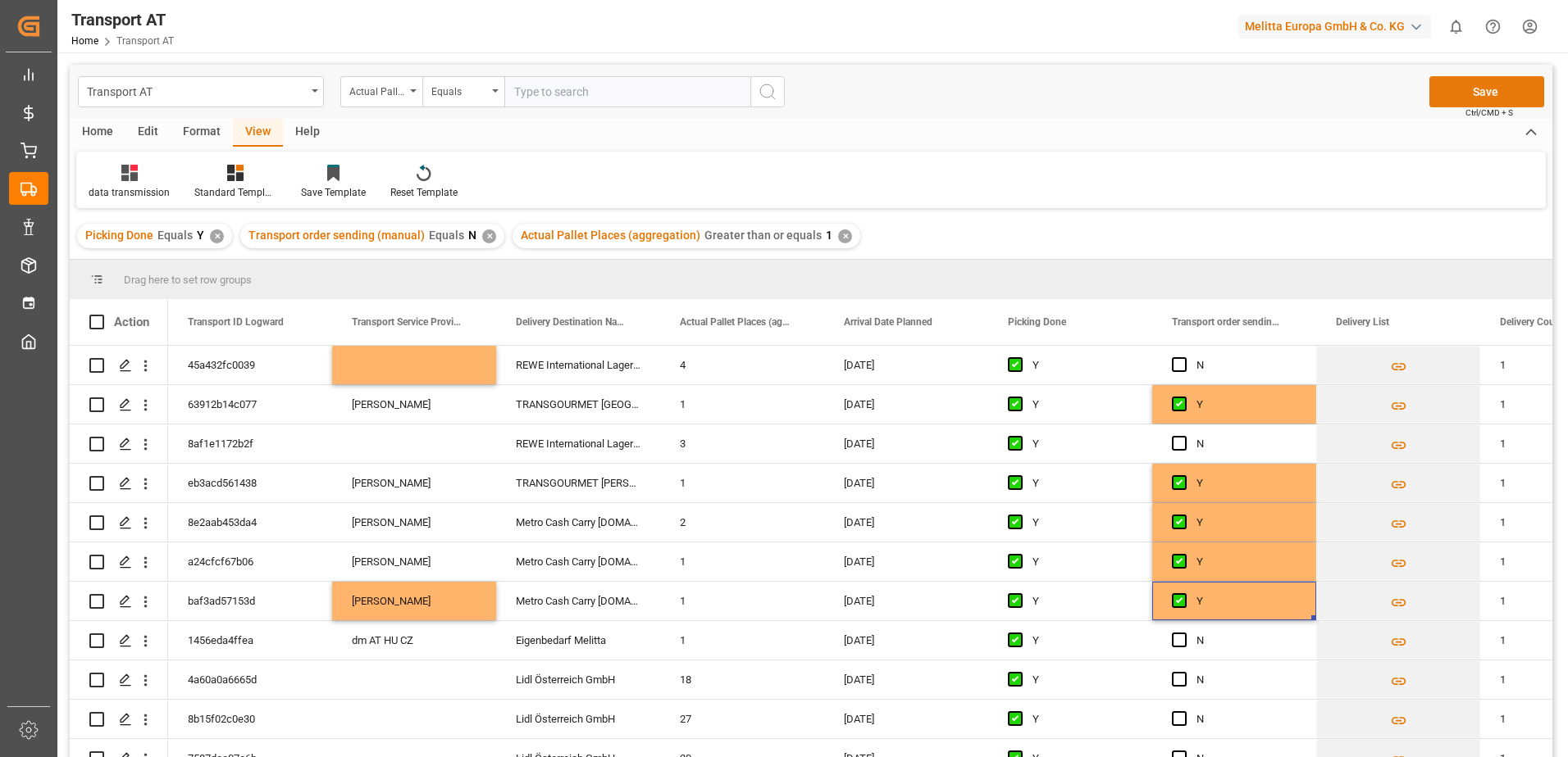
click at [1464, 83] on button "Save" at bounding box center [1486, 92] width 114 height 31
